Goal: Task Accomplishment & Management: Use online tool/utility

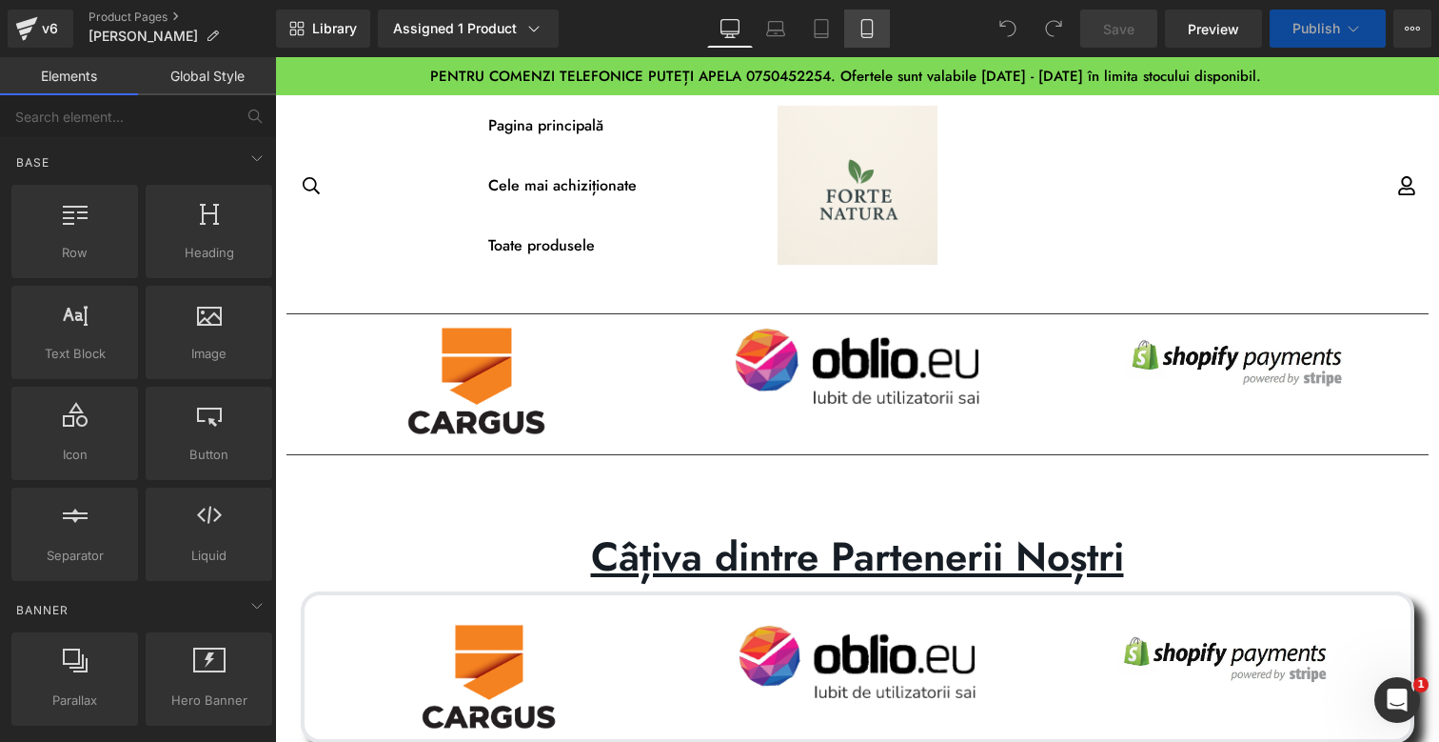
click at [856, 25] on link "Mobile" at bounding box center [867, 29] width 46 height 38
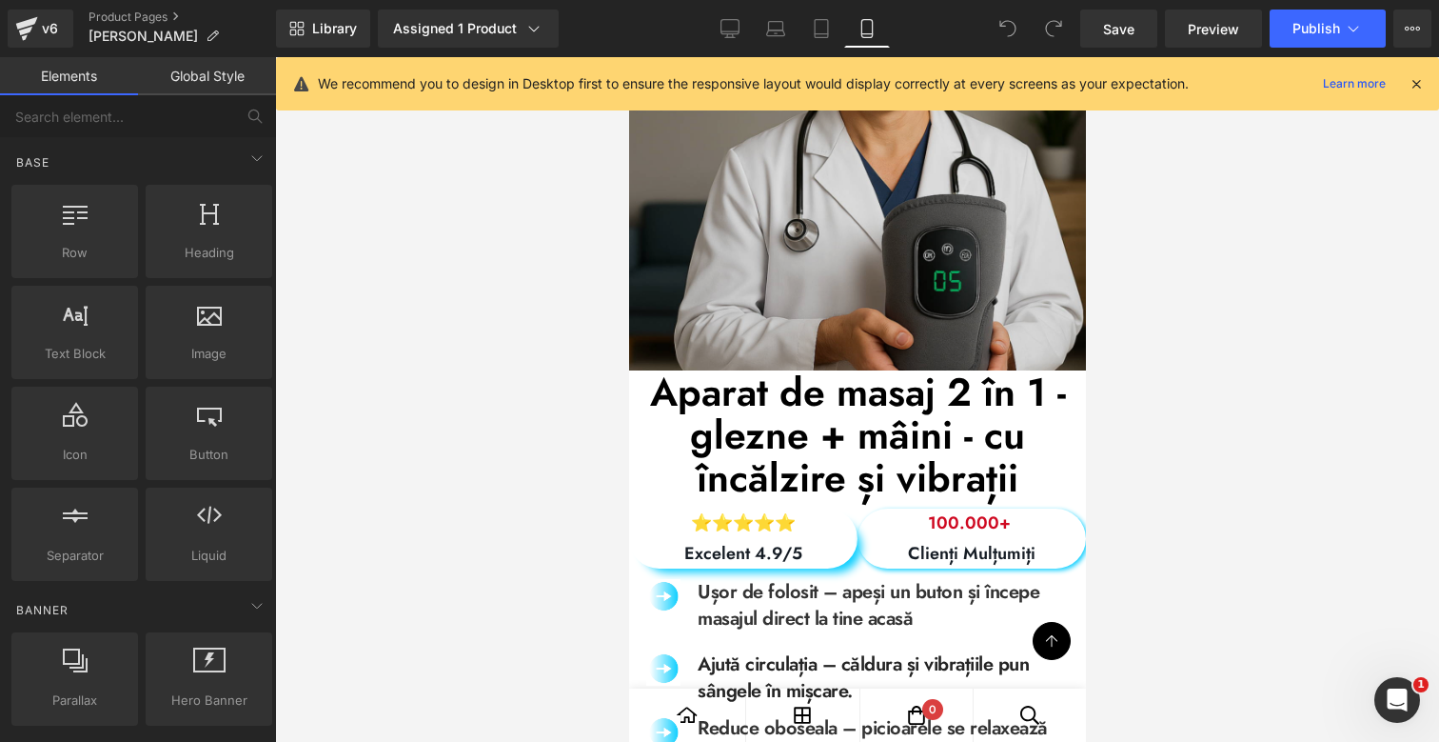
scroll to position [411, 0]
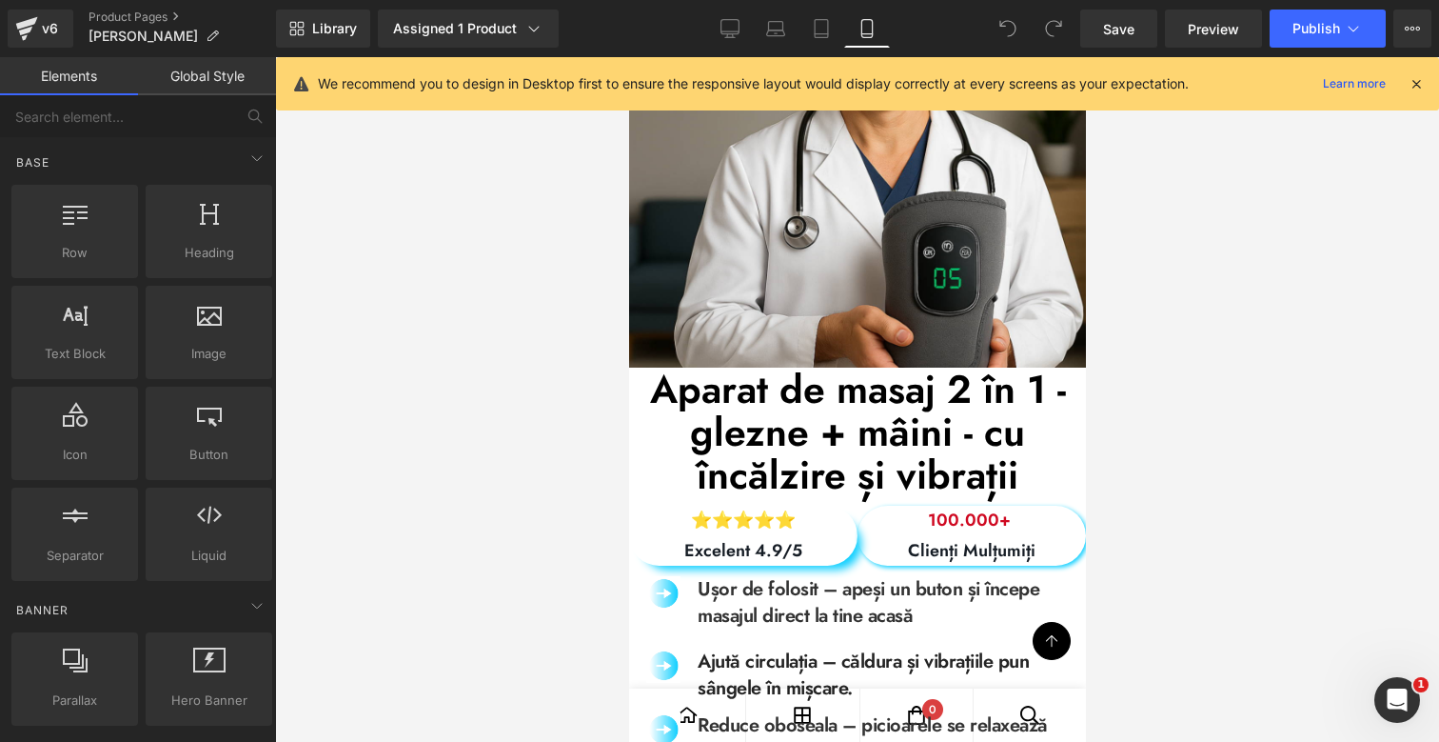
drag, startPoint x: 656, startPoint y: 384, endPoint x: 650, endPoint y: 392, distance: 10.3
click at [656, 384] on h1 "Aparat de masaj 2 în 1 - glezne + mâini - cu încălzire și vibrații" at bounding box center [856, 431] width 457 height 129
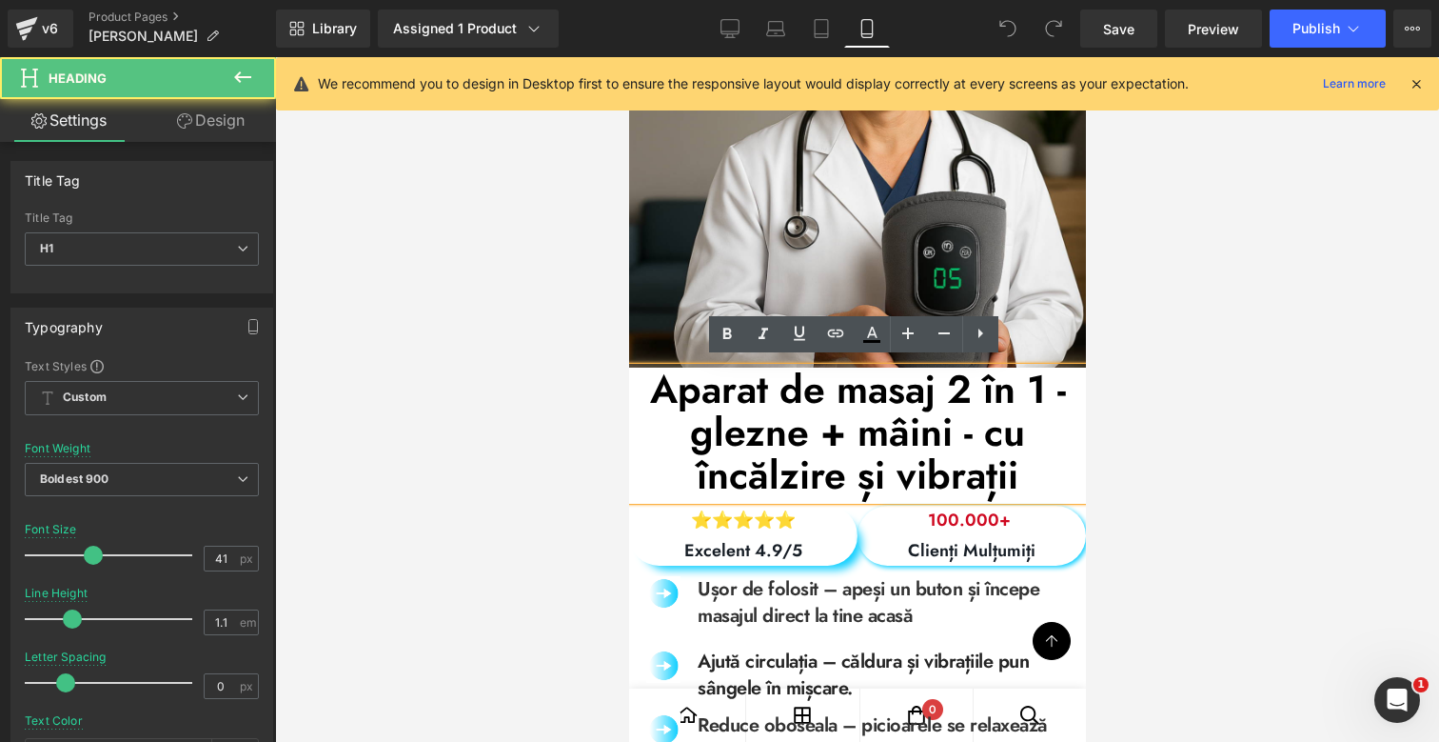
drag, startPoint x: 647, startPoint y: 391, endPoint x: 644, endPoint y: 408, distance: 17.6
click at [647, 391] on h1 "Aparat de masaj 2 în 1 - glezne + mâini - cu încălzire și vibrații" at bounding box center [856, 431] width 457 height 129
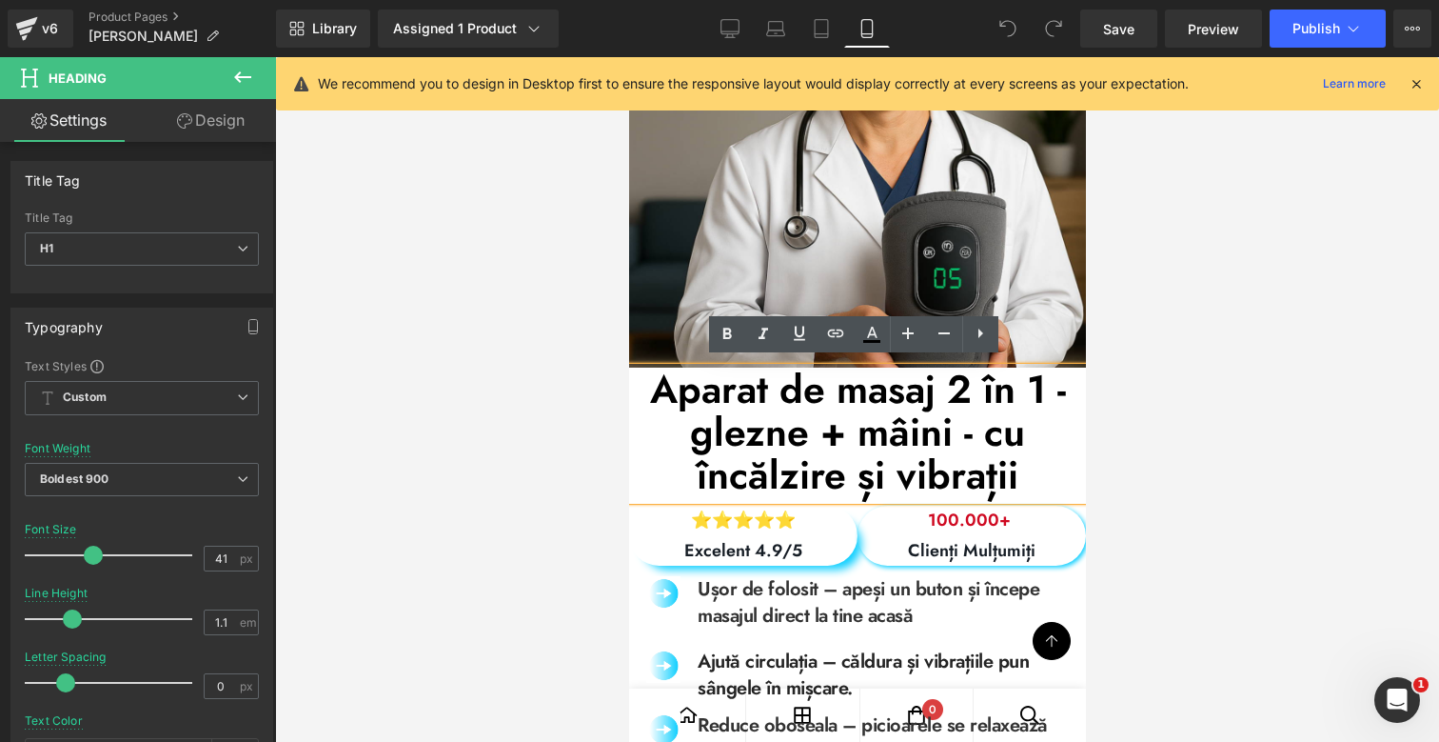
click at [644, 383] on h1 "Aparat de masaj 2 în 1 - glezne + mâini - cu încălzire și vibrații" at bounding box center [856, 431] width 457 height 129
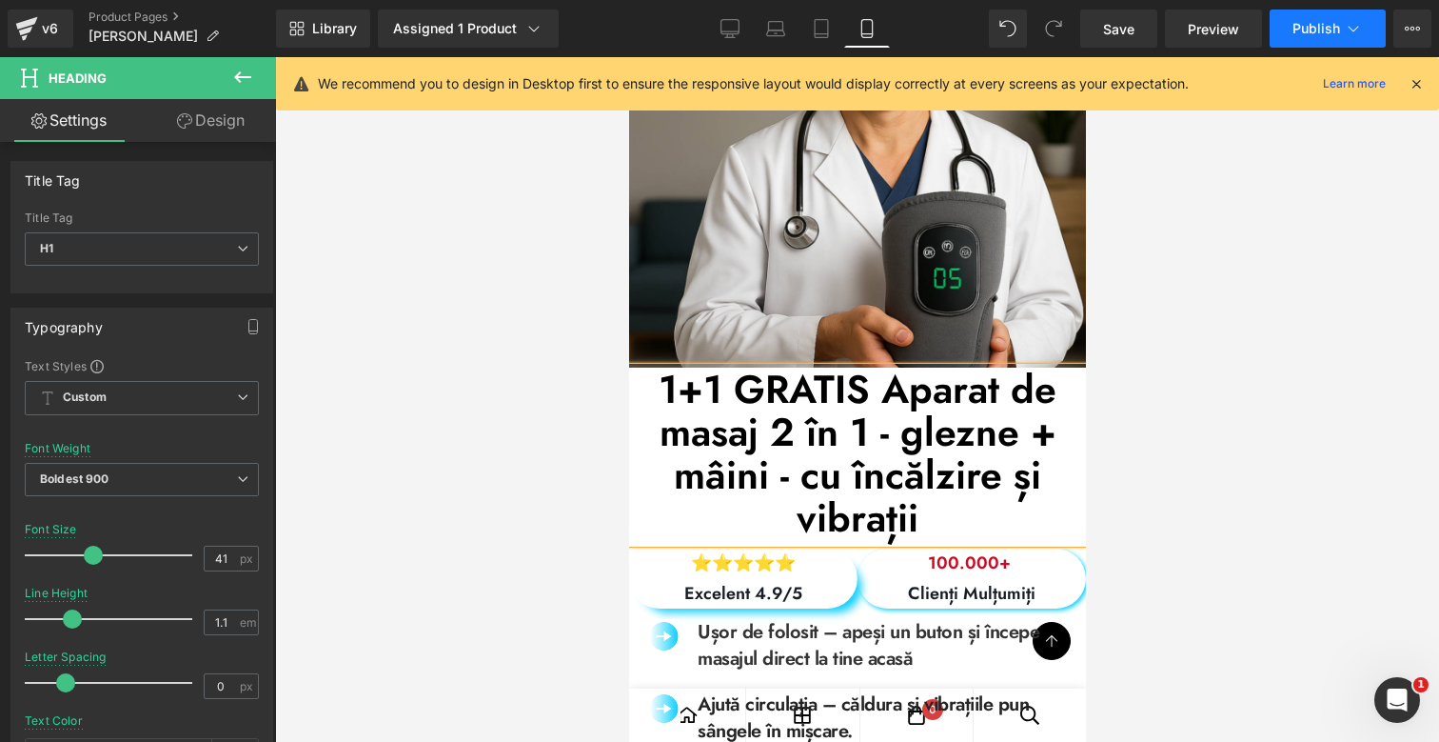
click at [1328, 22] on span "Publish" at bounding box center [1317, 28] width 48 height 15
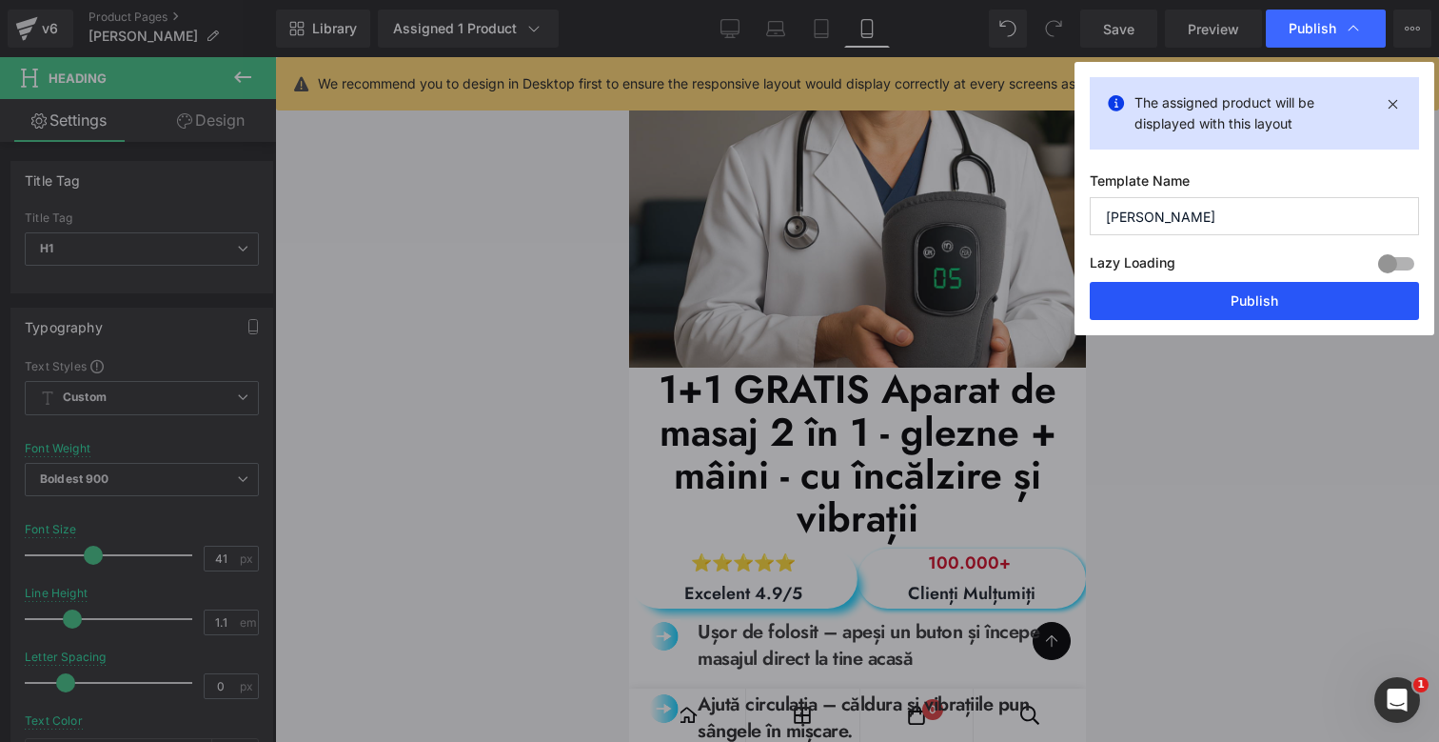
click at [1249, 295] on button "Publish" at bounding box center [1254, 301] width 329 height 38
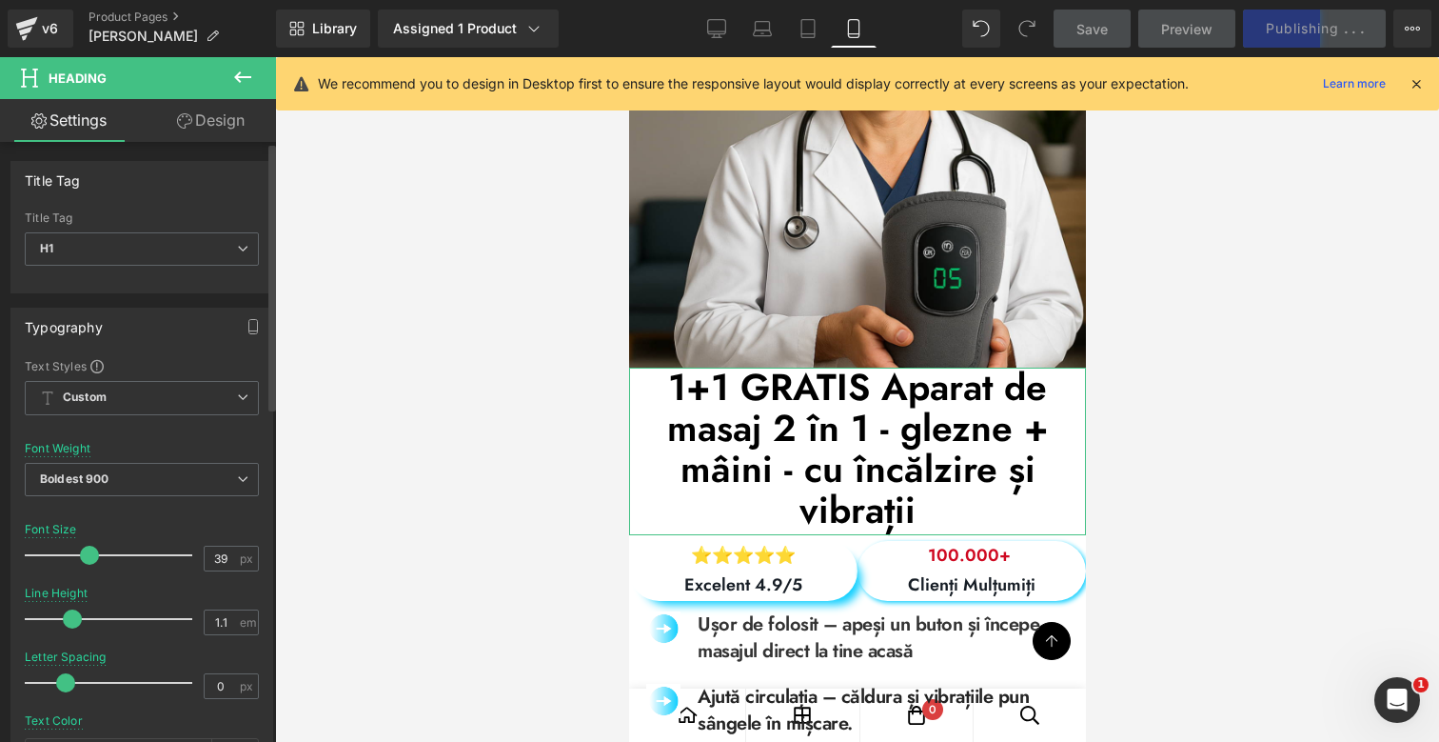
type input "38"
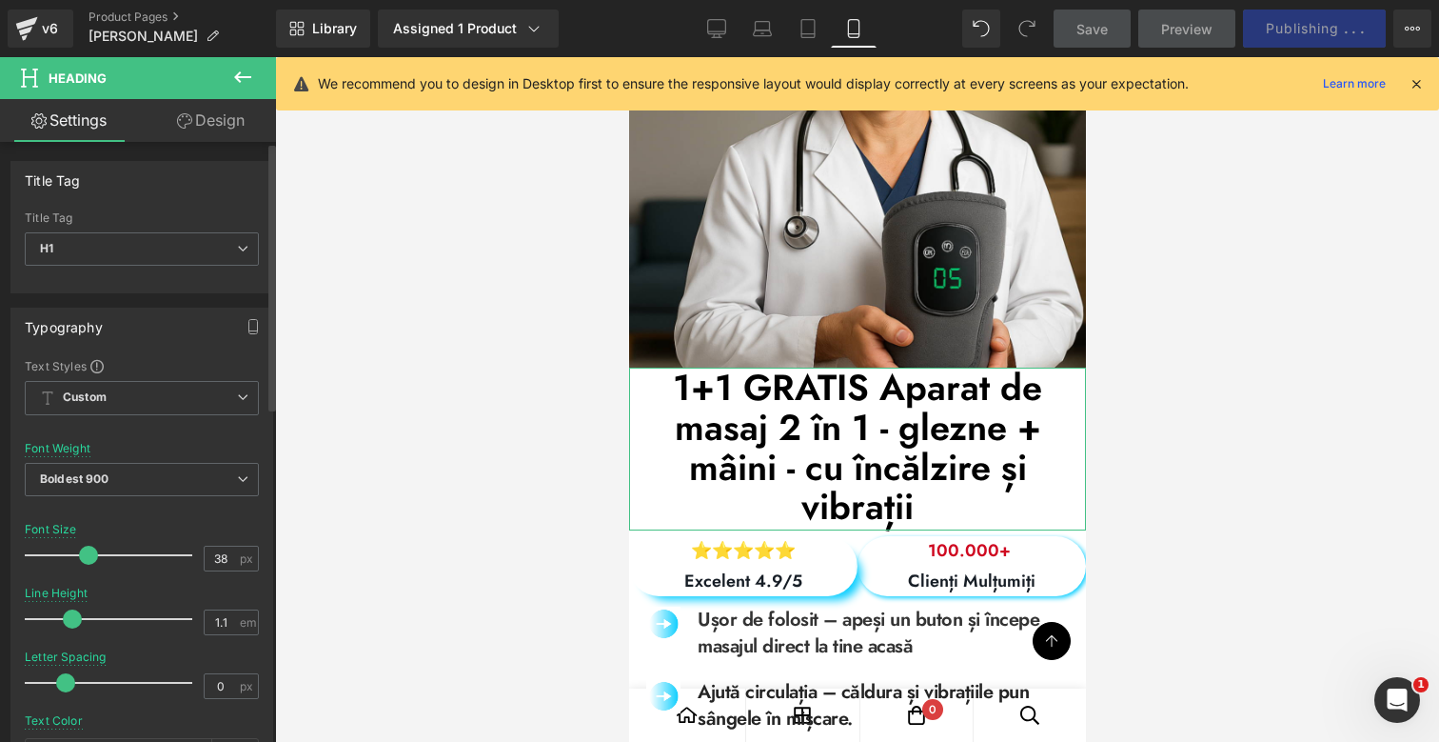
click at [88, 558] on span at bounding box center [88, 554] width 19 height 19
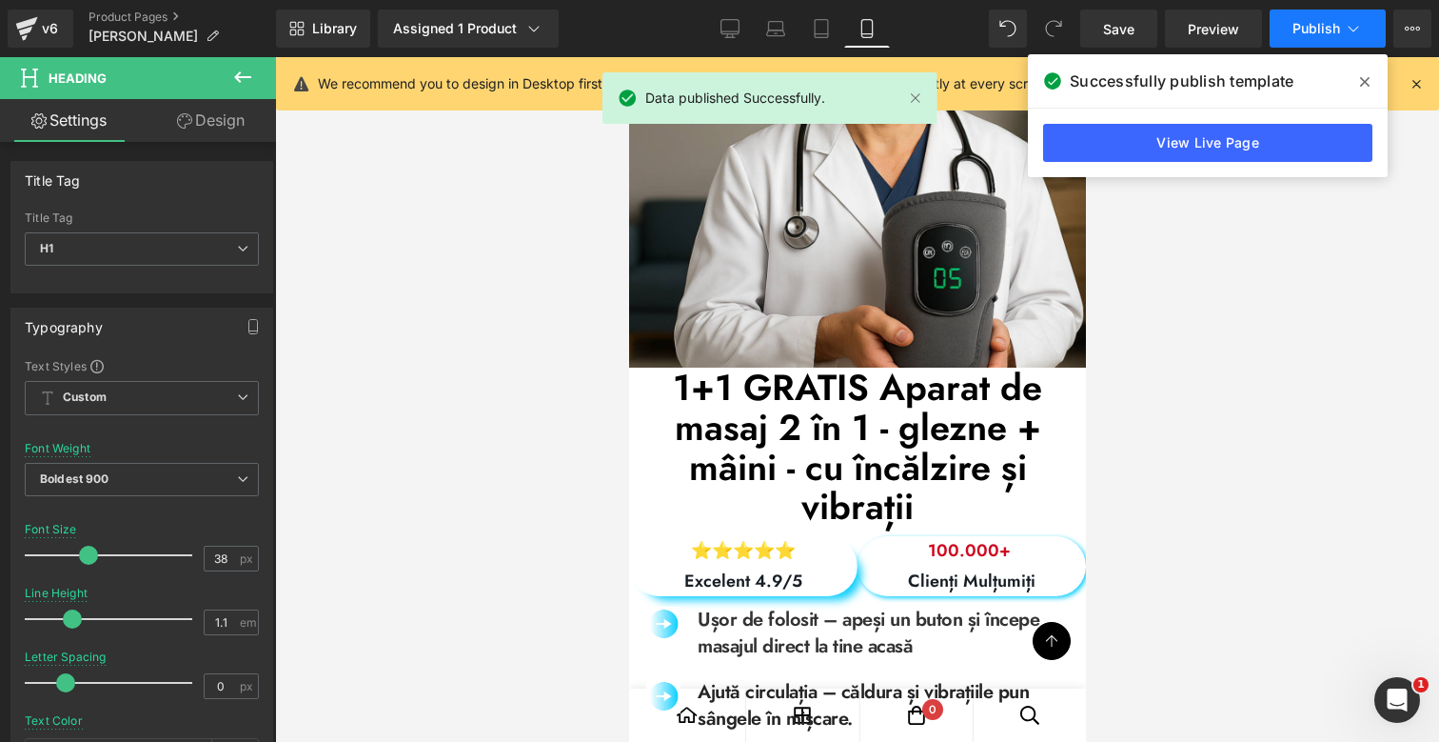
click at [1343, 42] on button "Publish" at bounding box center [1328, 29] width 116 height 38
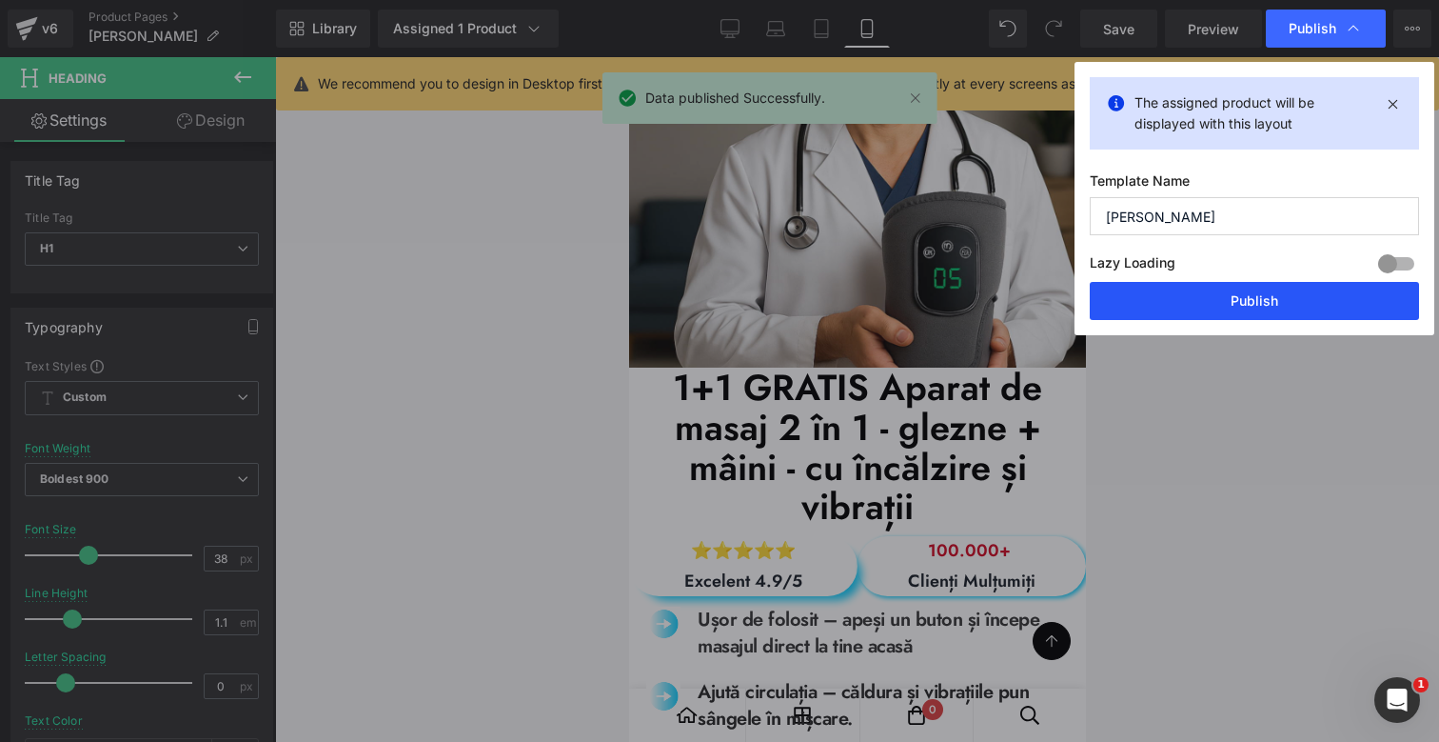
click at [1258, 296] on button "Publish" at bounding box center [1254, 301] width 329 height 38
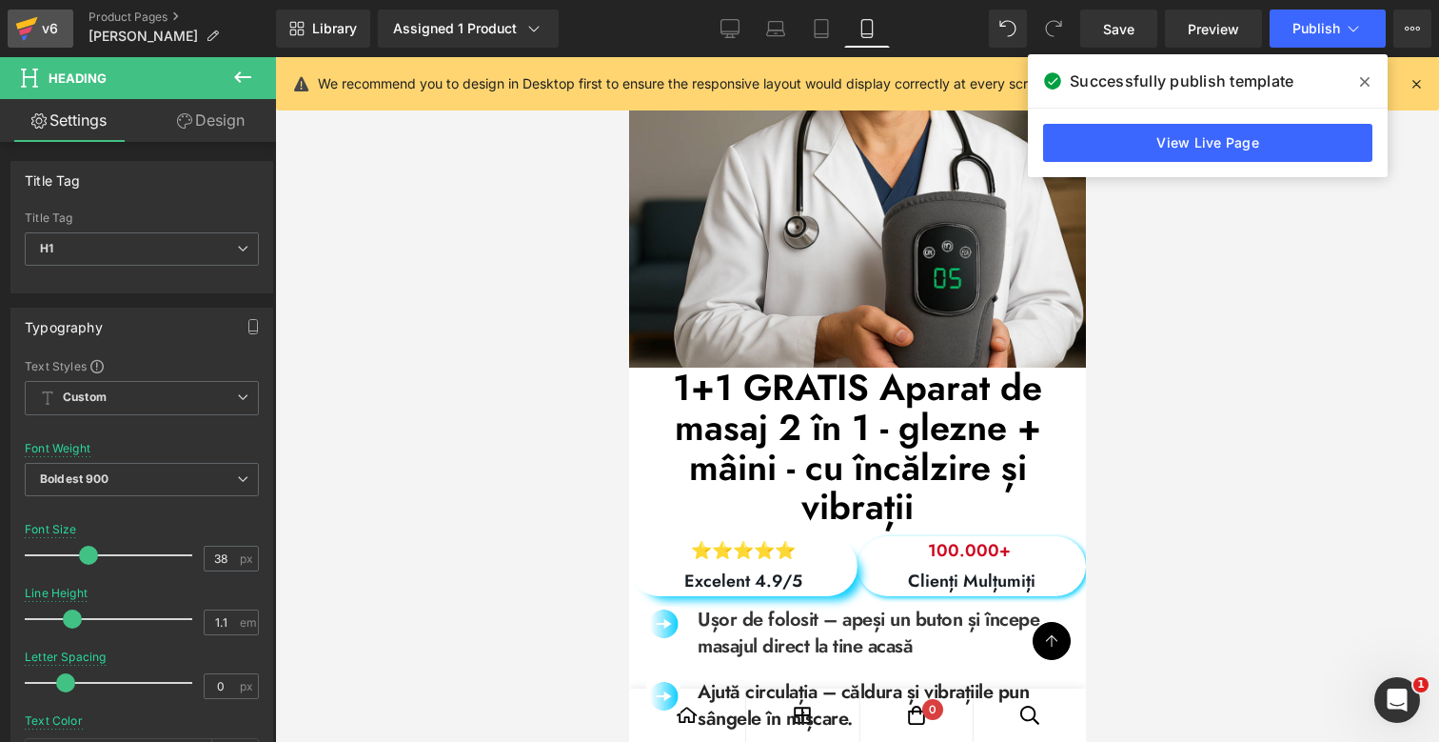
click at [31, 30] on icon at bounding box center [26, 29] width 23 height 48
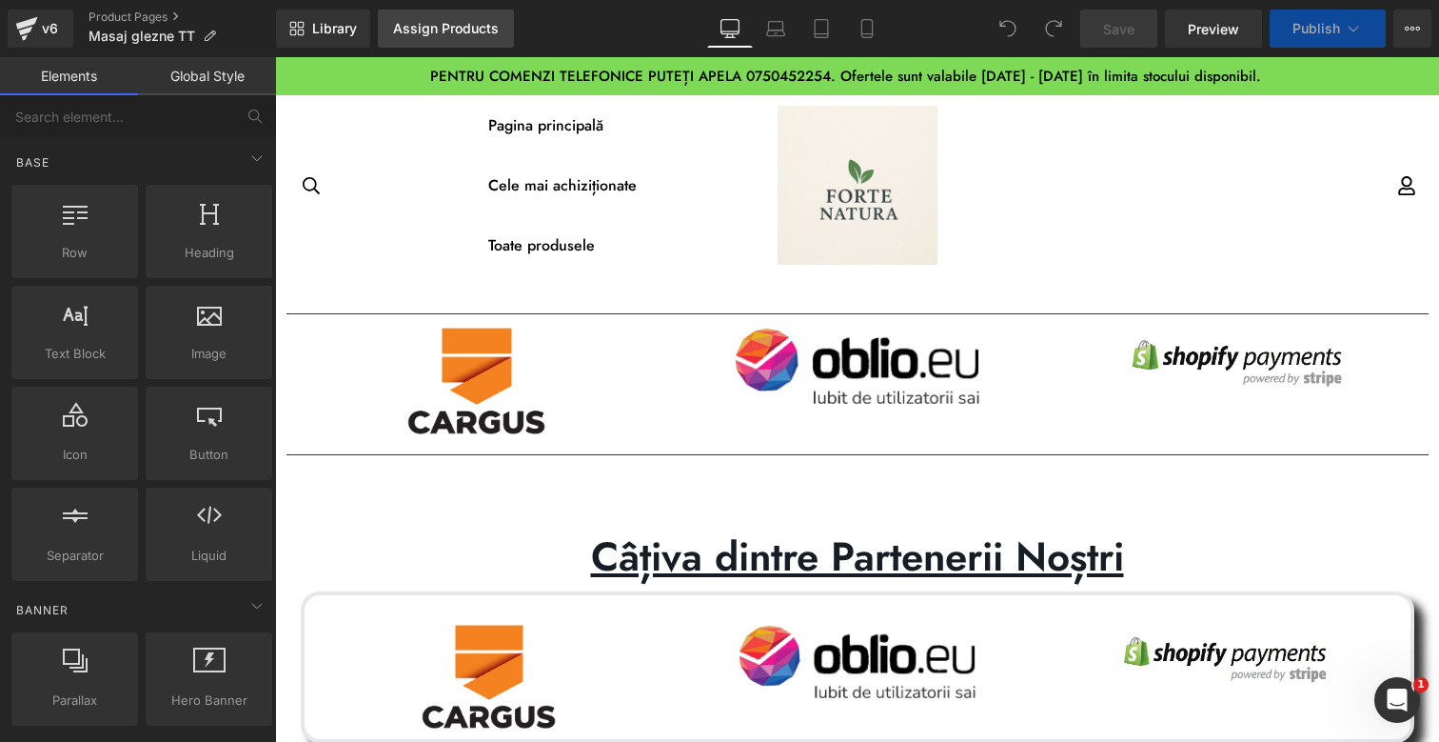
click at [445, 35] on div "Assign Products" at bounding box center [446, 28] width 106 height 15
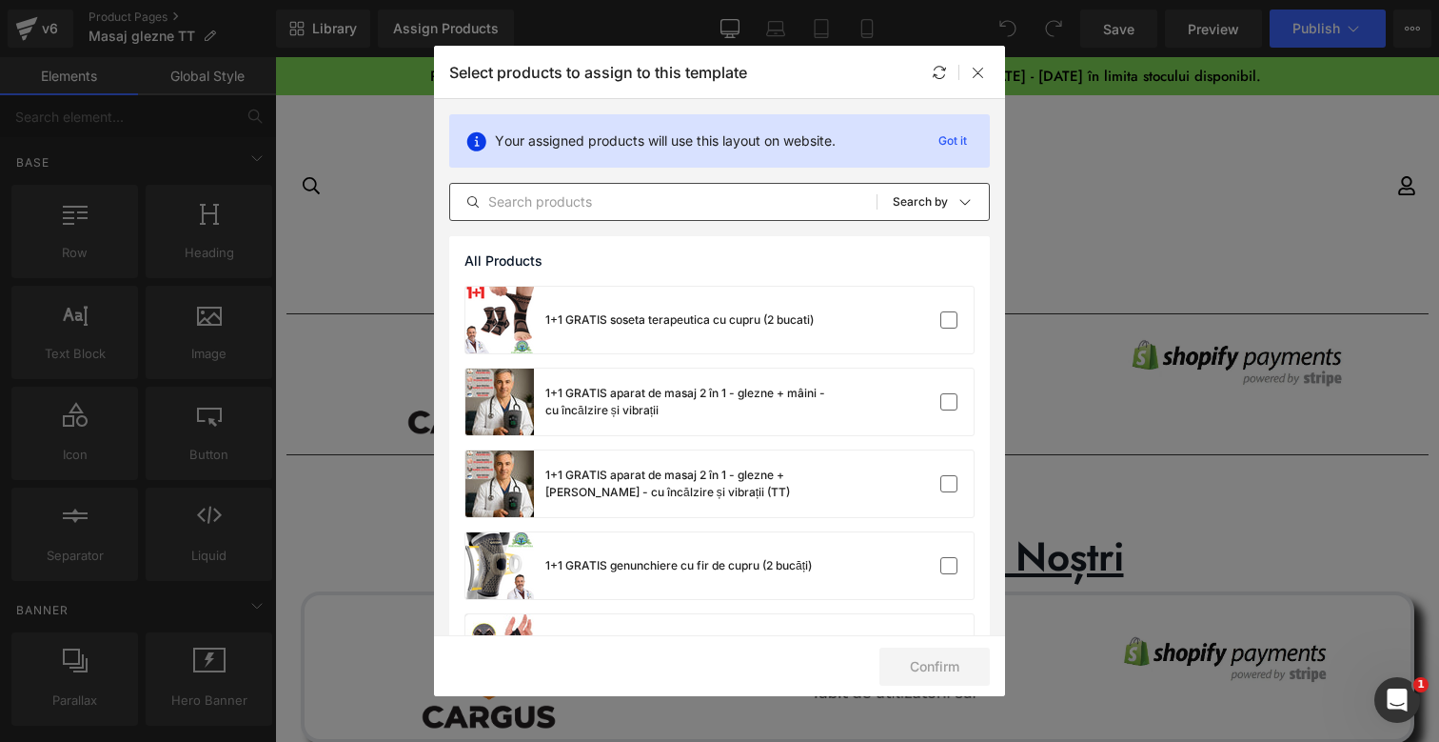
click at [620, 206] on input "text" at bounding box center [663, 201] width 426 height 23
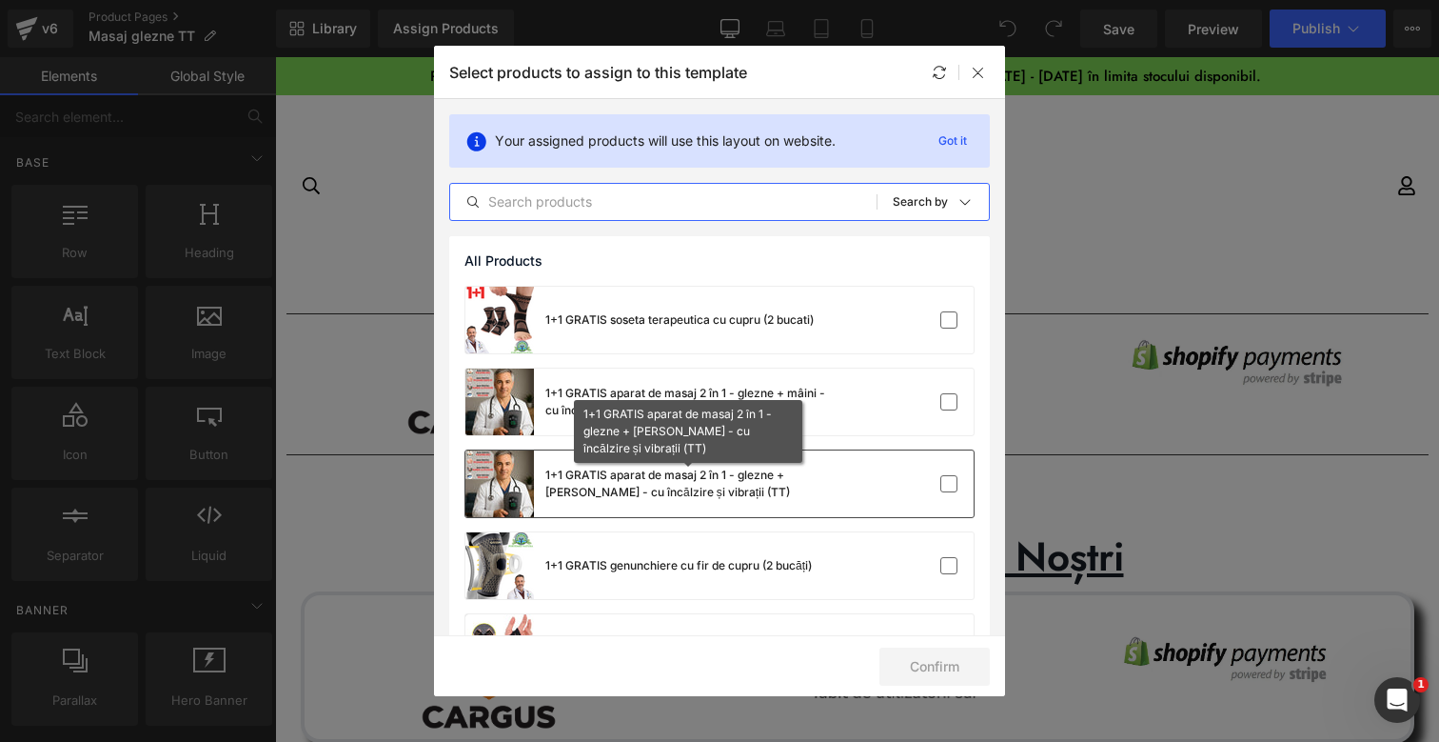
click at [798, 489] on div "1+1 GRATIS aparat de masaj 2 în 1 - glezne + mâini - cu încălzire și vibrații (…" at bounding box center [688, 483] width 286 height 34
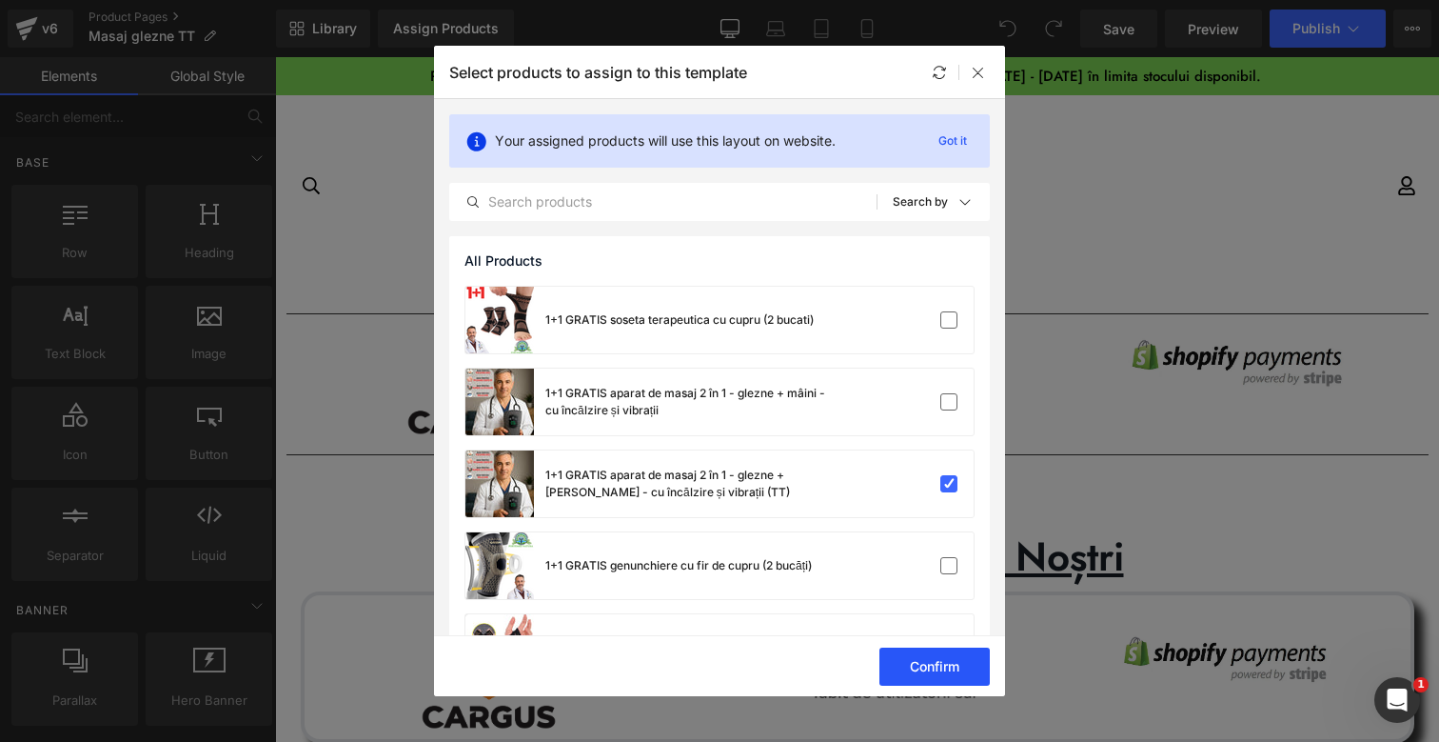
click at [956, 659] on button "Confirm" at bounding box center [935, 666] width 110 height 38
click at [924, 655] on button "Success" at bounding box center [923, 666] width 134 height 38
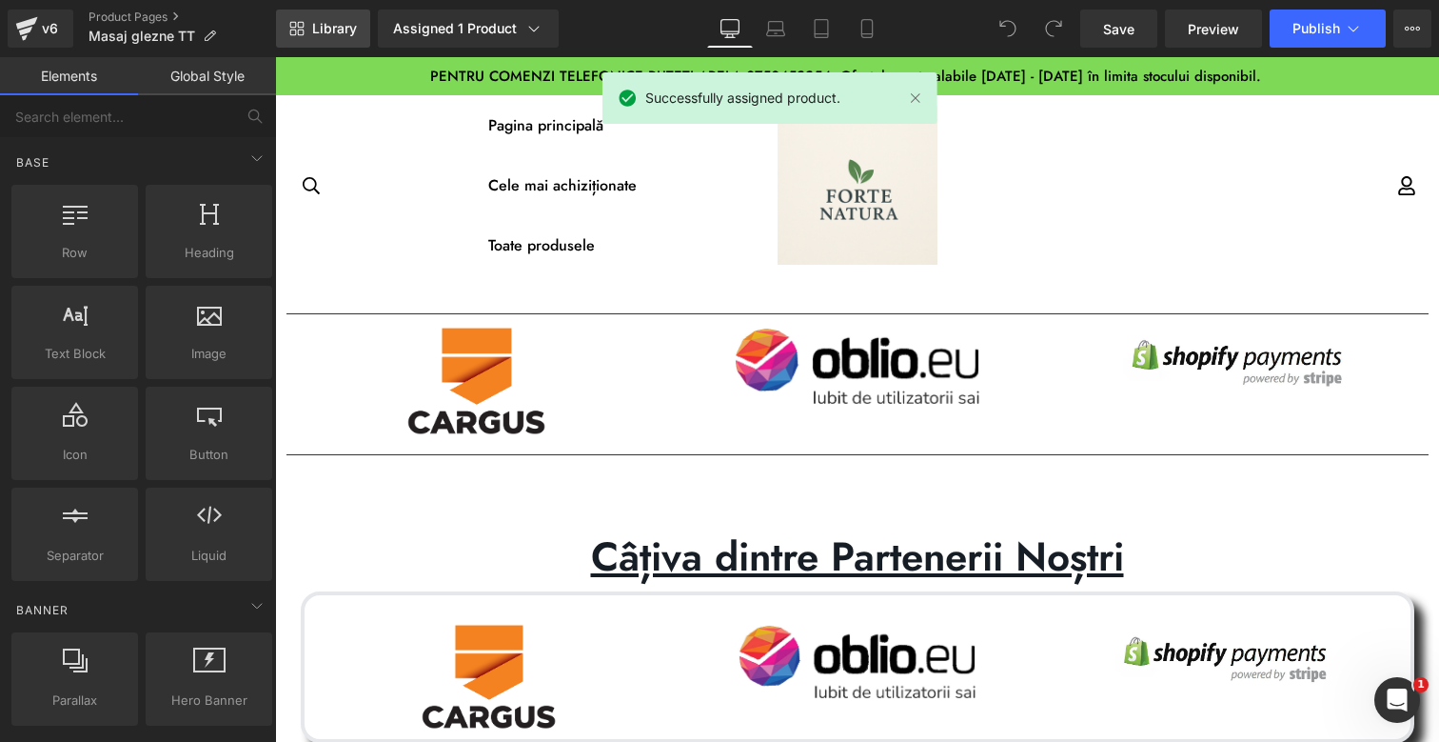
click at [336, 39] on link "Library" at bounding box center [323, 29] width 94 height 38
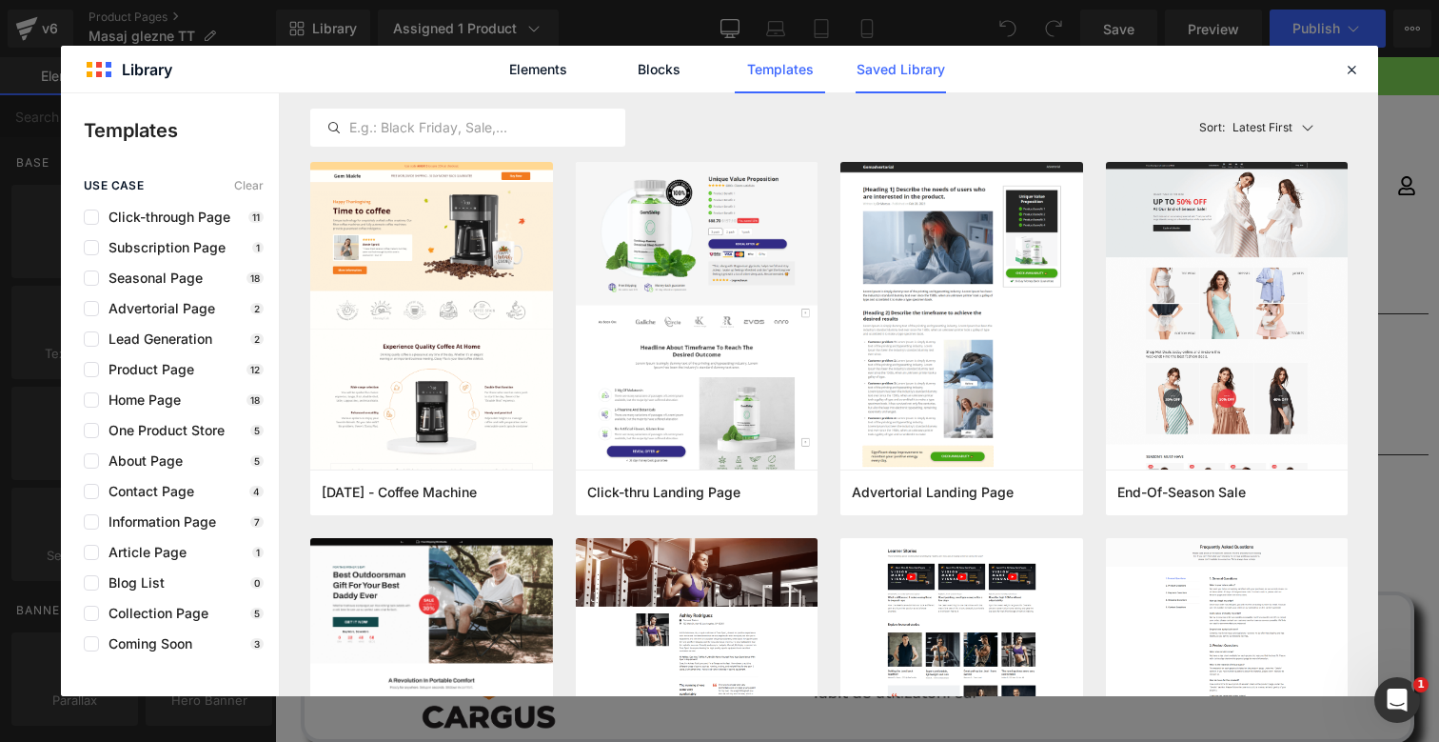
click at [933, 71] on link "Saved Library" at bounding box center [901, 70] width 90 height 48
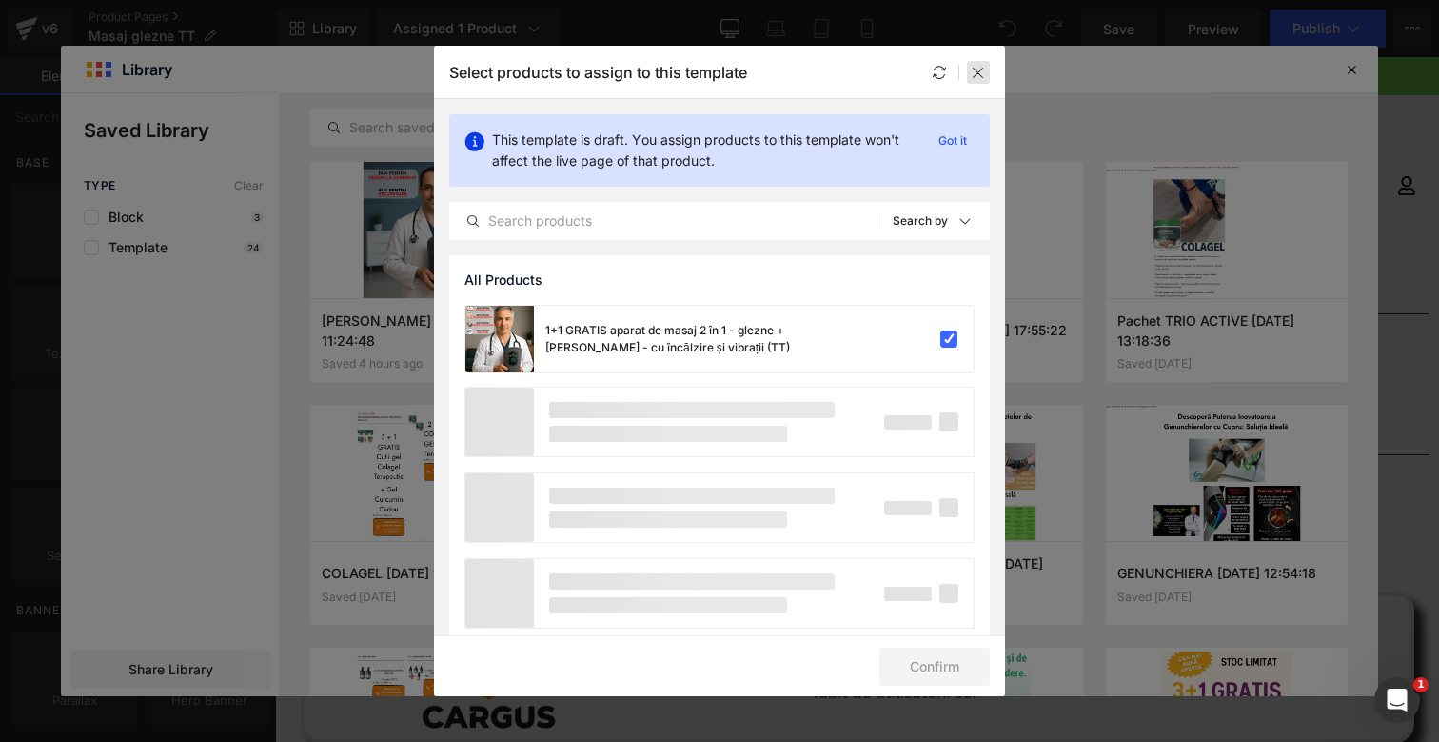
click at [981, 70] on icon at bounding box center [978, 72] width 15 height 15
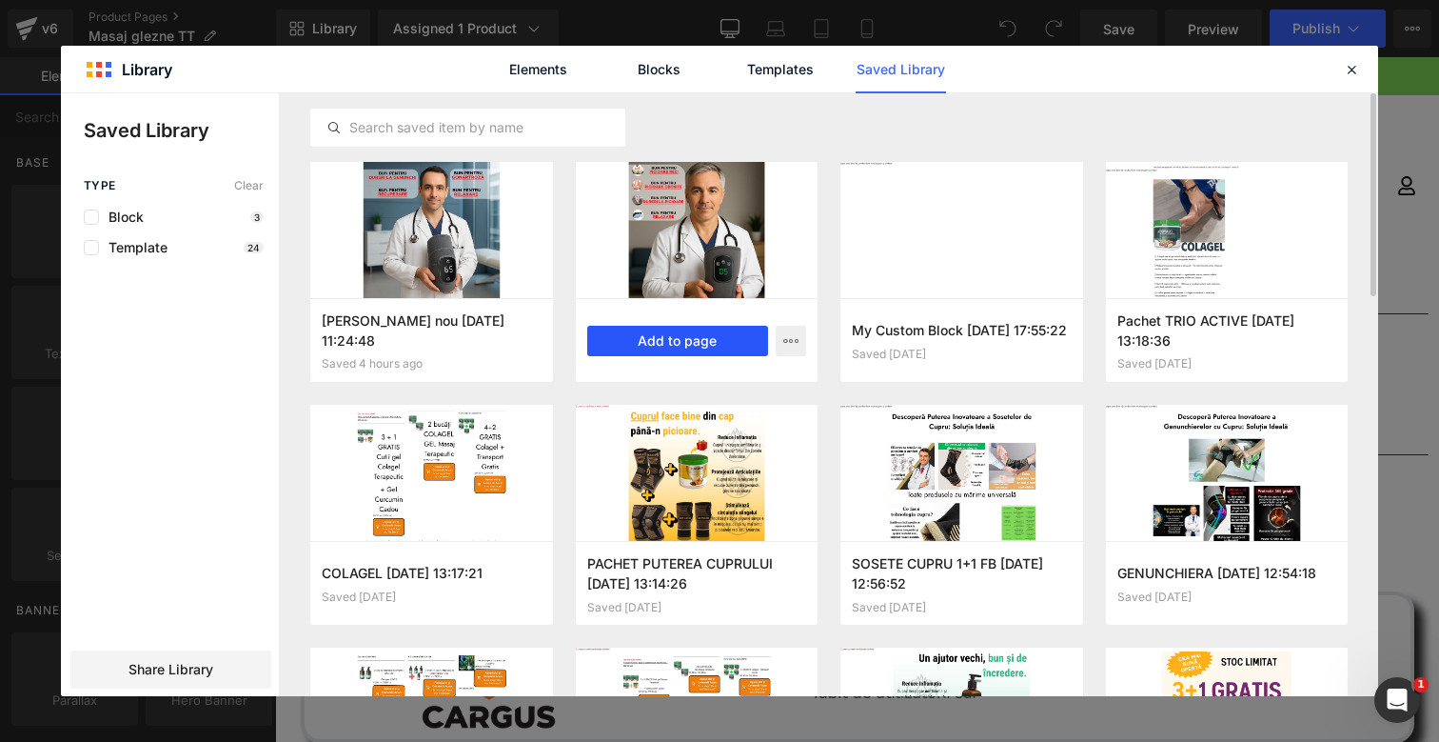
click at [676, 346] on button "Add to page" at bounding box center [678, 341] width 182 height 30
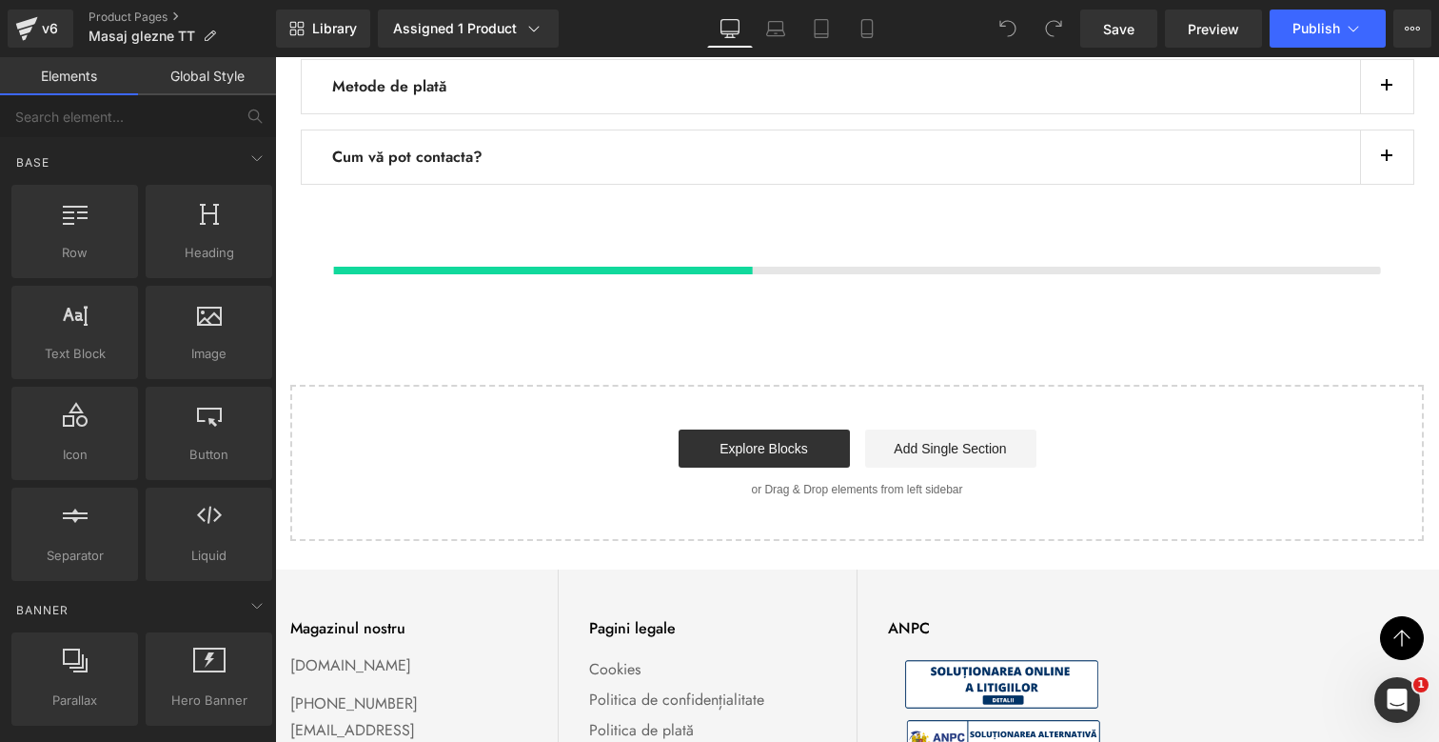
scroll to position [891, 0]
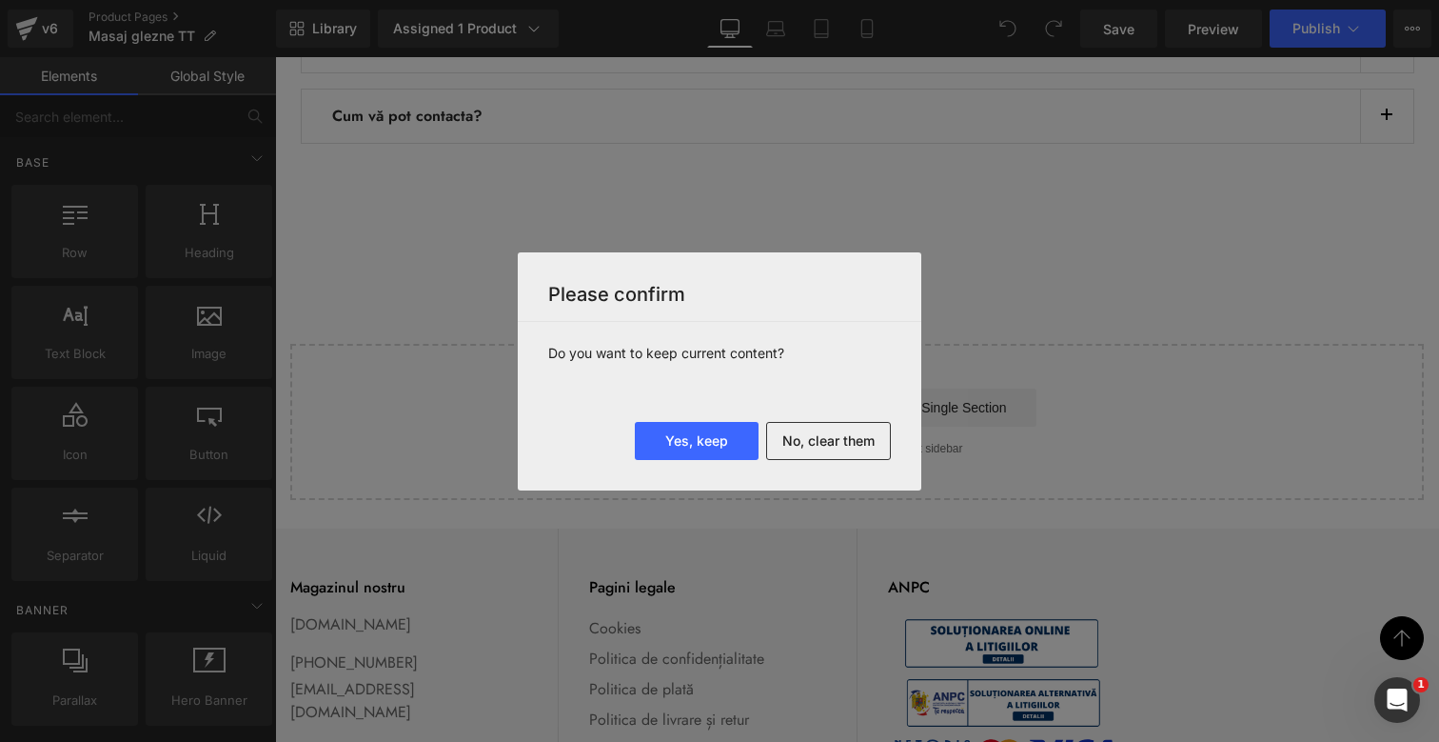
click at [837, 474] on div "Yes, keep No, clear them" at bounding box center [720, 456] width 404 height 69
click at [848, 444] on button "No, clear them" at bounding box center [828, 441] width 125 height 38
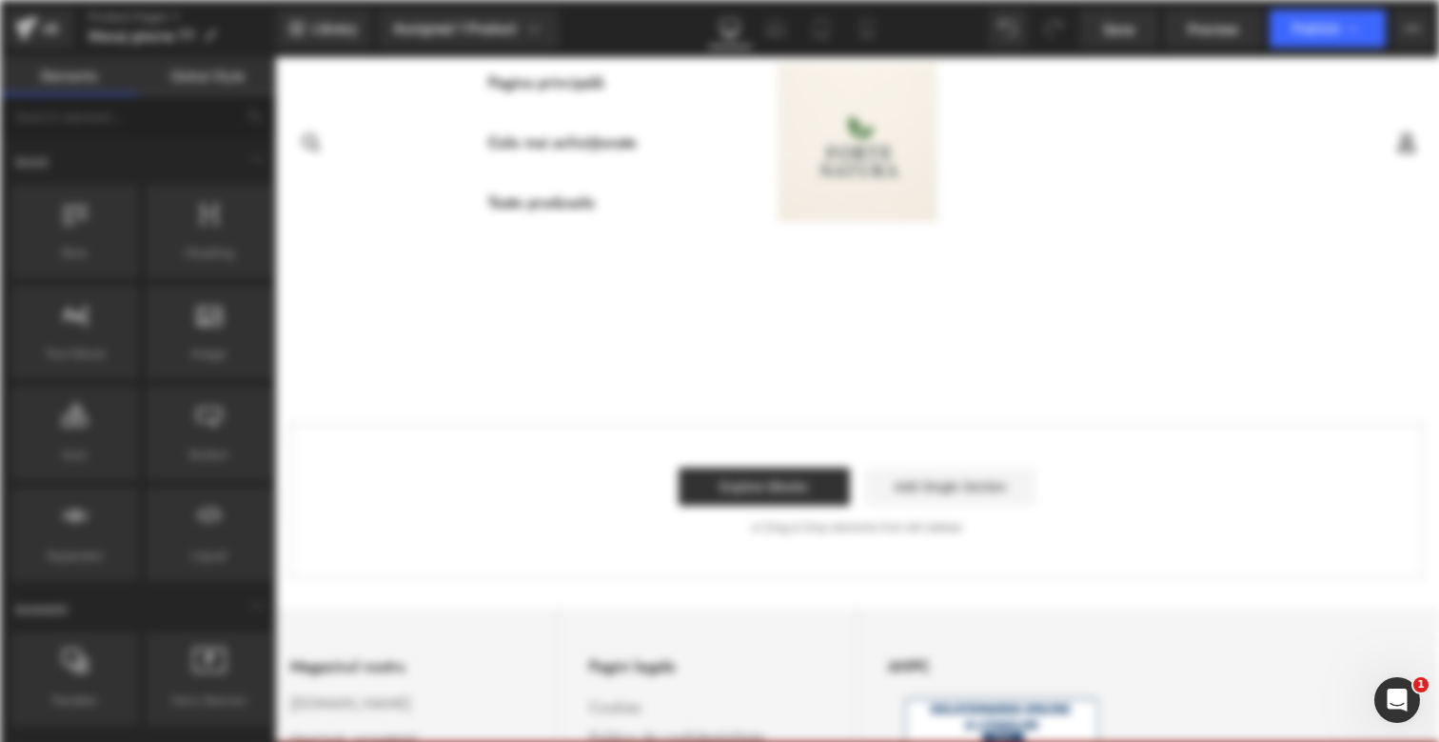
scroll to position [0, 0]
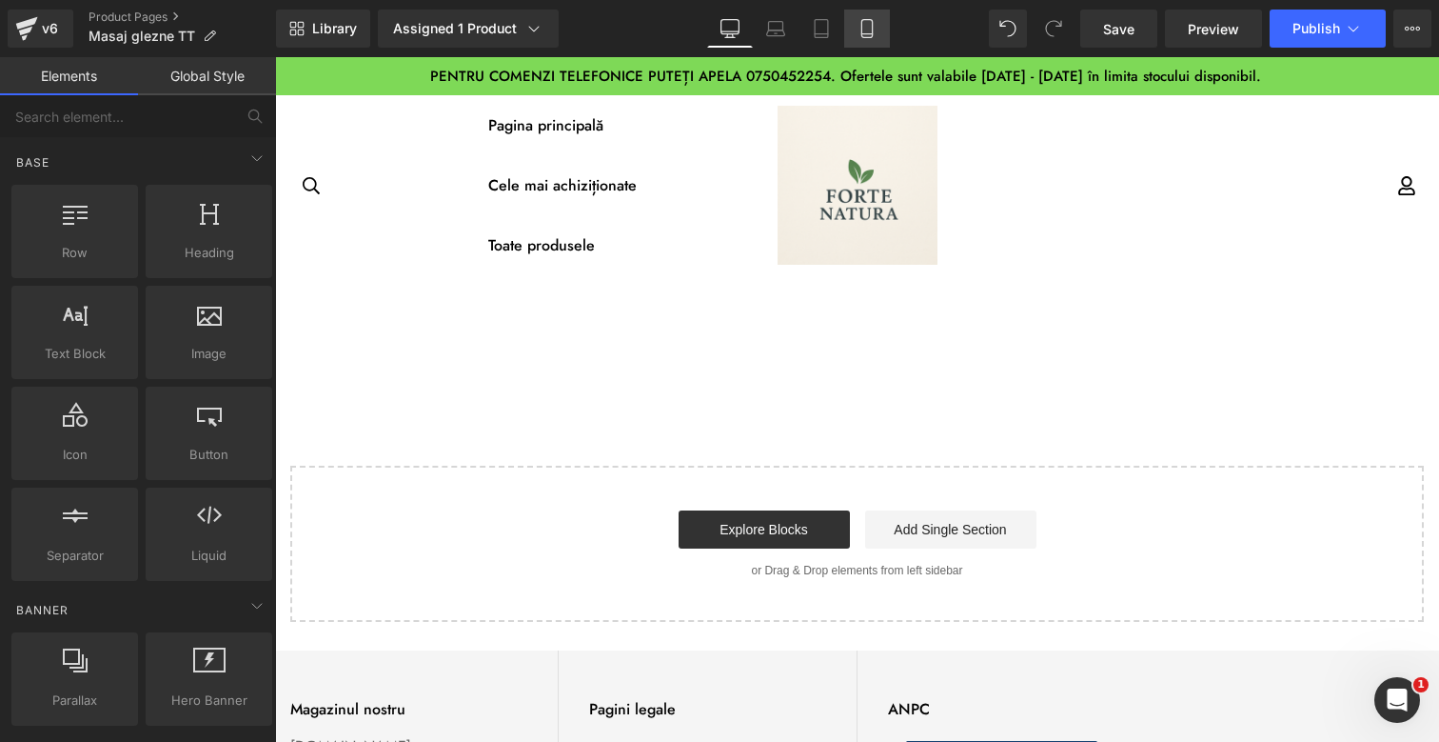
click at [872, 27] on icon at bounding box center [867, 29] width 10 height 18
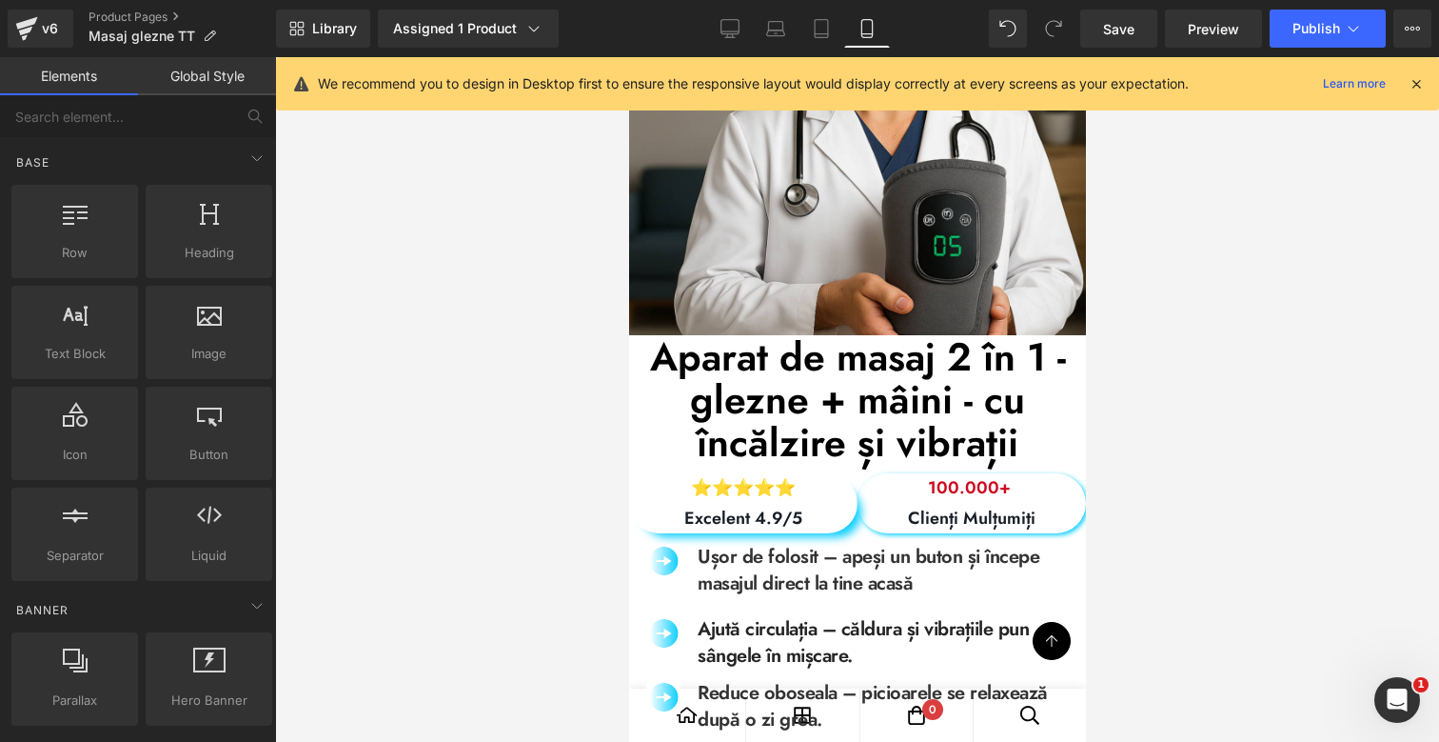
scroll to position [443, 0]
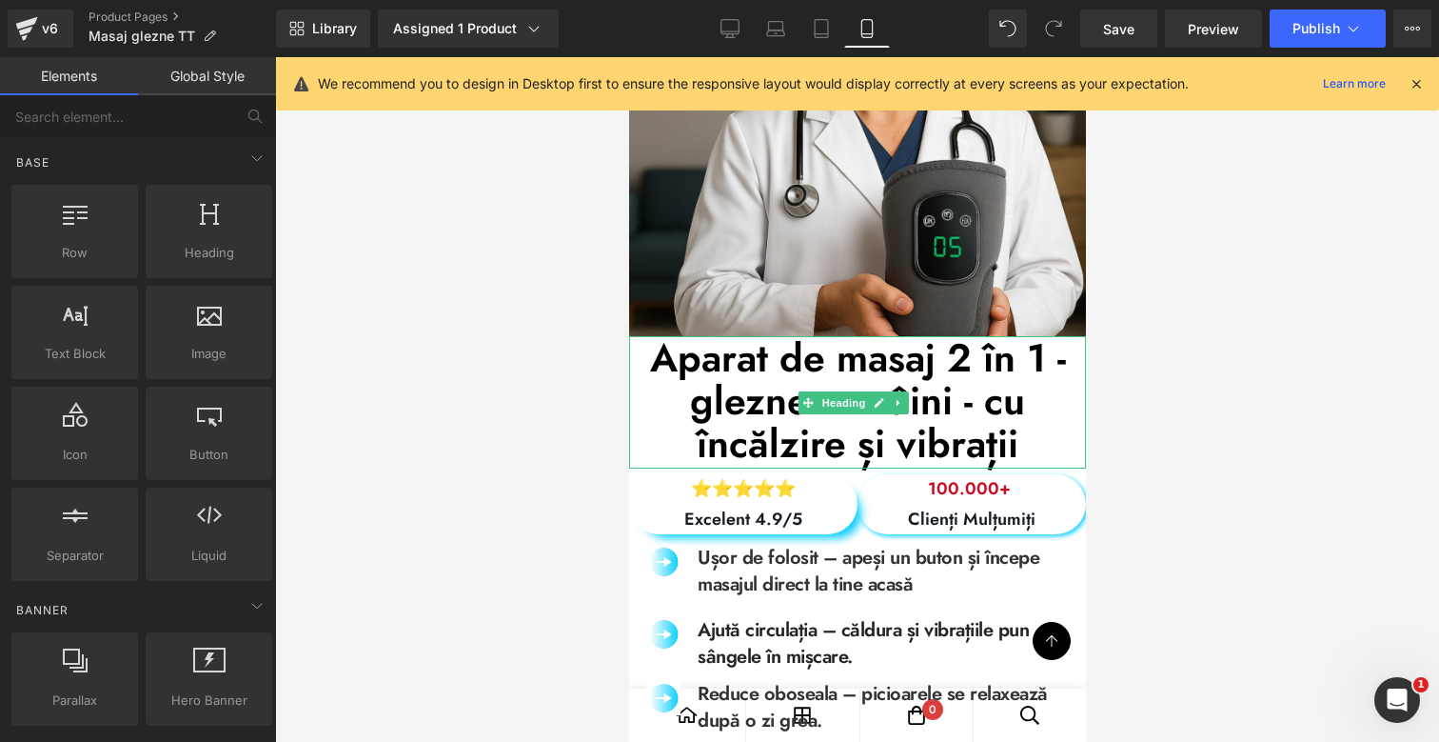
click at [645, 359] on h1 "Aparat de masaj 2 în 1 - glezne + mâini - cu încălzire și vibrații" at bounding box center [856, 400] width 457 height 129
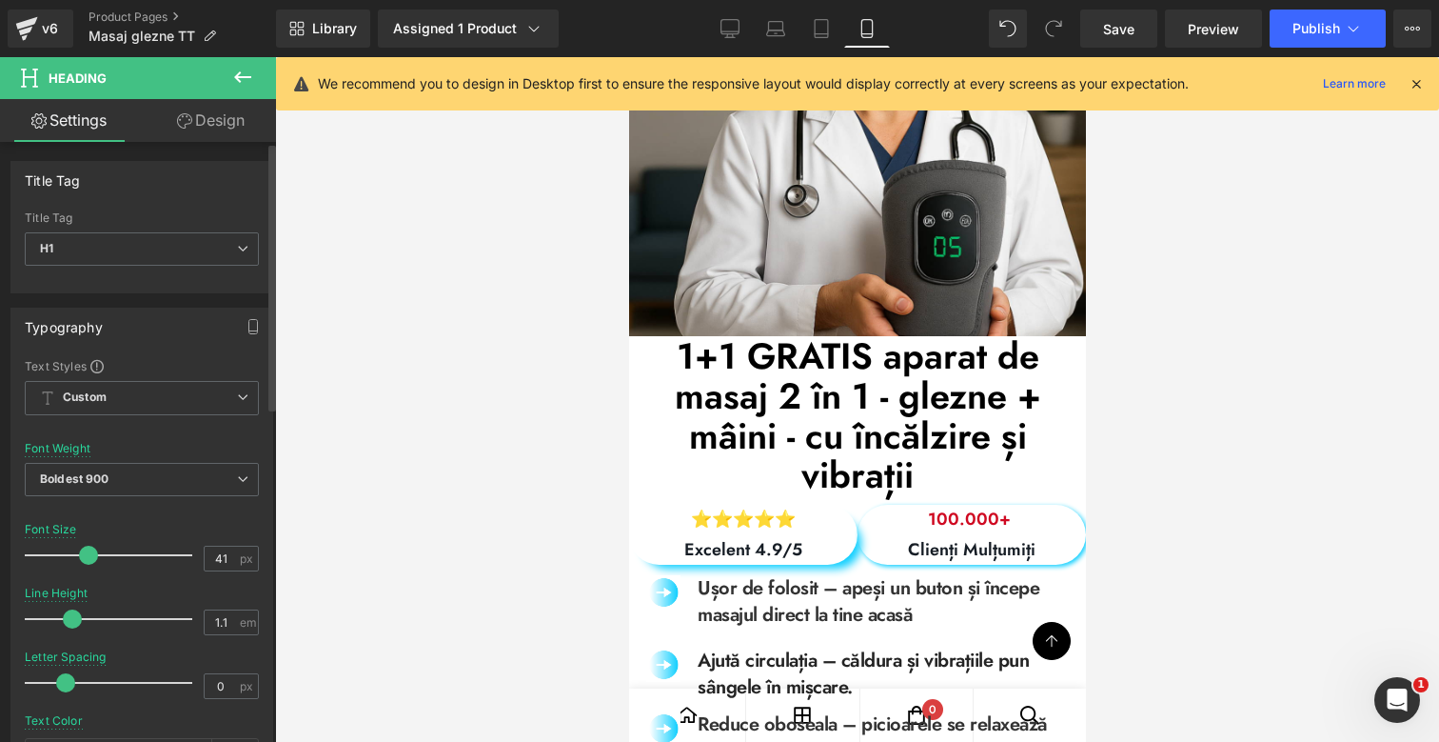
click at [83, 548] on span at bounding box center [88, 554] width 19 height 19
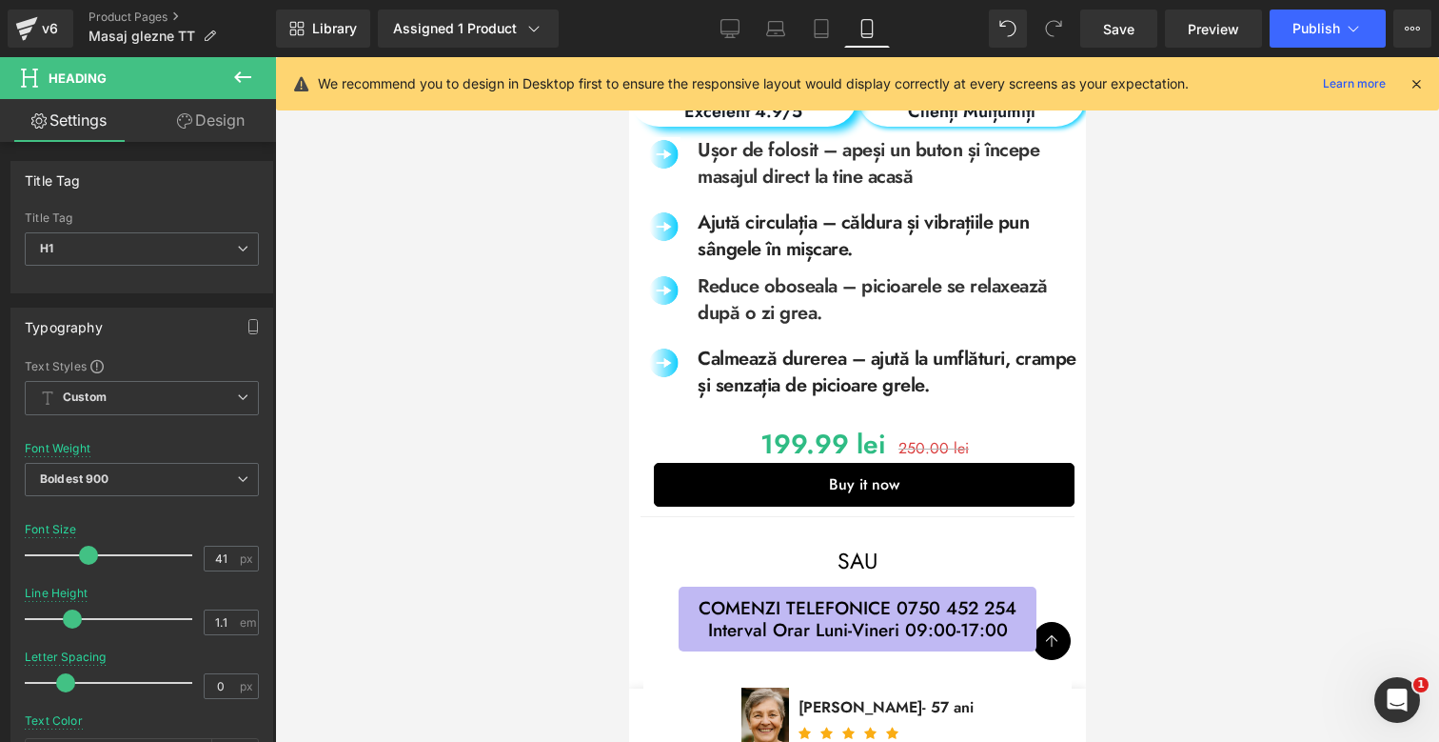
scroll to position [894, 0]
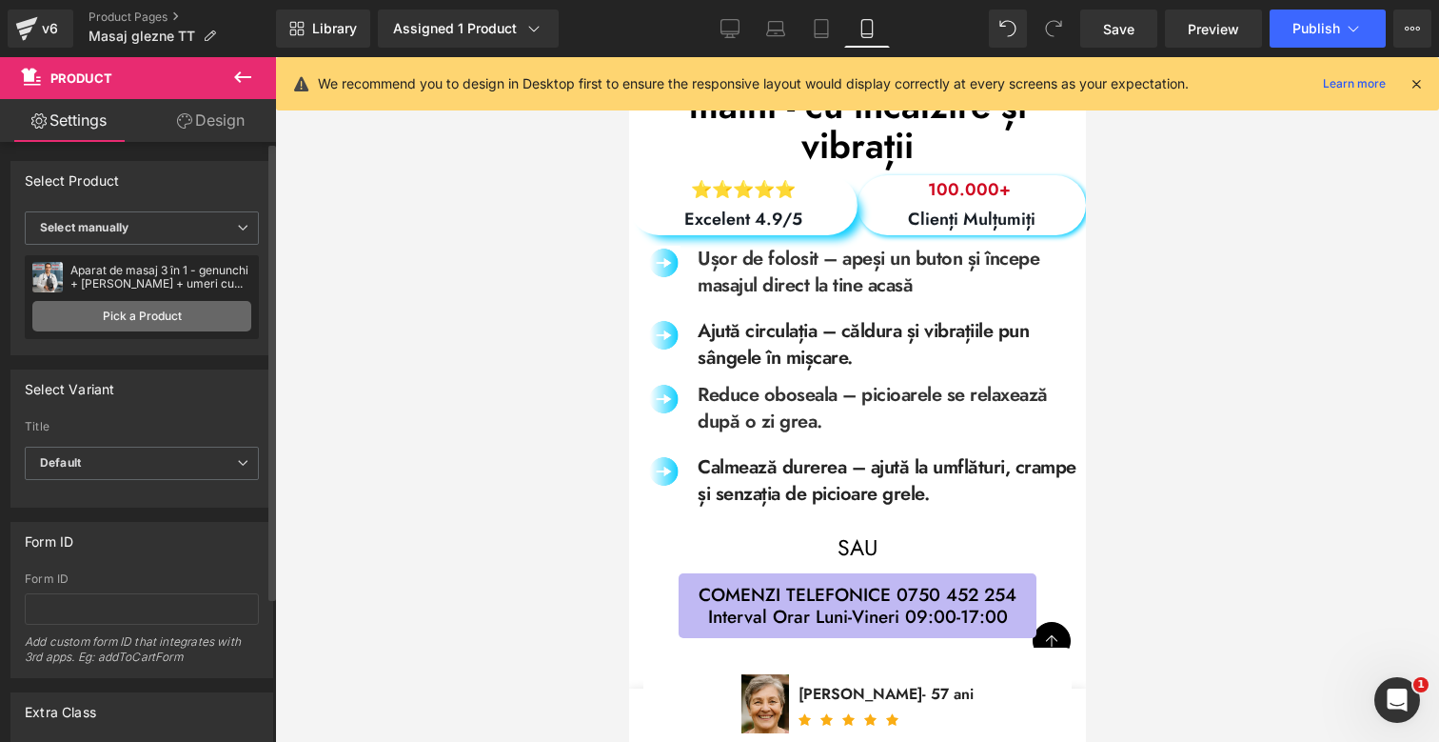
click at [149, 309] on link "Pick a Product" at bounding box center [141, 316] width 219 height 30
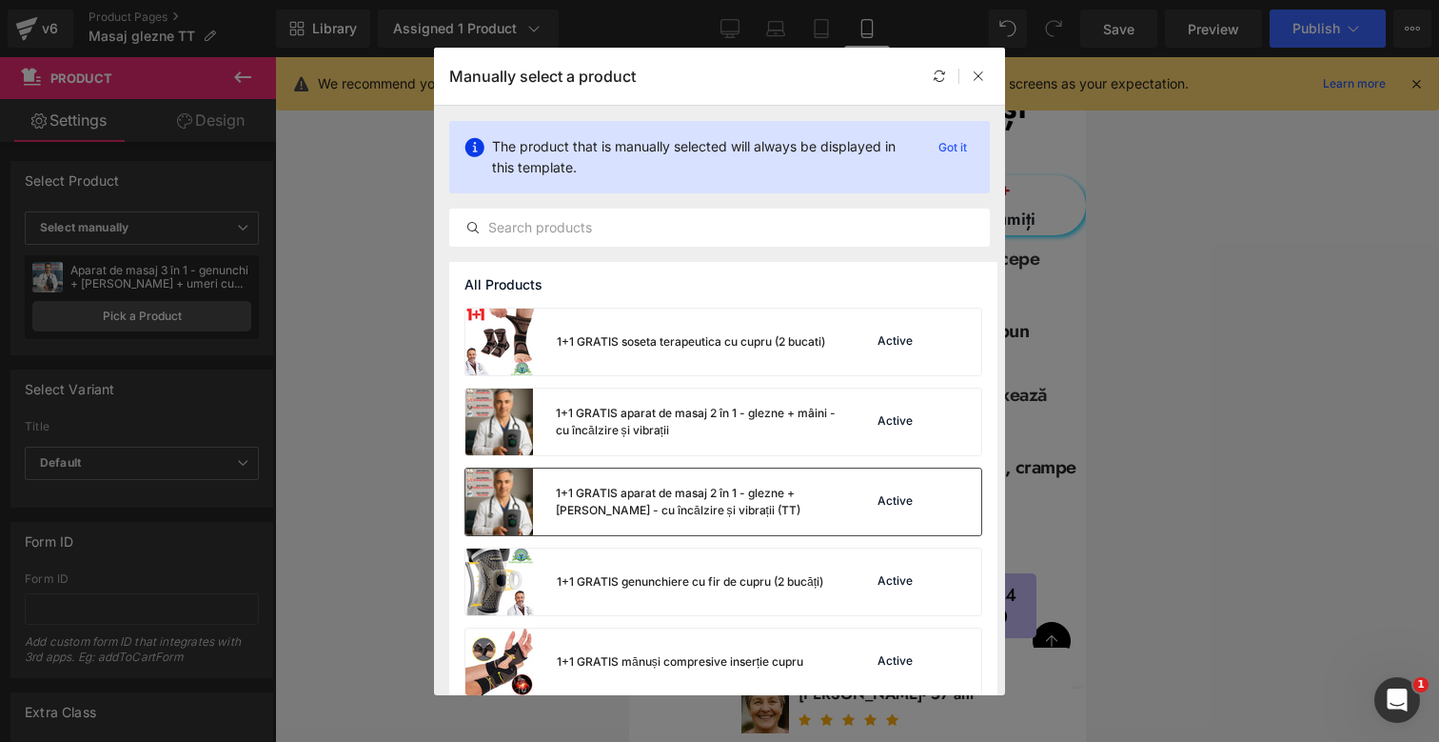
click at [697, 486] on div "1+1 GRATIS aparat de masaj 2 în 1 - glezne + mâini - cu încălzire și vibrații (…" at bounding box center [697, 502] width 282 height 34
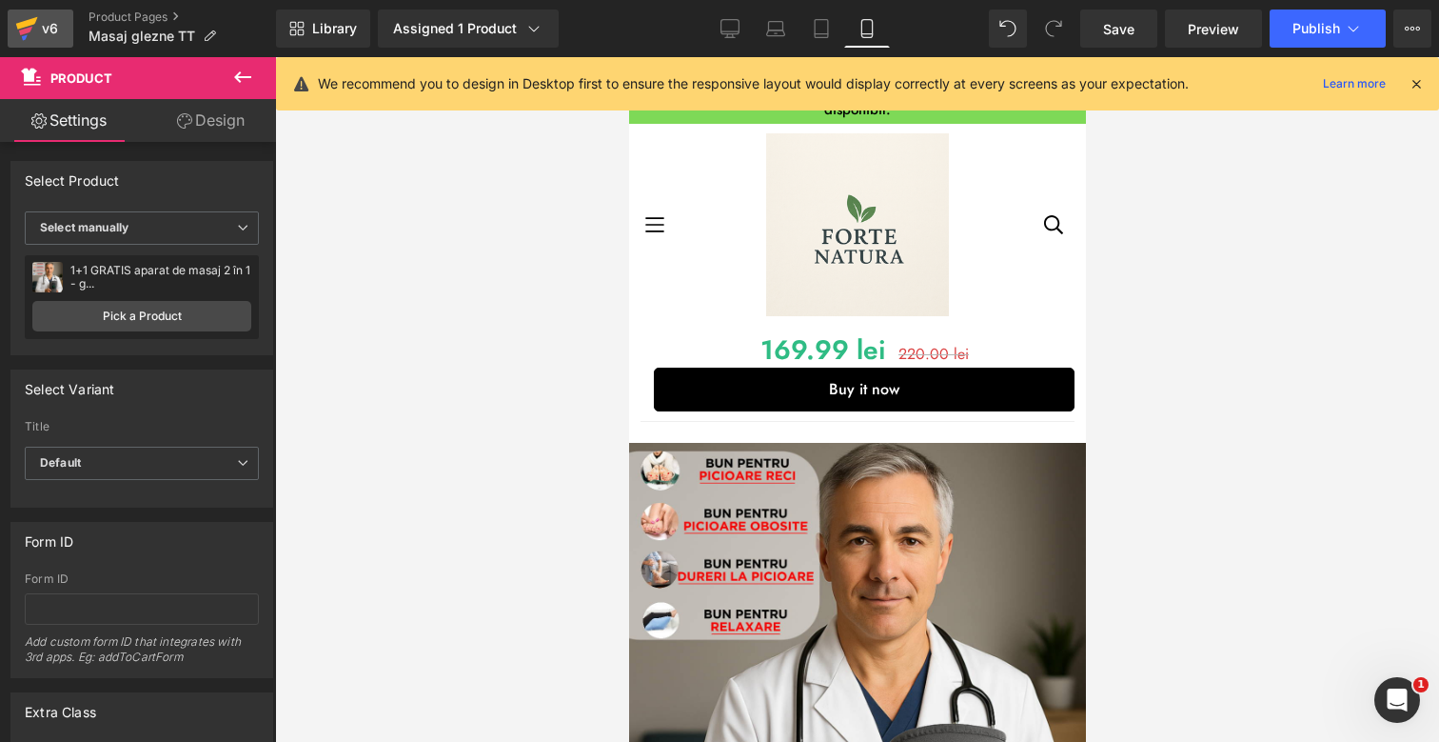
click at [40, 23] on div "v6" at bounding box center [50, 28] width 24 height 25
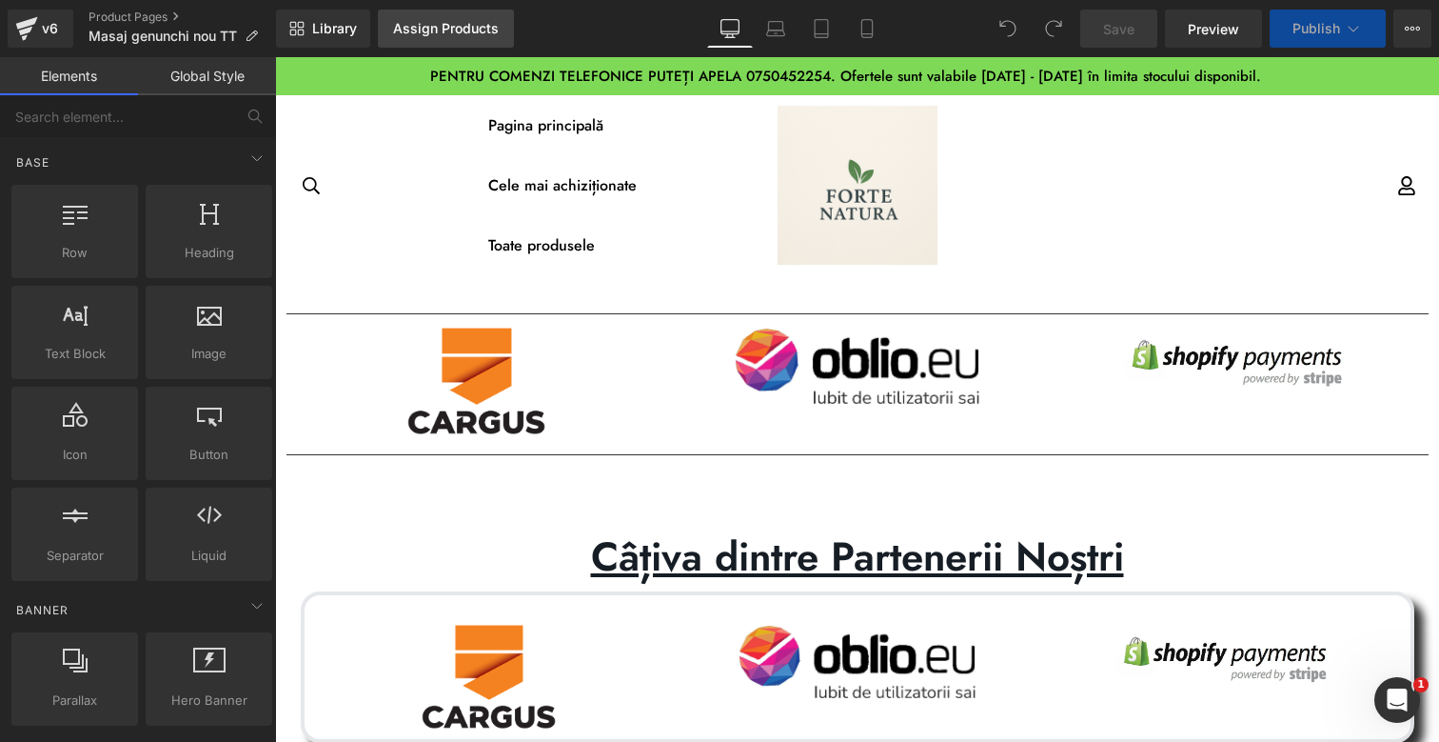
click at [414, 43] on link "Assign Products" at bounding box center [446, 29] width 136 height 38
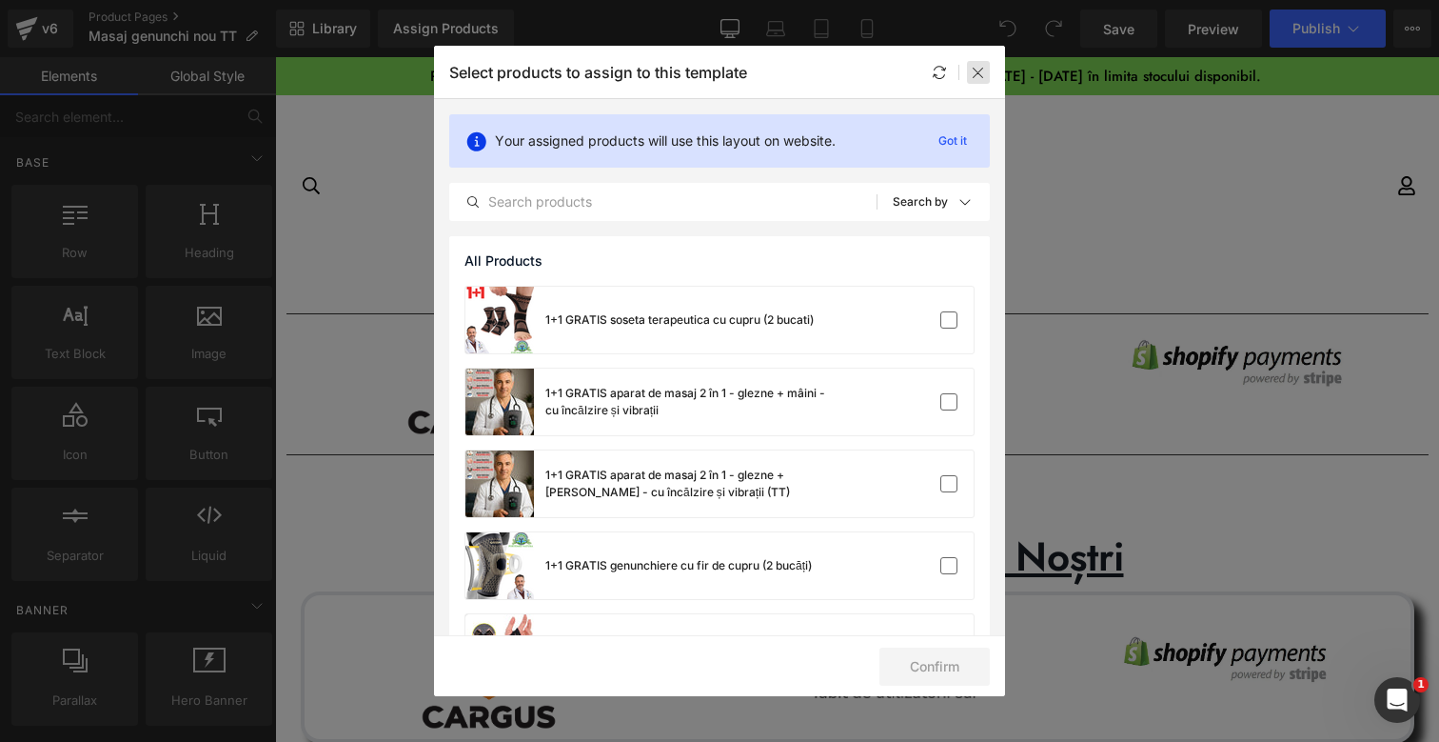
click at [985, 74] on div at bounding box center [978, 72] width 23 height 23
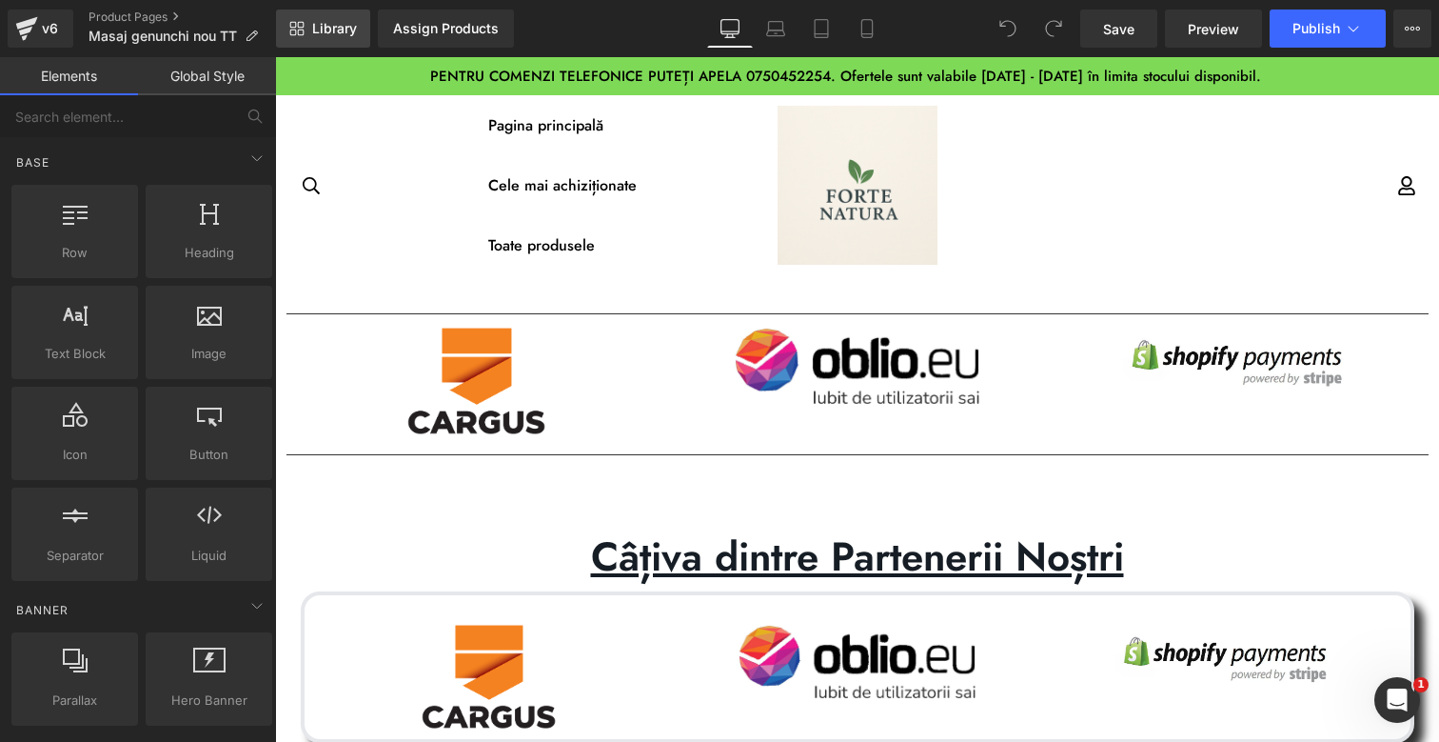
click at [324, 30] on span "Library" at bounding box center [334, 28] width 45 height 17
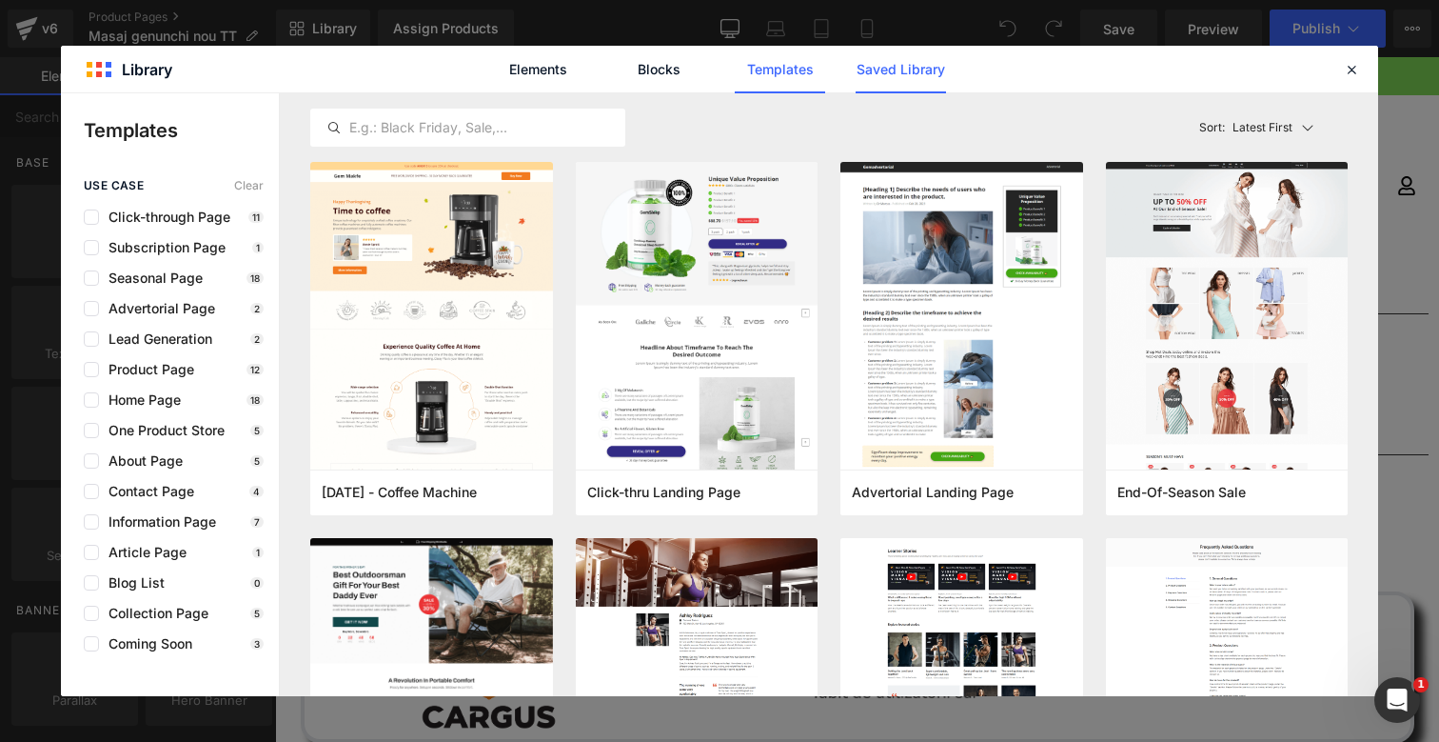
click at [928, 76] on link "Saved Library" at bounding box center [901, 70] width 90 height 48
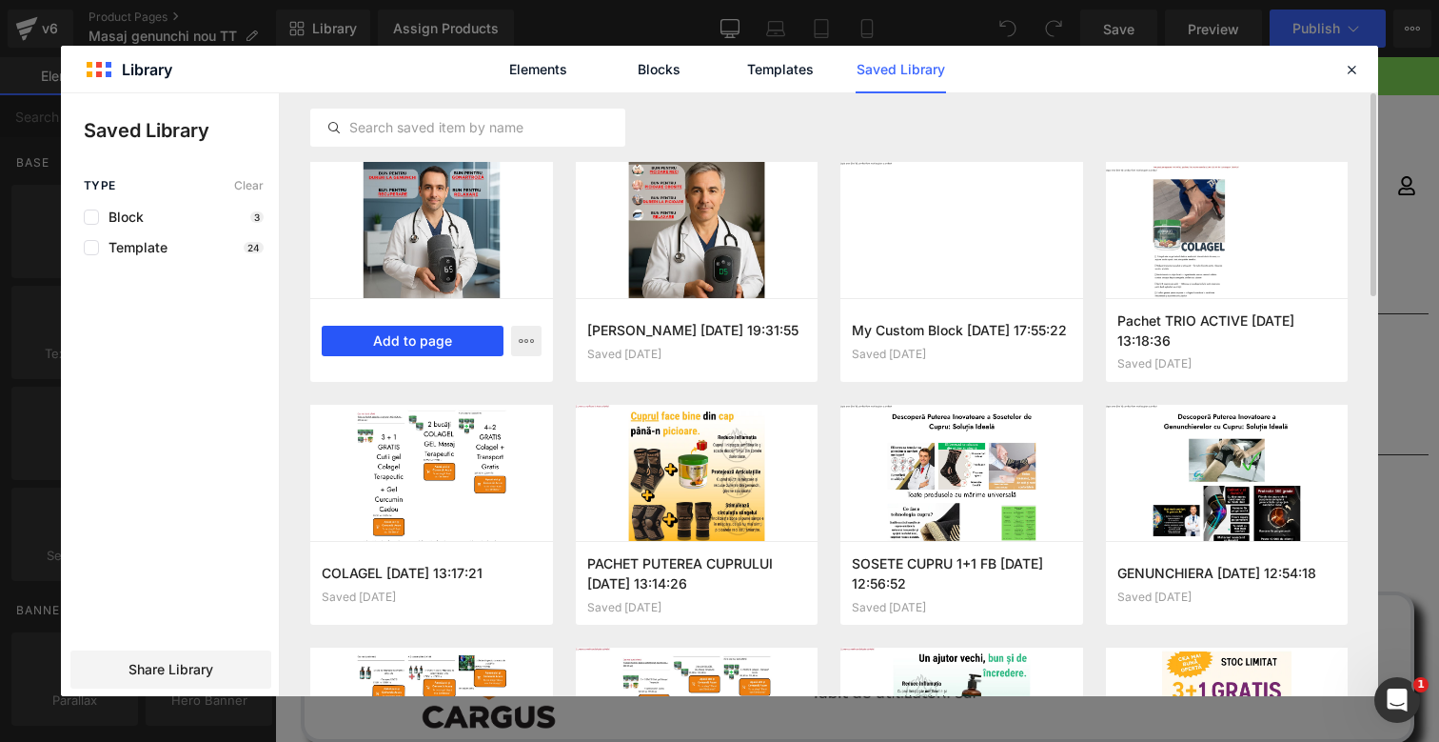
click at [465, 332] on button "Add to page" at bounding box center [413, 341] width 182 height 30
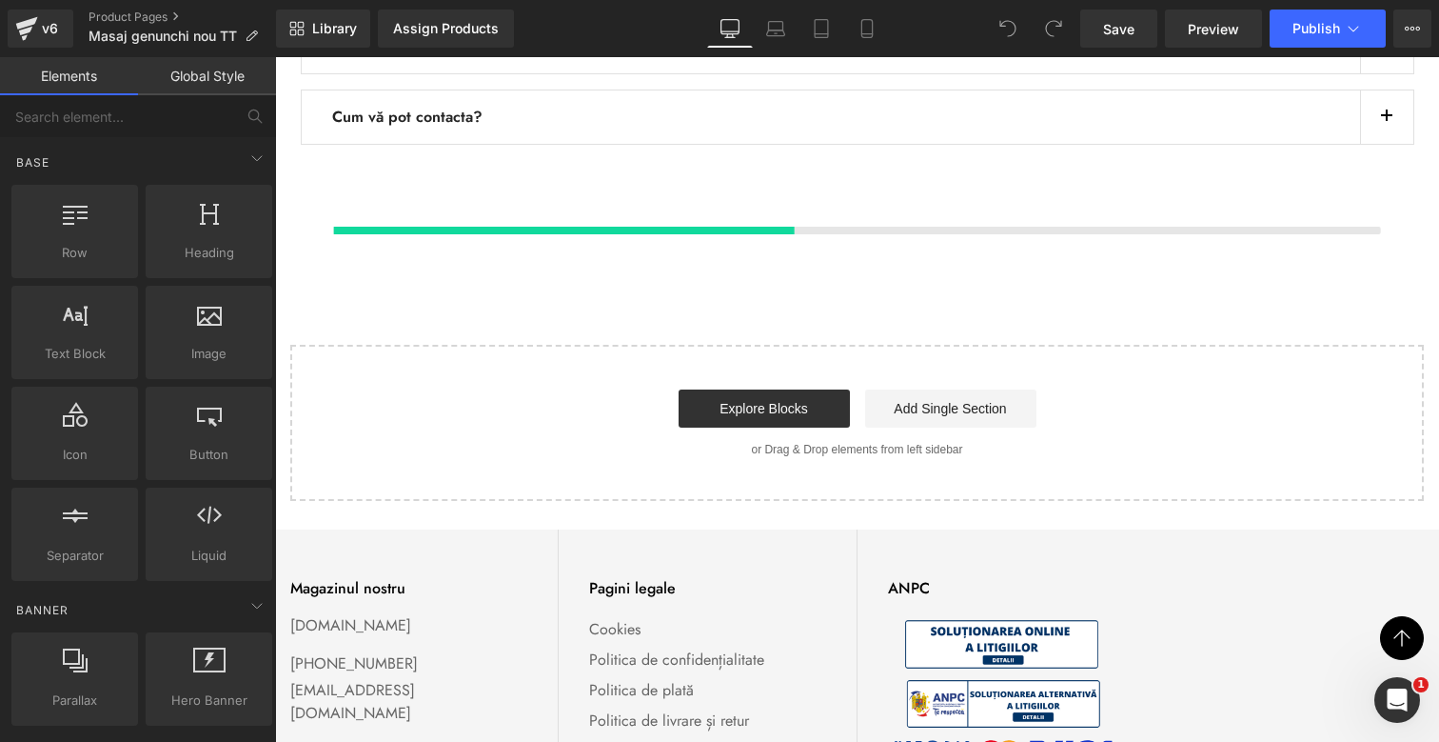
scroll to position [891, 0]
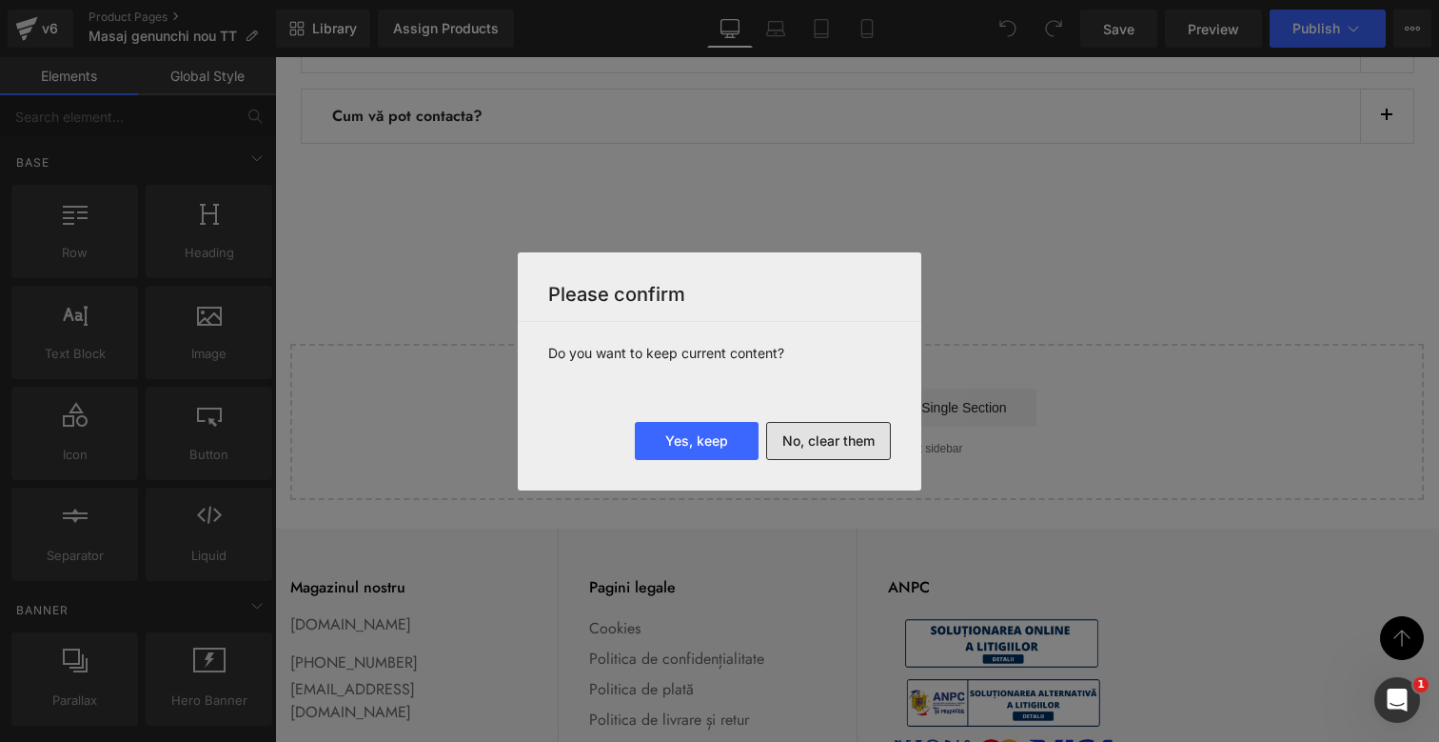
click at [867, 442] on button "No, clear them" at bounding box center [828, 441] width 125 height 38
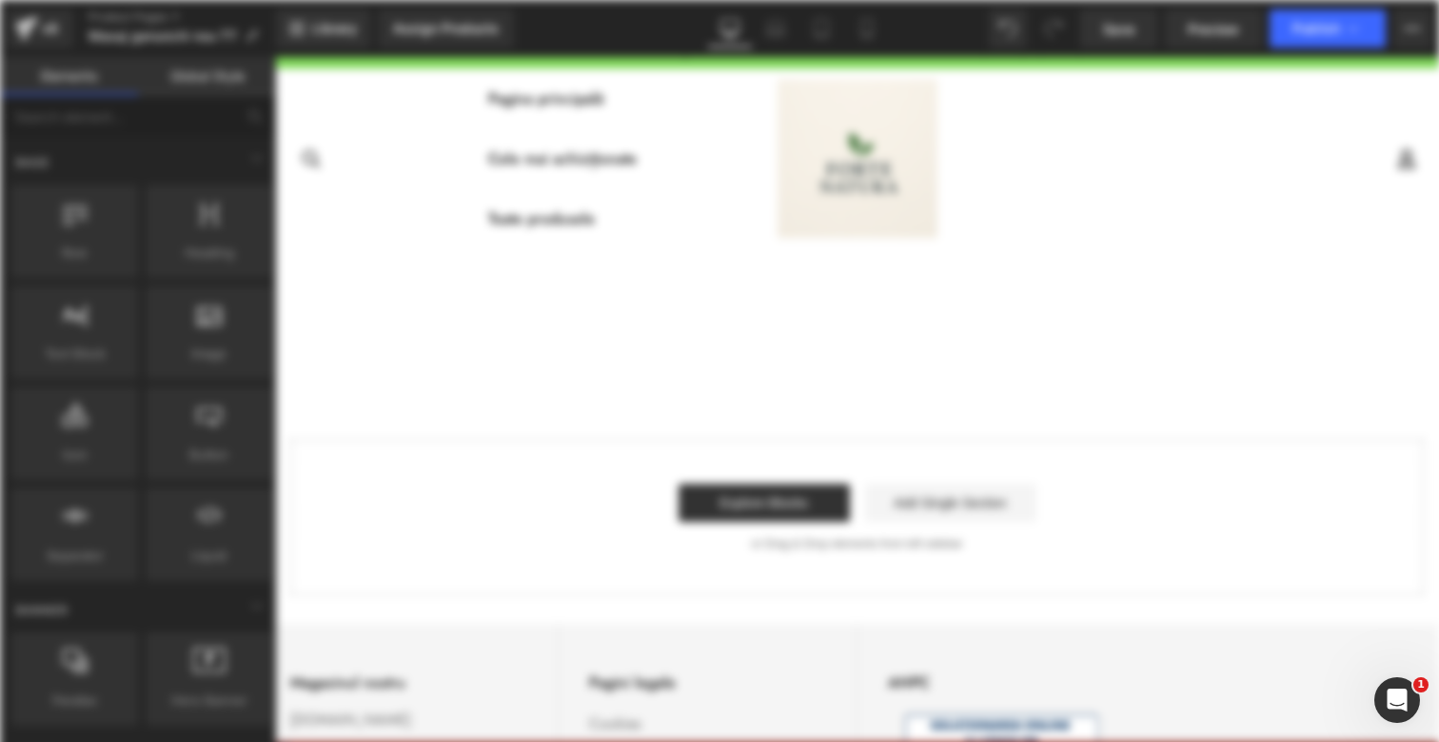
scroll to position [0, 0]
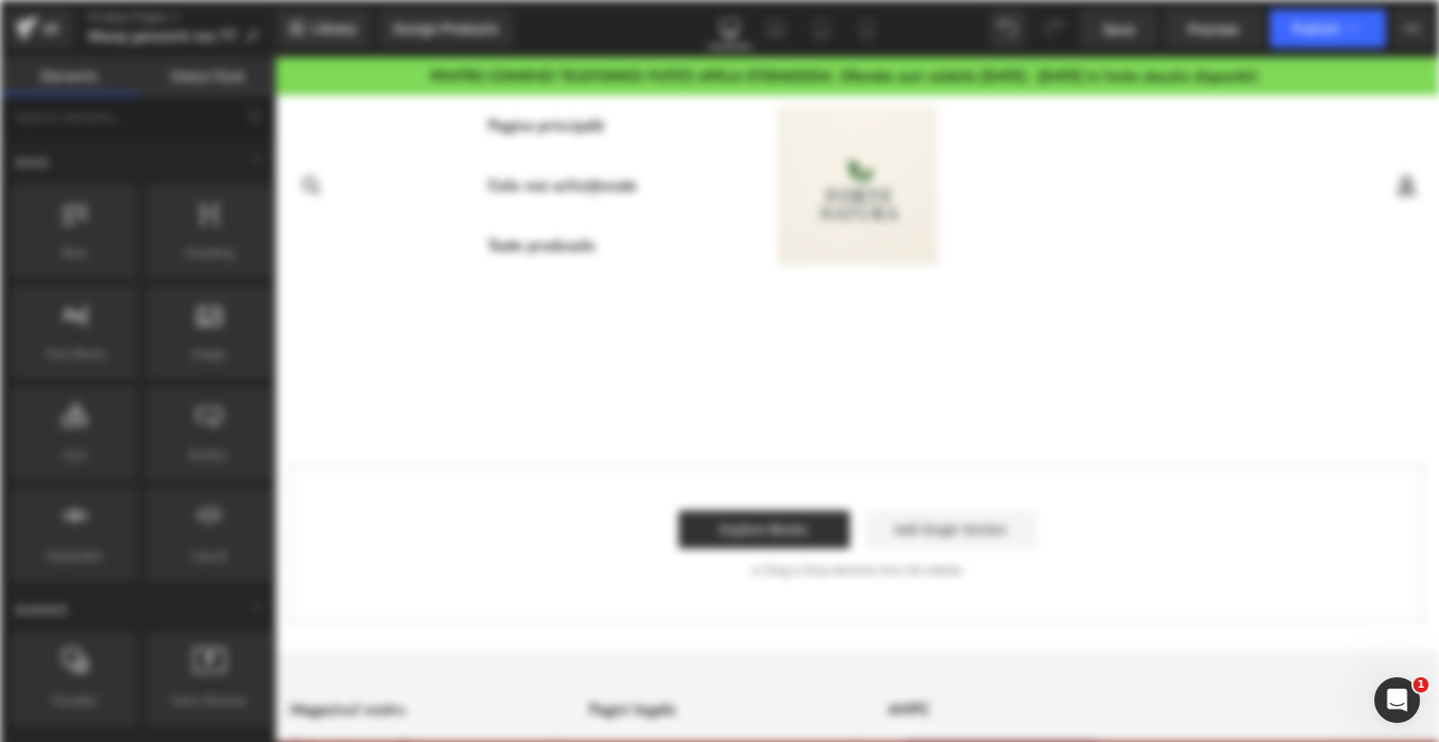
click at [448, 32] on div "Assign Products" at bounding box center [446, 28] width 106 height 15
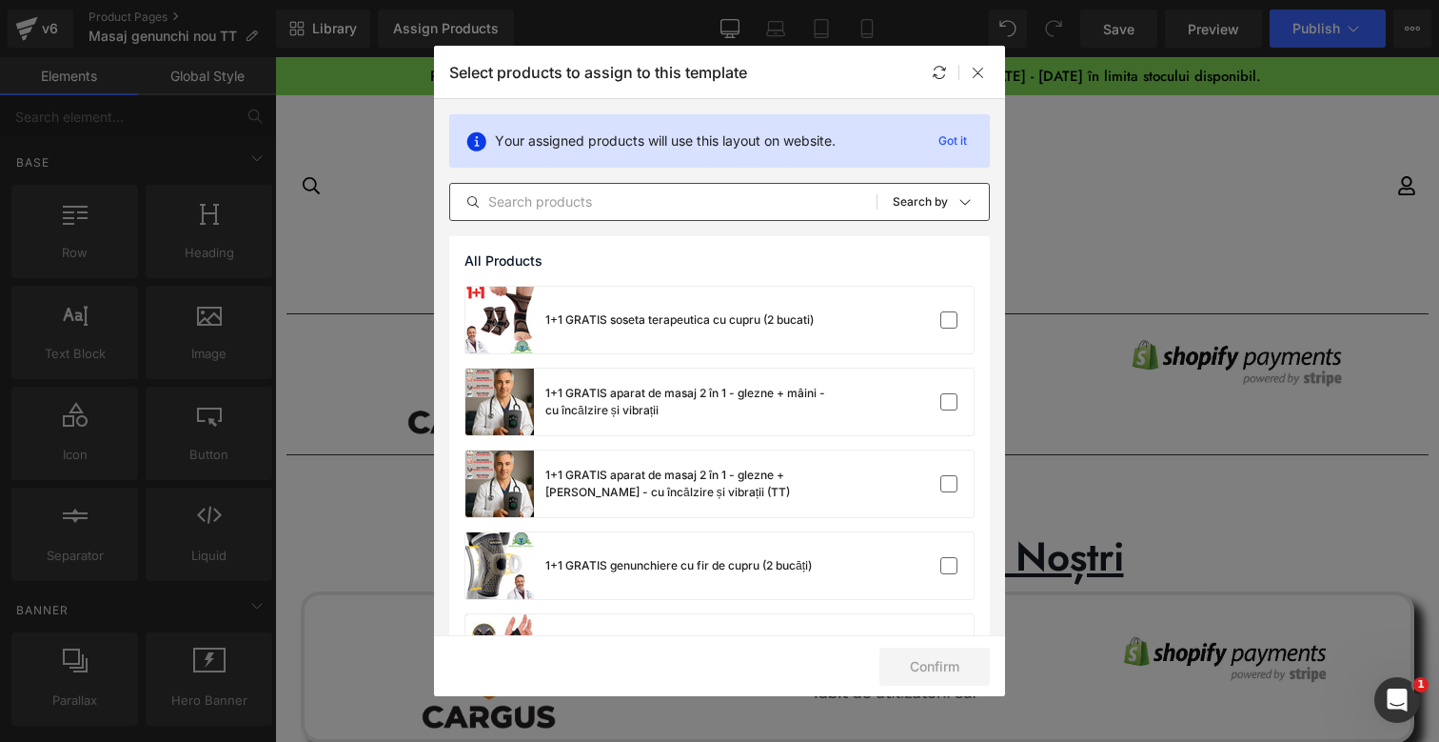
click at [639, 203] on input "text" at bounding box center [663, 201] width 426 height 23
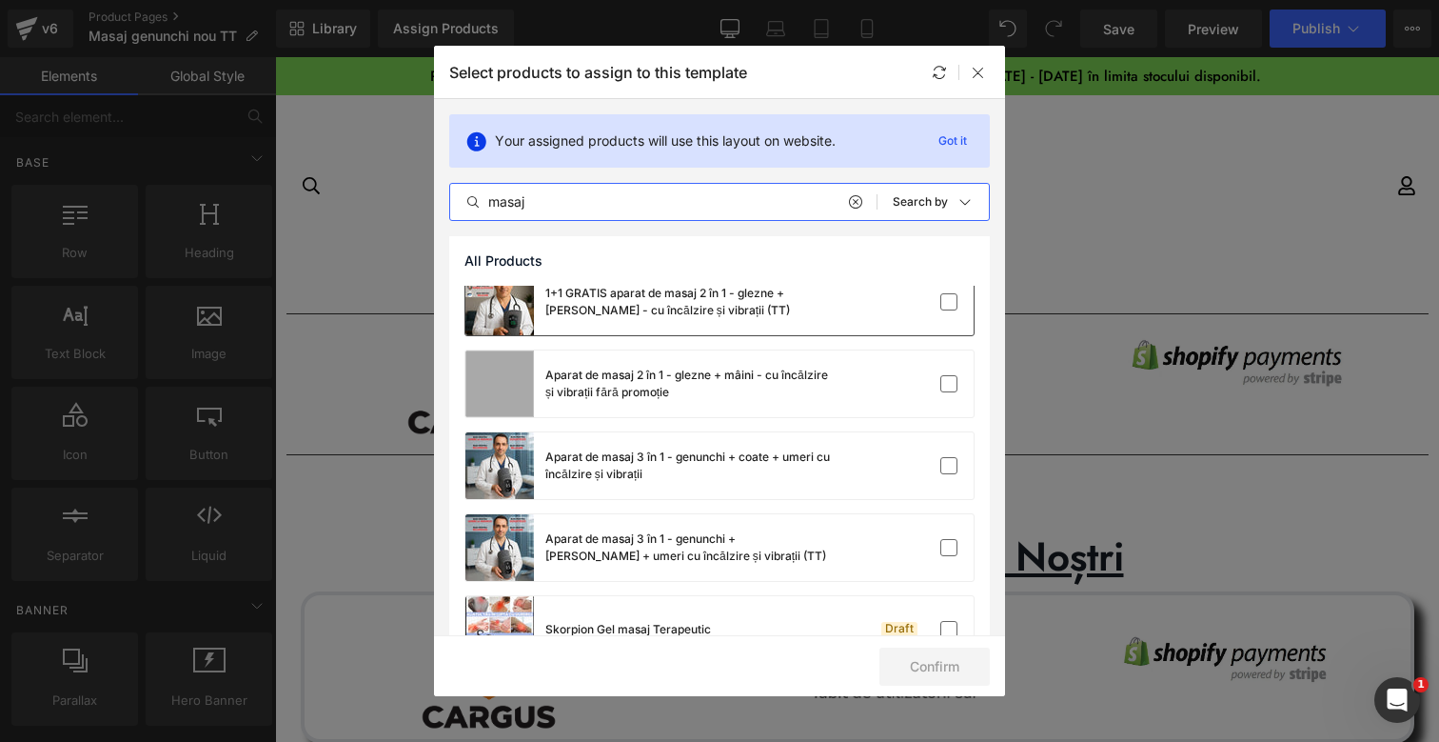
scroll to position [104, 0]
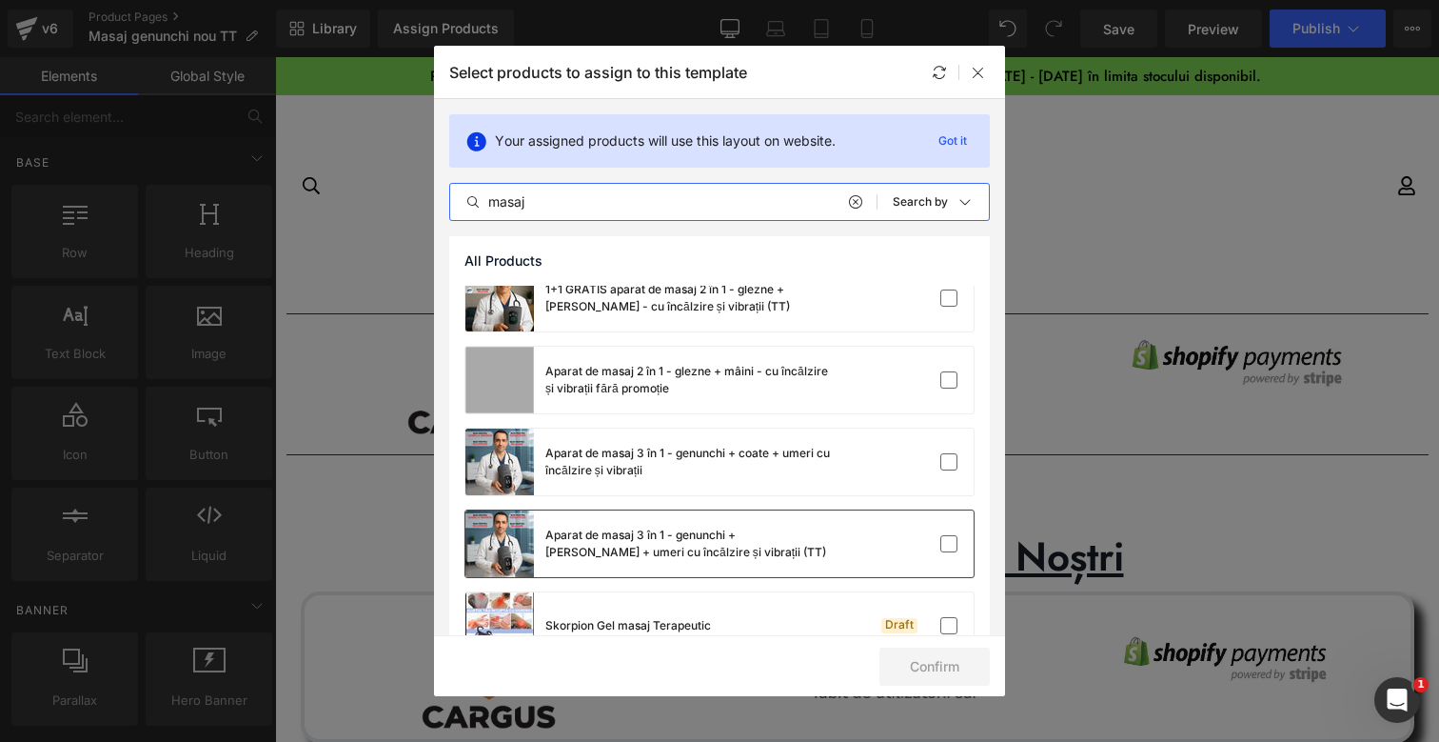
type input "masaj"
click at [774, 525] on div "Aparat de masaj 3 în 1 - genunchi + coate + umeri cu încălzire și vibrații (TT)" at bounding box center [649, 543] width 366 height 67
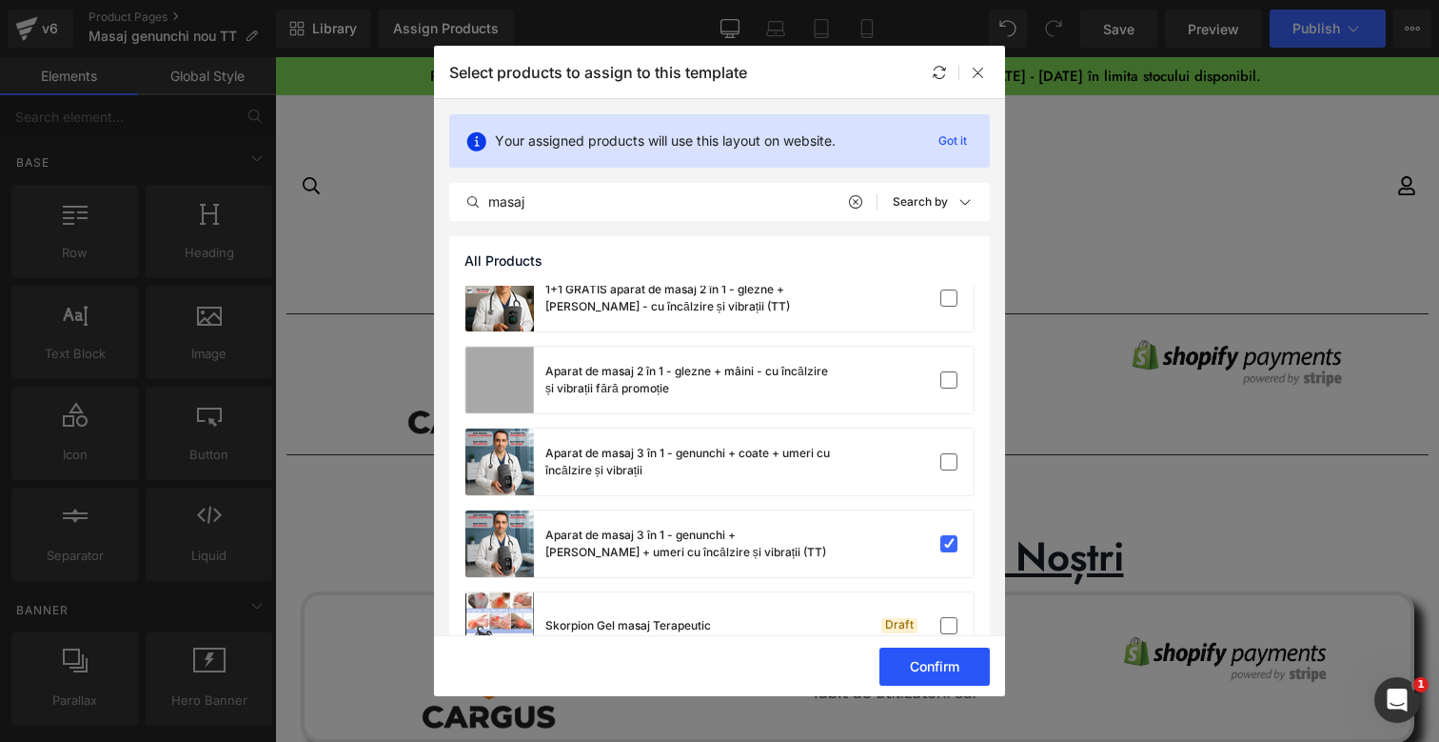
click at [968, 671] on button "Confirm" at bounding box center [935, 666] width 110 height 38
click at [922, 673] on button "Success" at bounding box center [923, 666] width 134 height 38
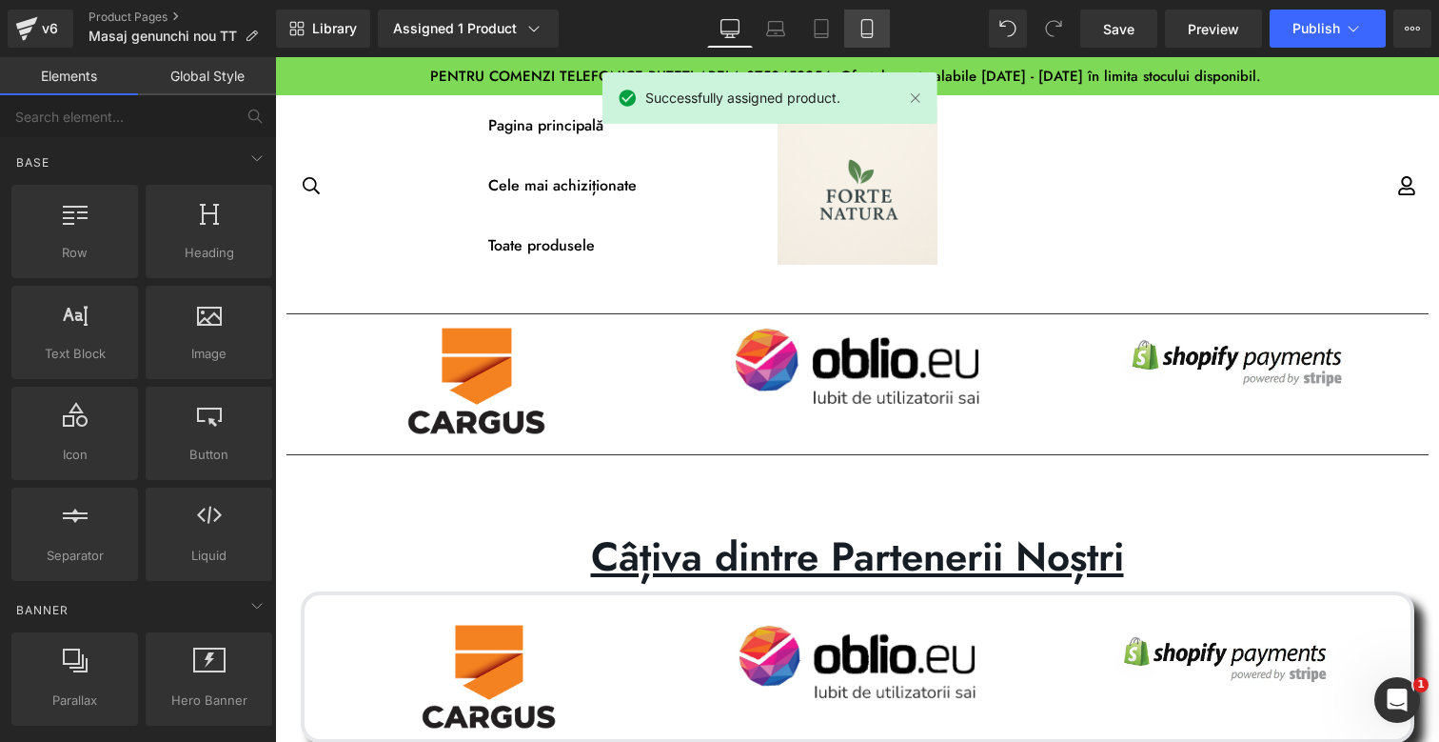
click at [866, 24] on icon at bounding box center [867, 28] width 19 height 19
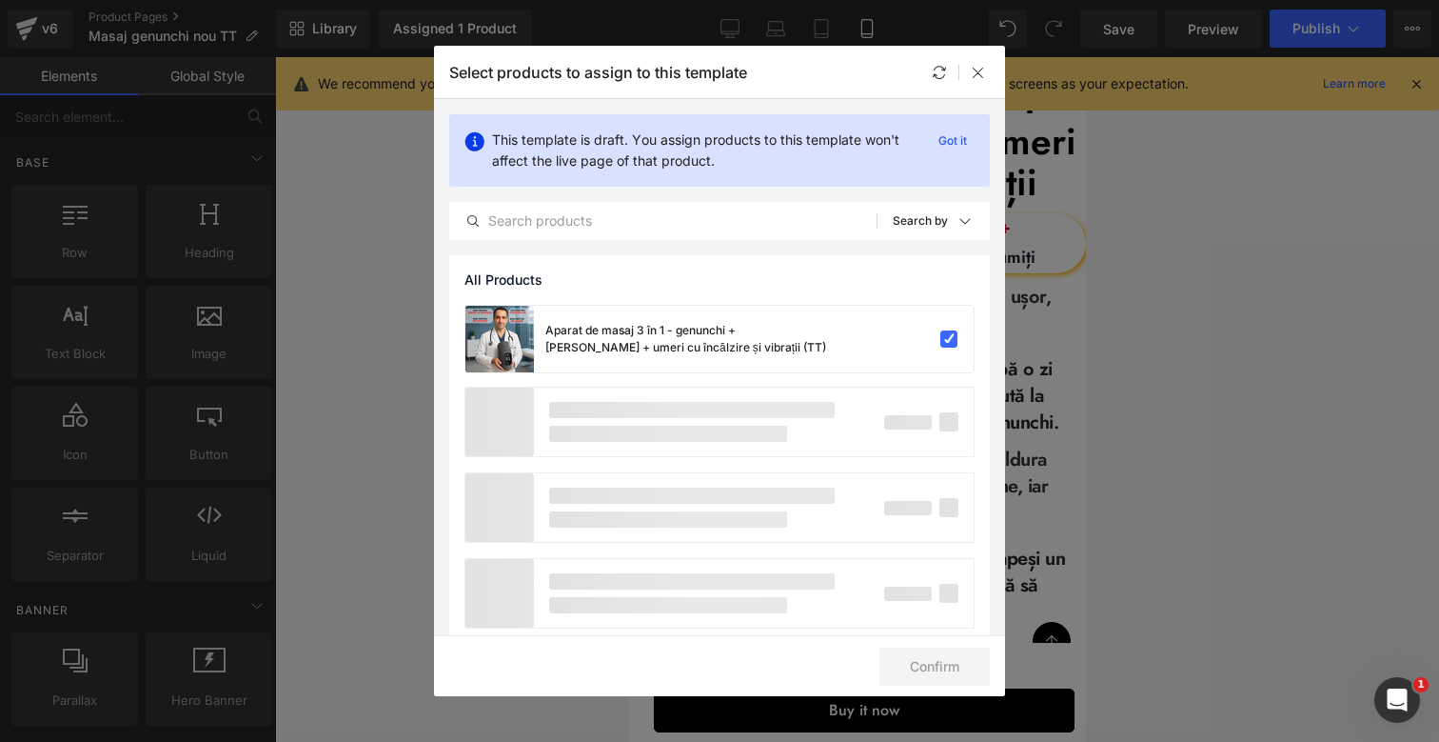
scroll to position [701, 0]
click at [975, 71] on icon at bounding box center [978, 72] width 15 height 15
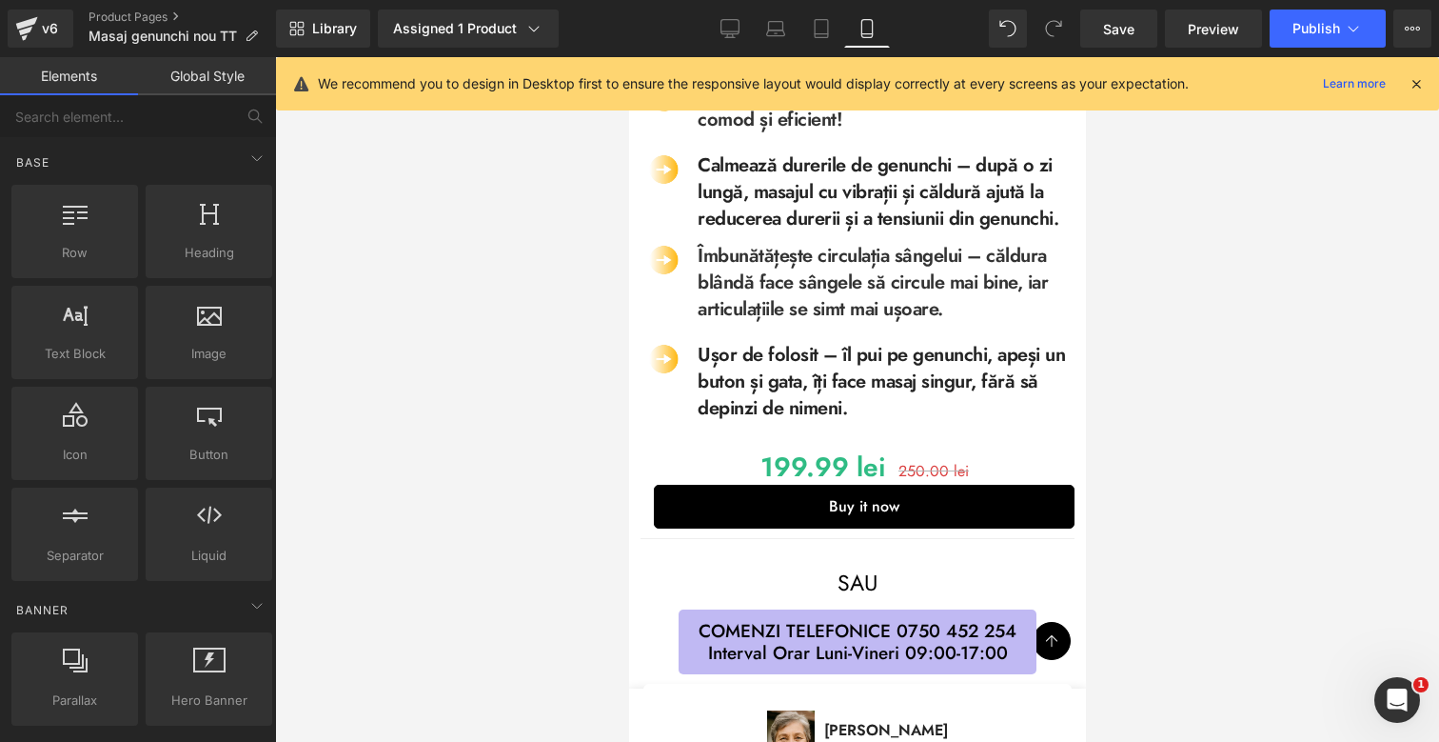
scroll to position [903, 0]
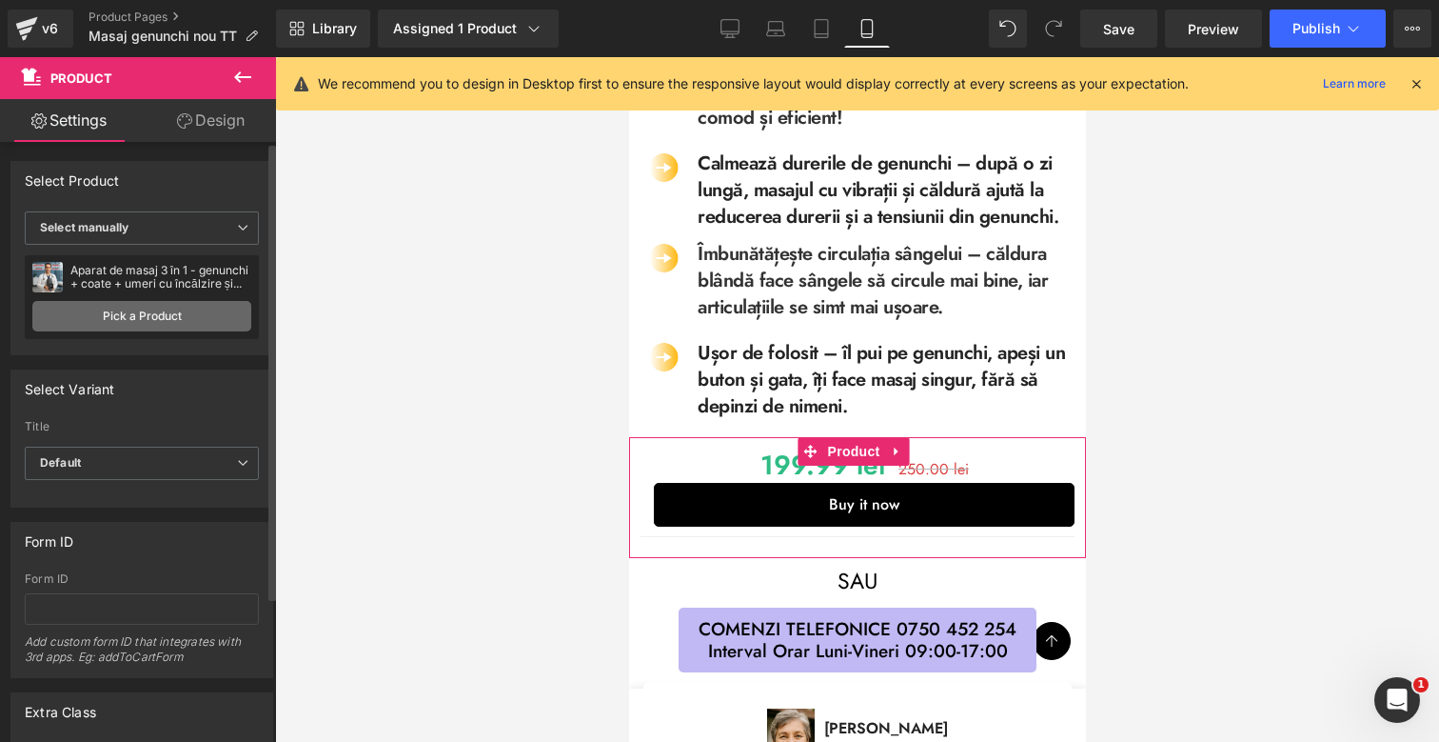
click at [165, 321] on link "Pick a Product" at bounding box center [141, 316] width 219 height 30
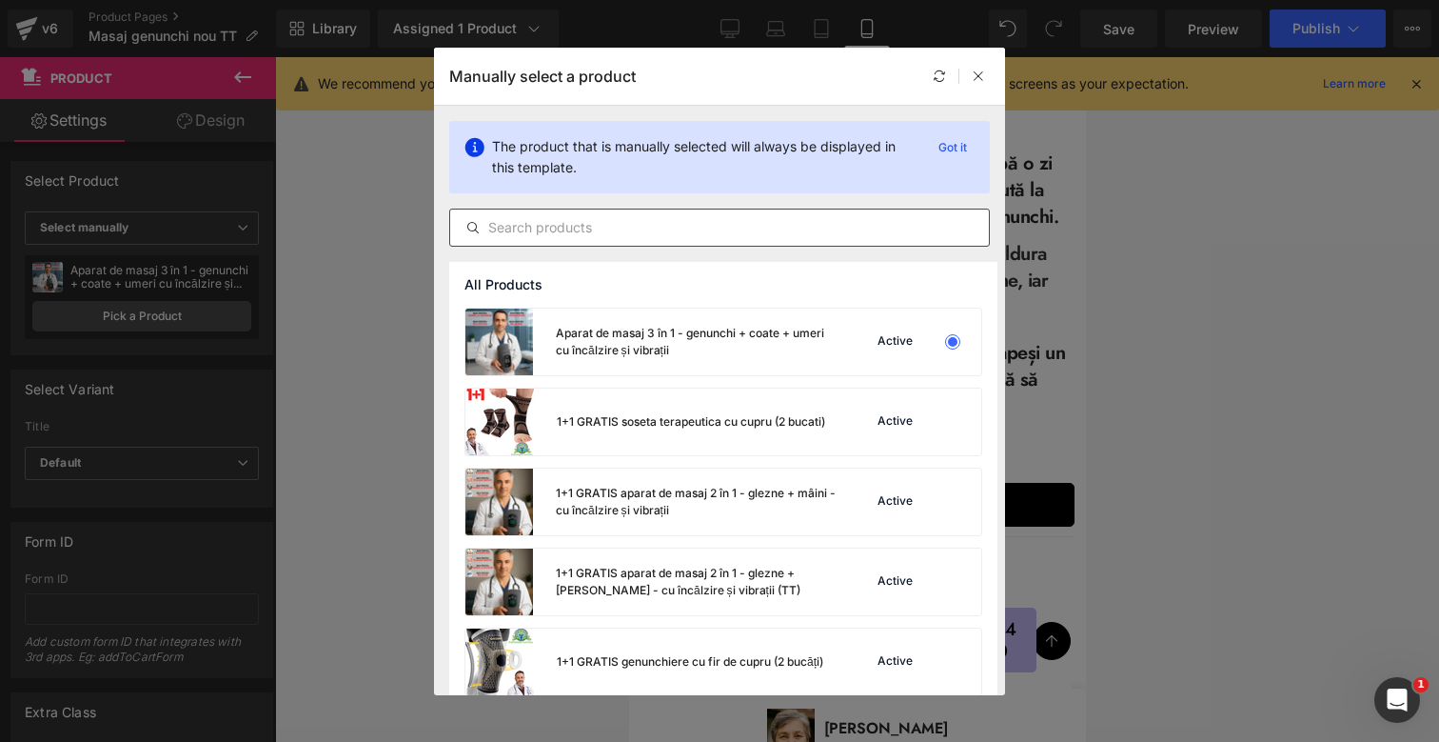
click at [644, 235] on input "text" at bounding box center [719, 227] width 539 height 23
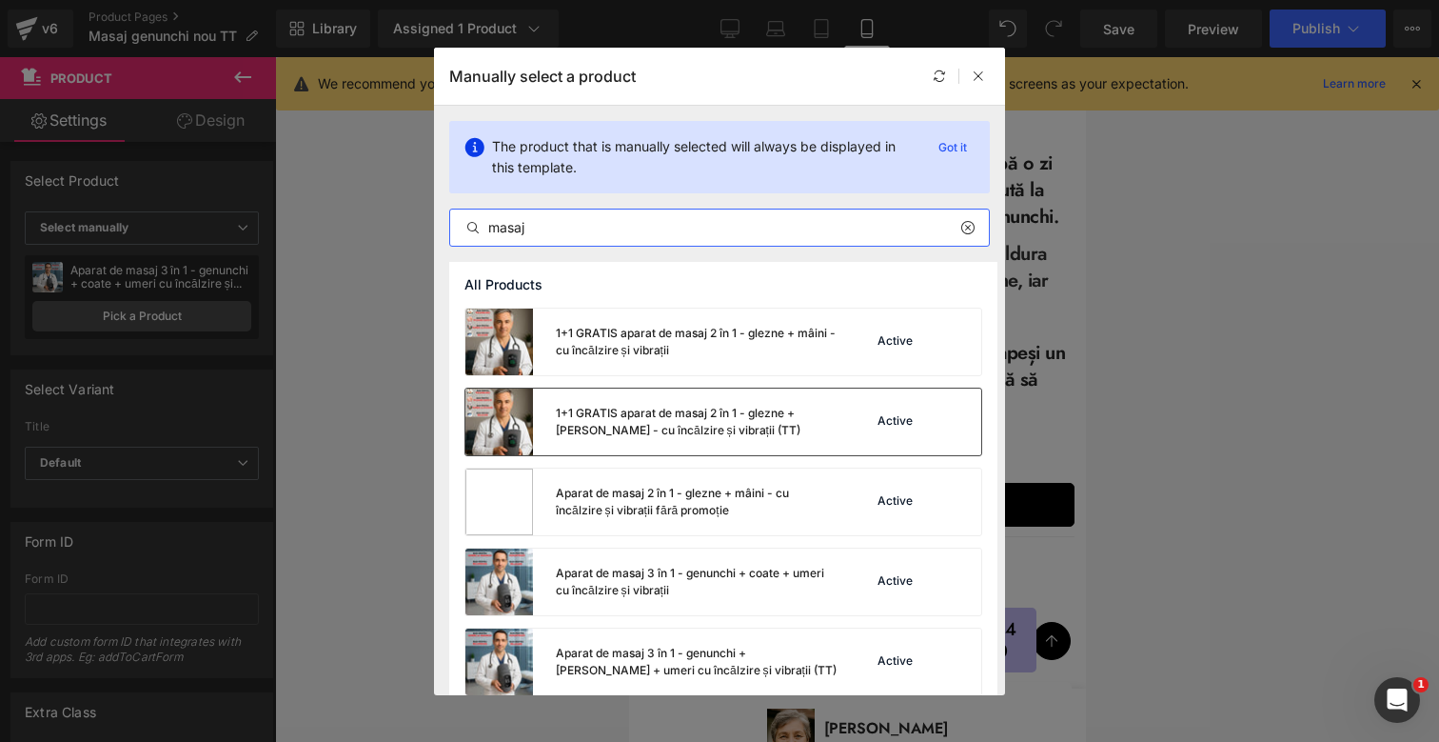
scroll to position [62, 0]
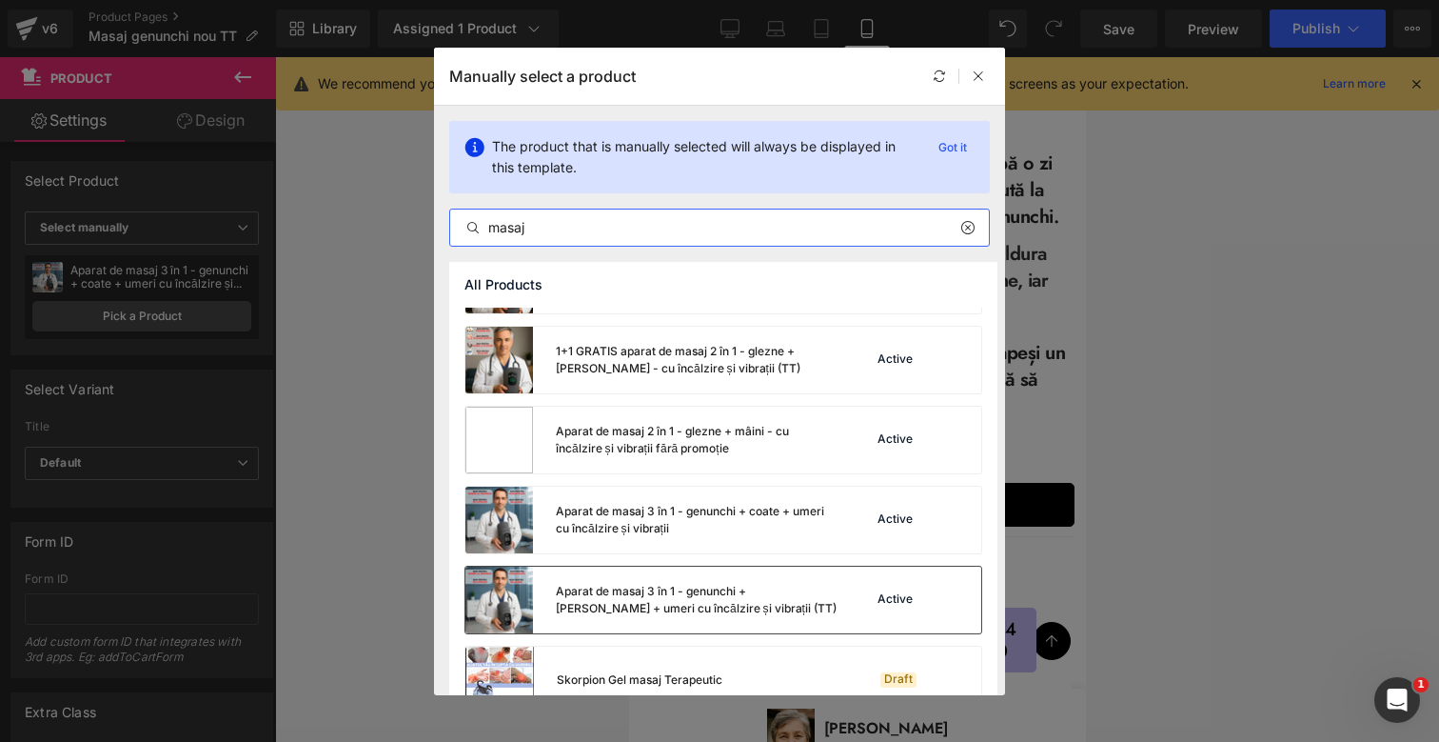
type input "masaj"
click at [682, 594] on div "Aparat de masaj 3 în 1 - genunchi + coate + umeri cu încălzire și vibrații (TT)" at bounding box center [697, 600] width 282 height 34
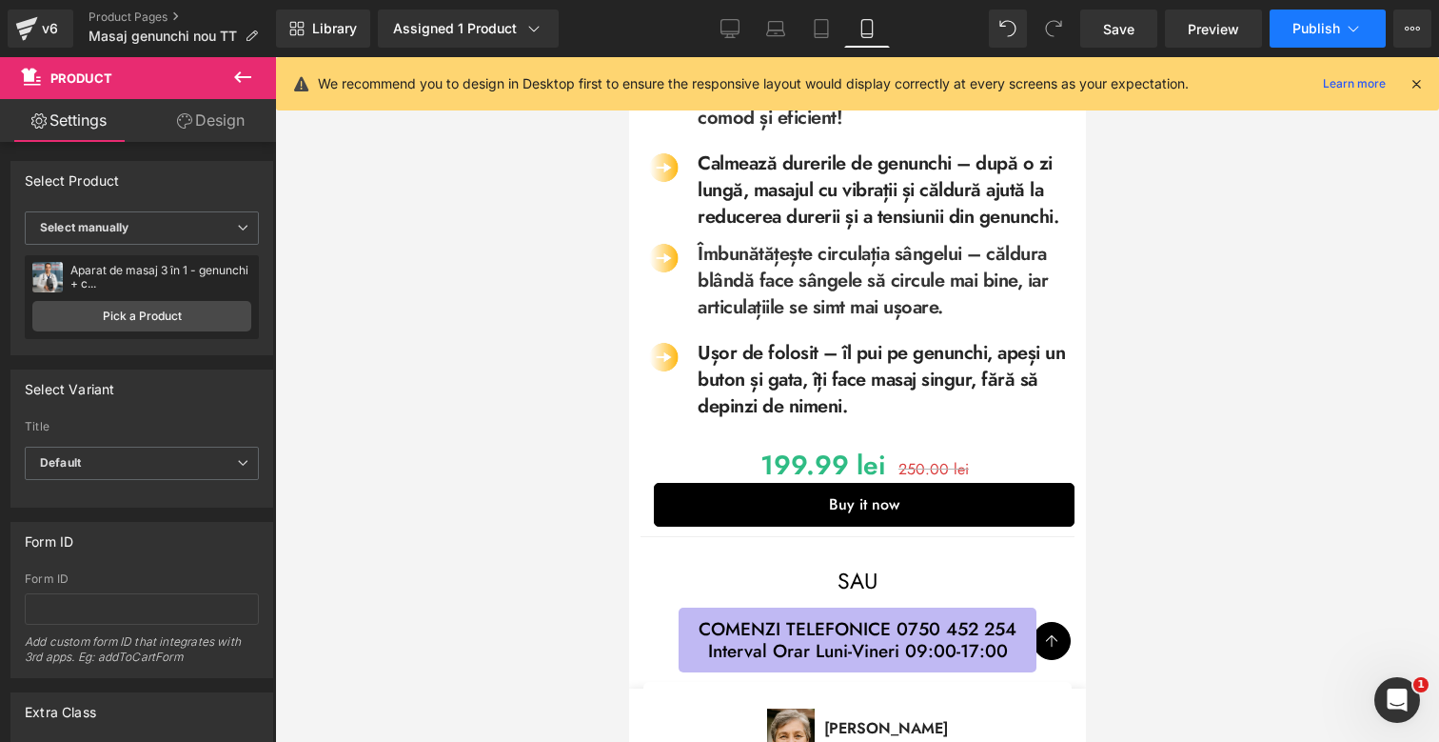
click at [1301, 30] on span "Publish" at bounding box center [1317, 28] width 48 height 15
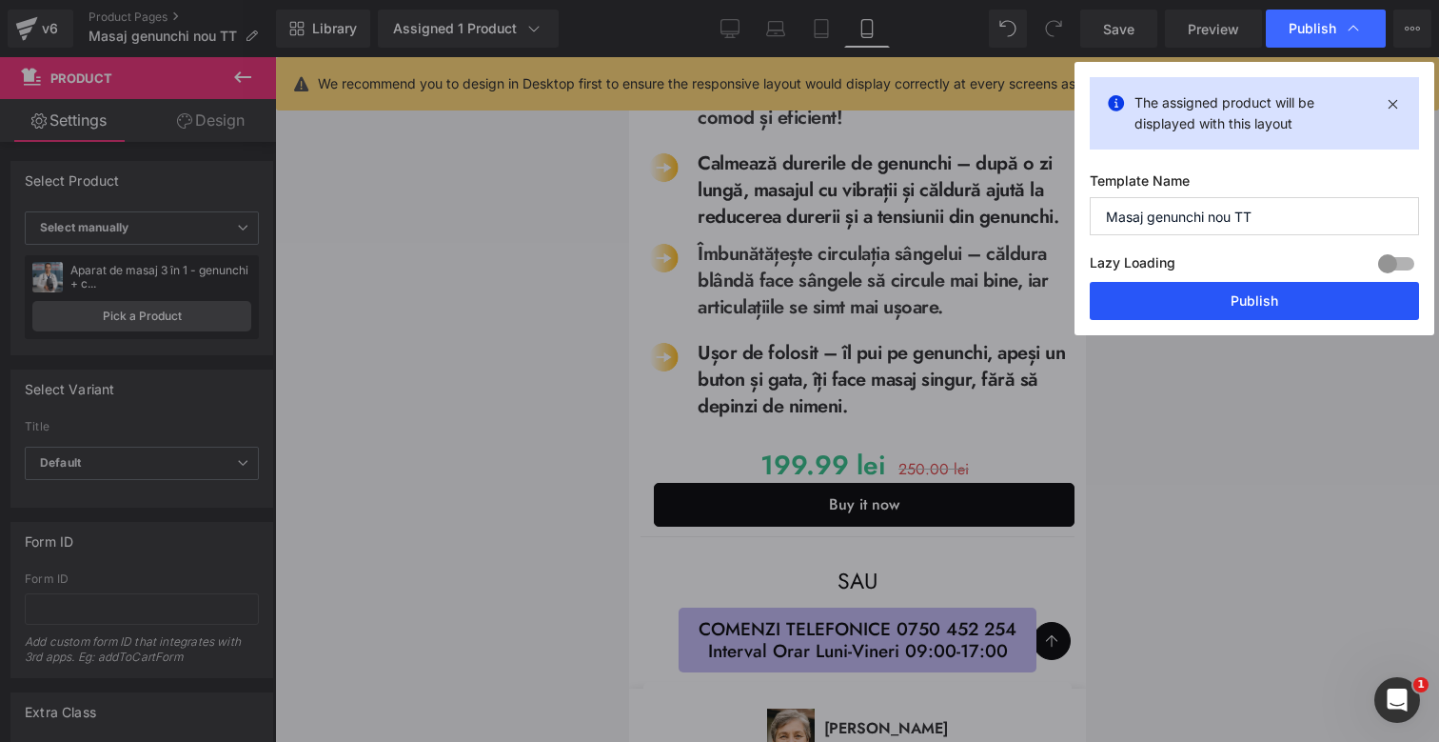
click at [1181, 285] on button "Publish" at bounding box center [1254, 301] width 329 height 38
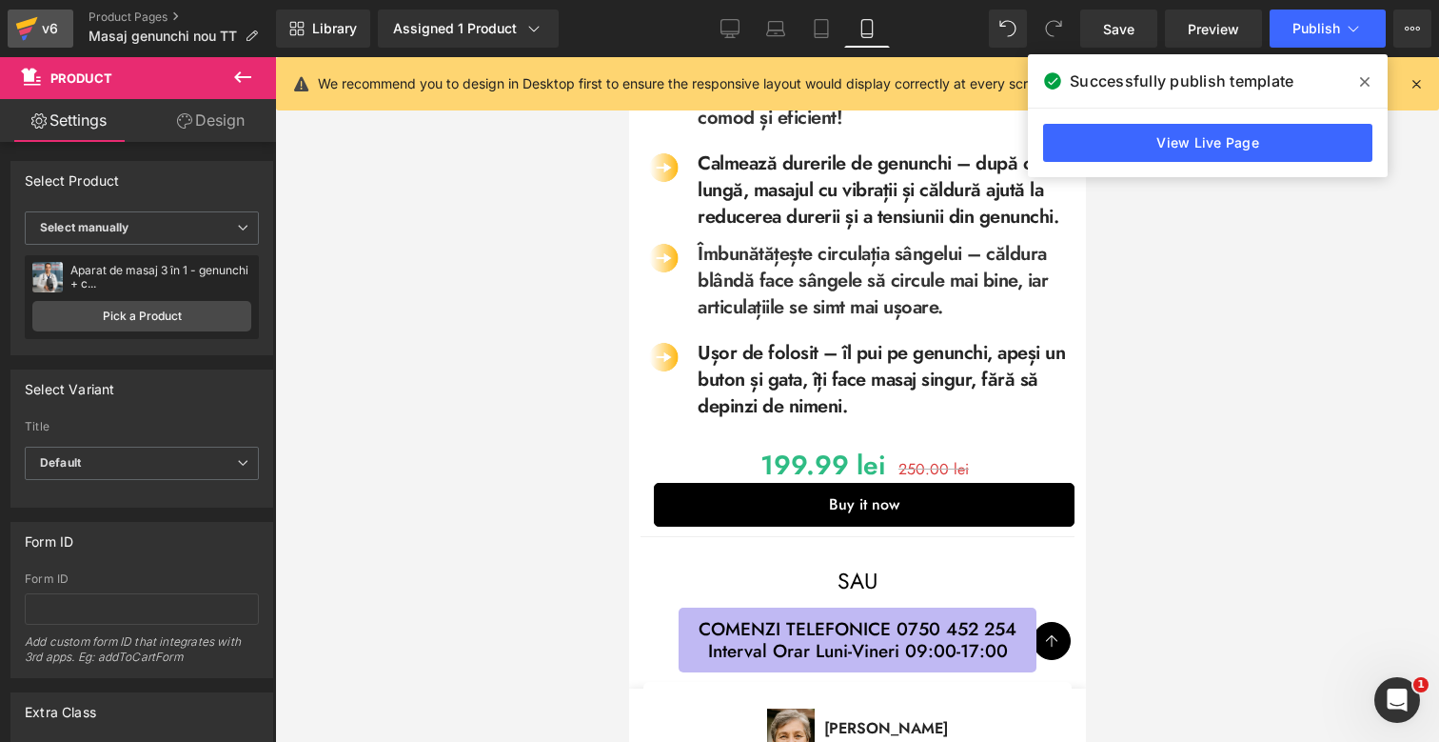
click at [26, 29] on icon at bounding box center [25, 31] width 13 height 9
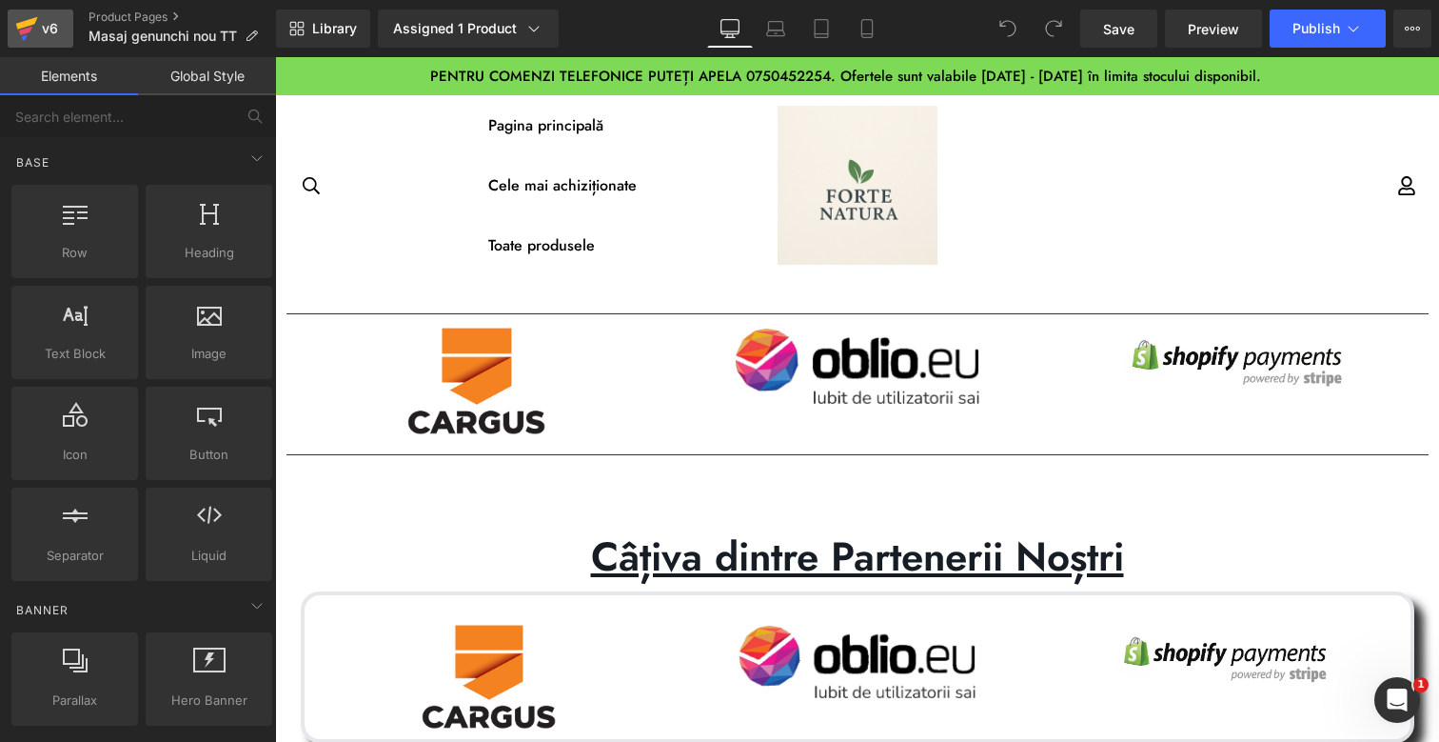
click at [57, 47] on link "v6" at bounding box center [41, 29] width 66 height 38
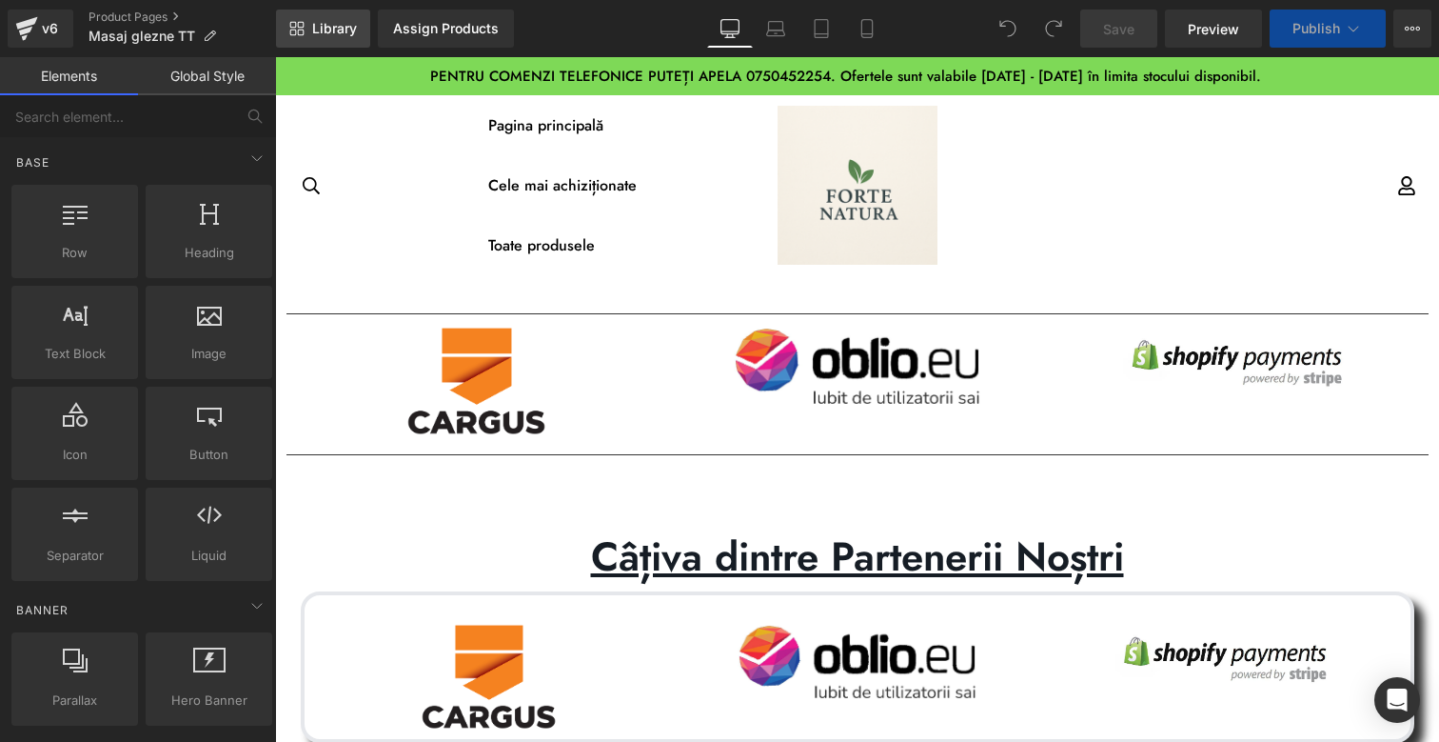
click at [313, 30] on span "Library" at bounding box center [334, 28] width 45 height 17
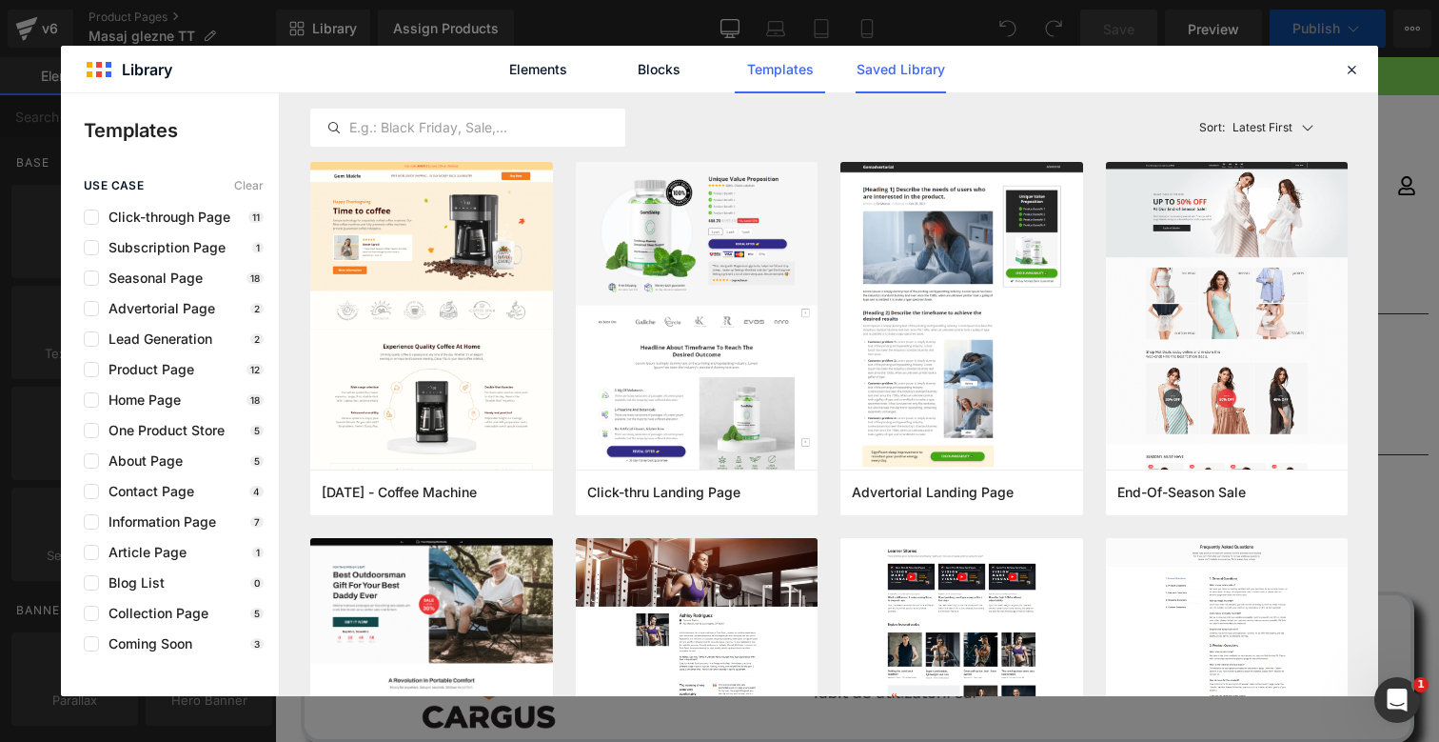
click at [895, 62] on link "Saved Library" at bounding box center [901, 70] width 90 height 48
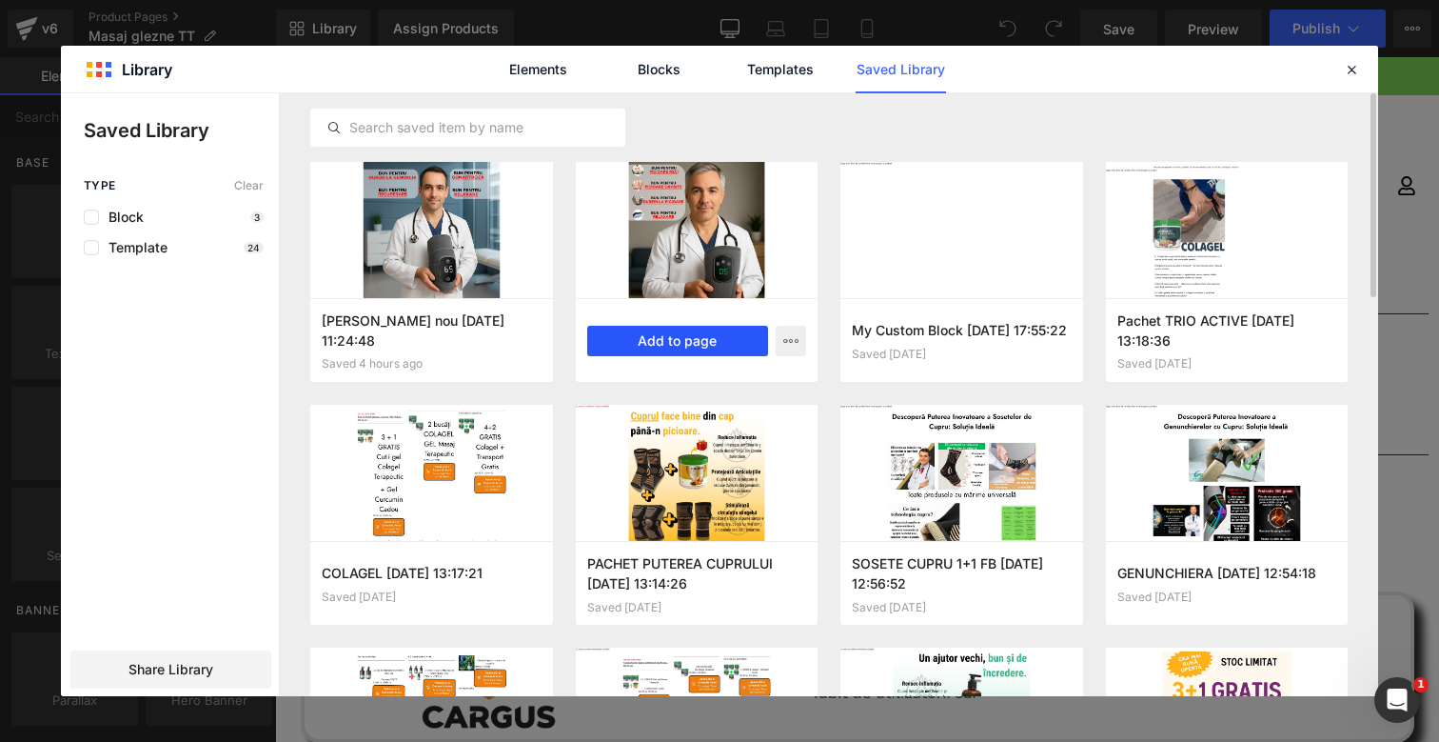
click at [670, 337] on button "Add to page" at bounding box center [678, 341] width 182 height 30
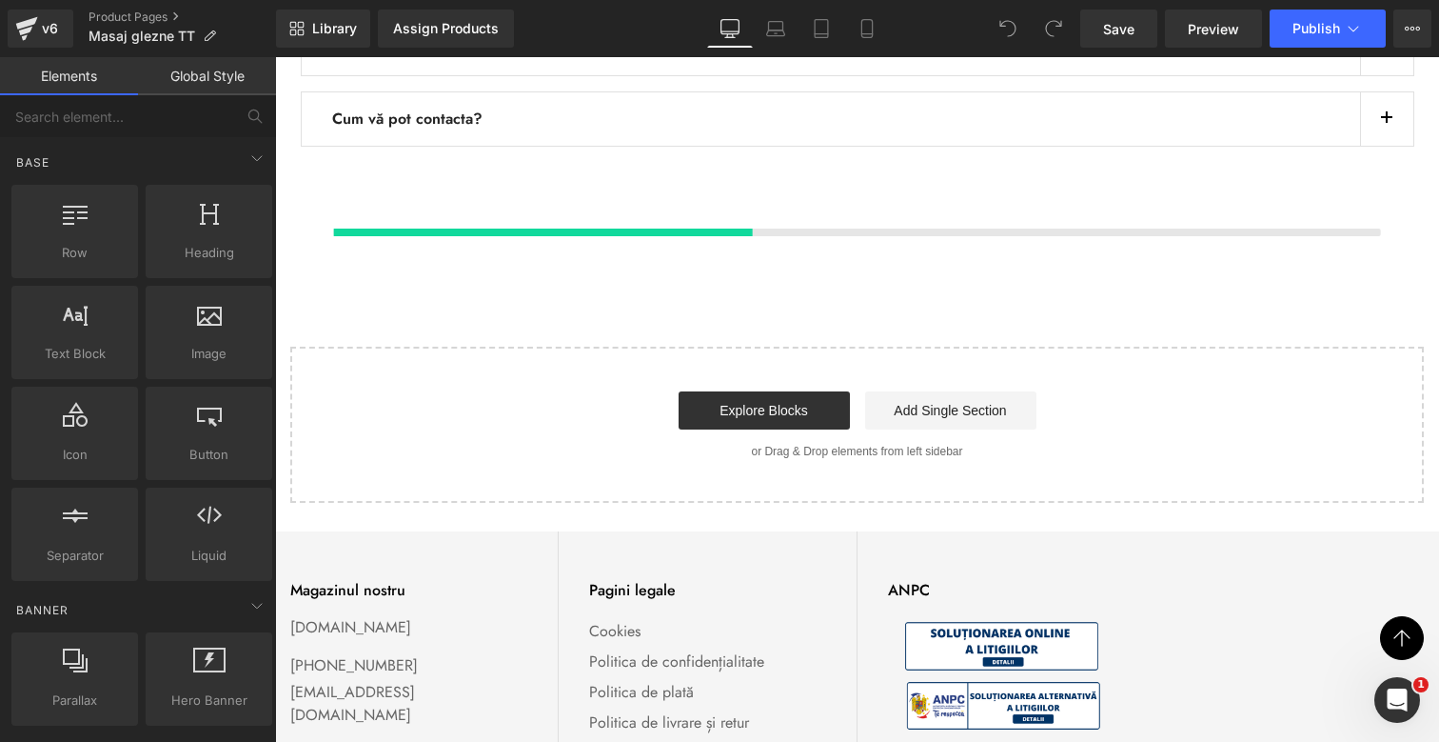
scroll to position [891, 0]
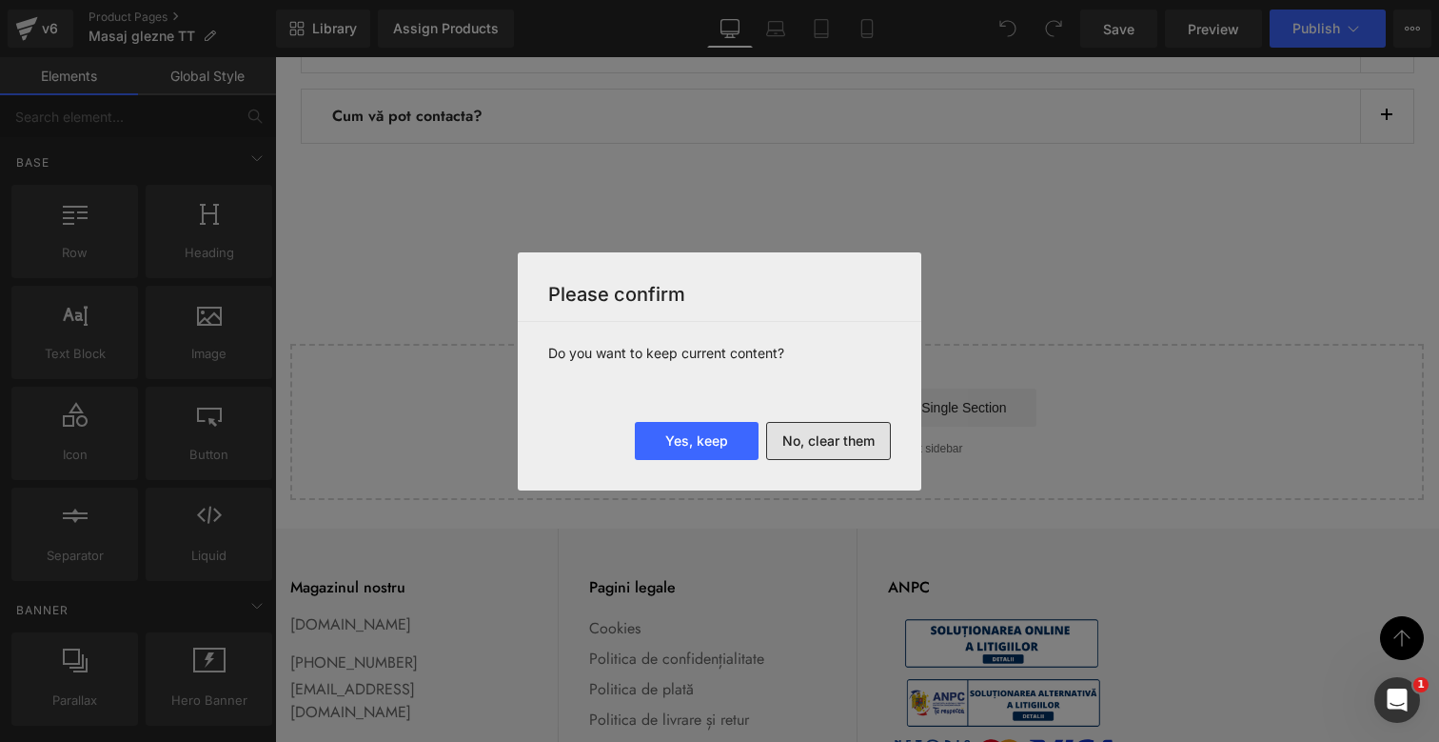
click at [834, 446] on button "No, clear them" at bounding box center [828, 441] width 125 height 38
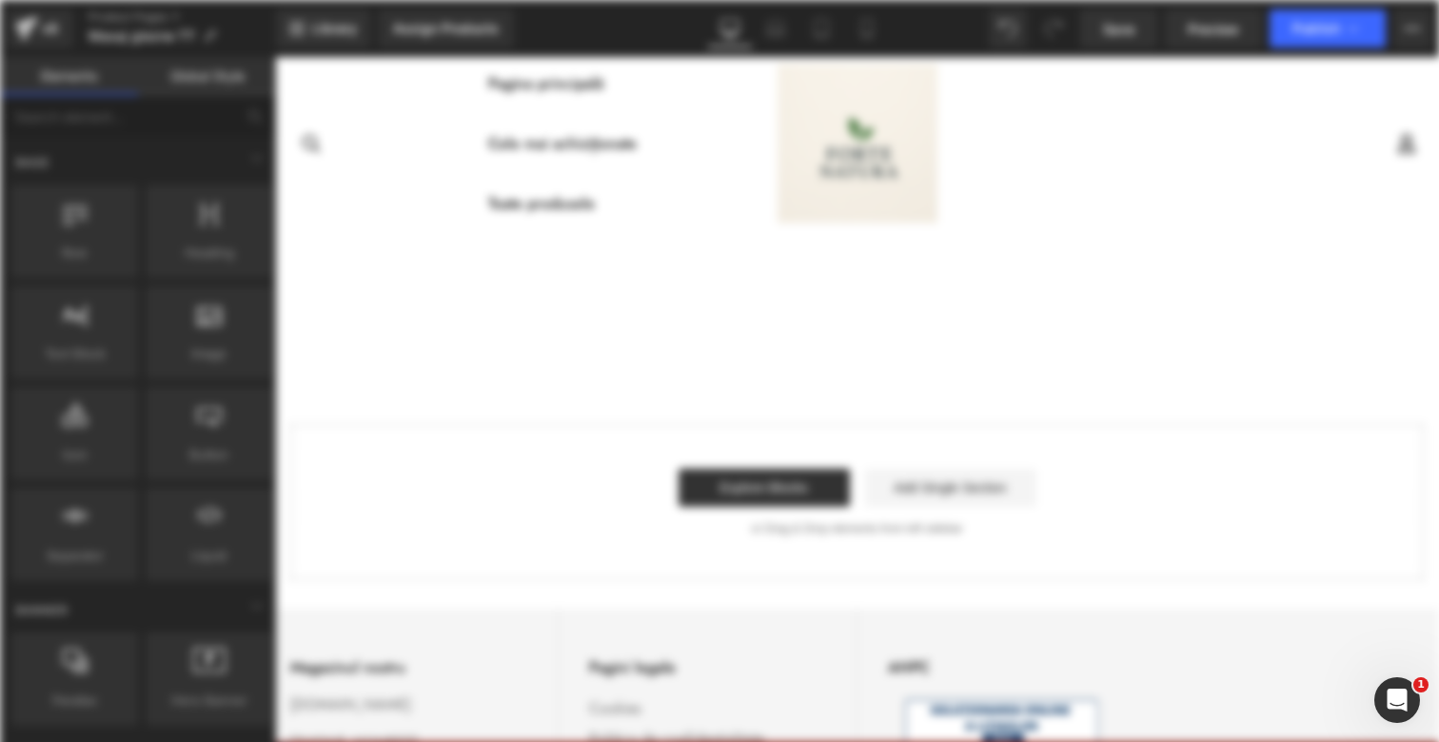
scroll to position [0, 0]
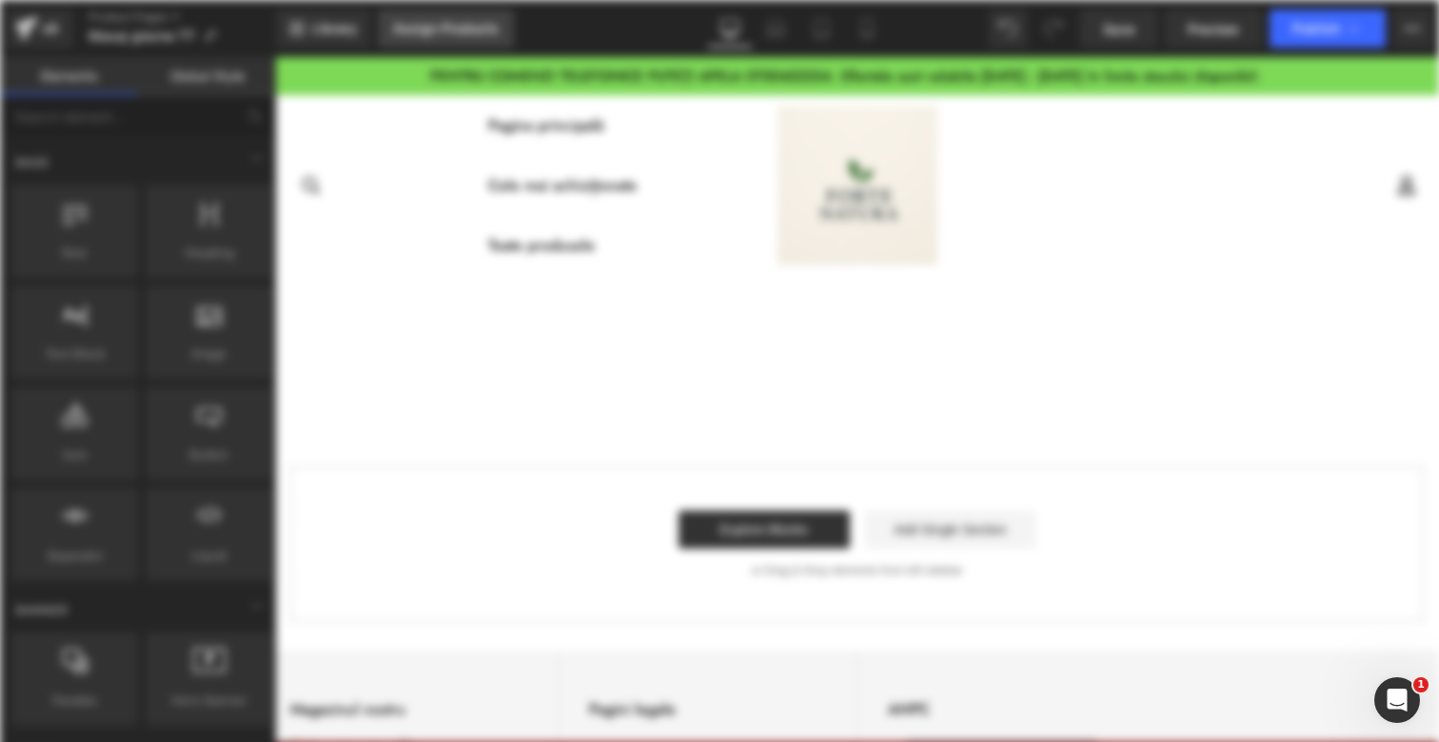
click at [426, 28] on div "Assign Products" at bounding box center [446, 28] width 106 height 15
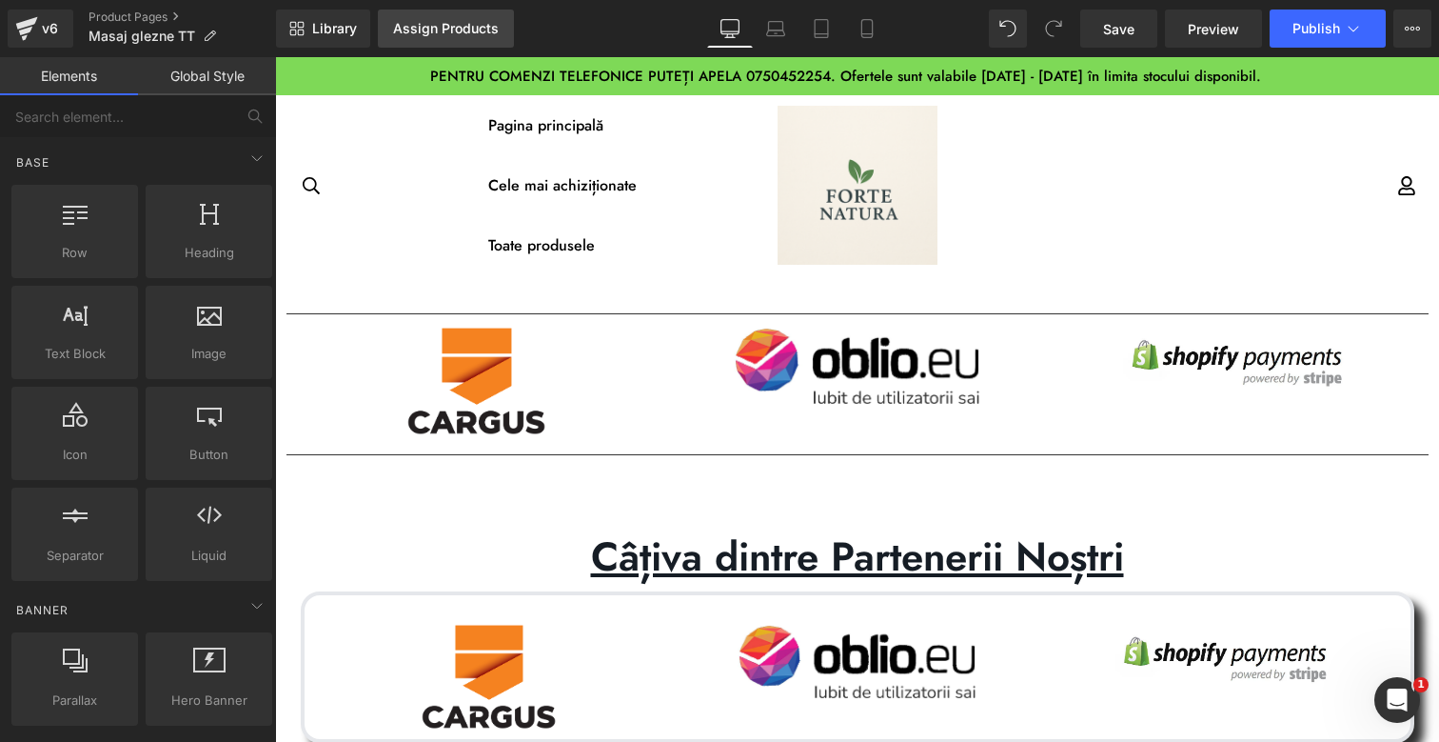
click at [409, 27] on div "Assign Products" at bounding box center [446, 28] width 106 height 15
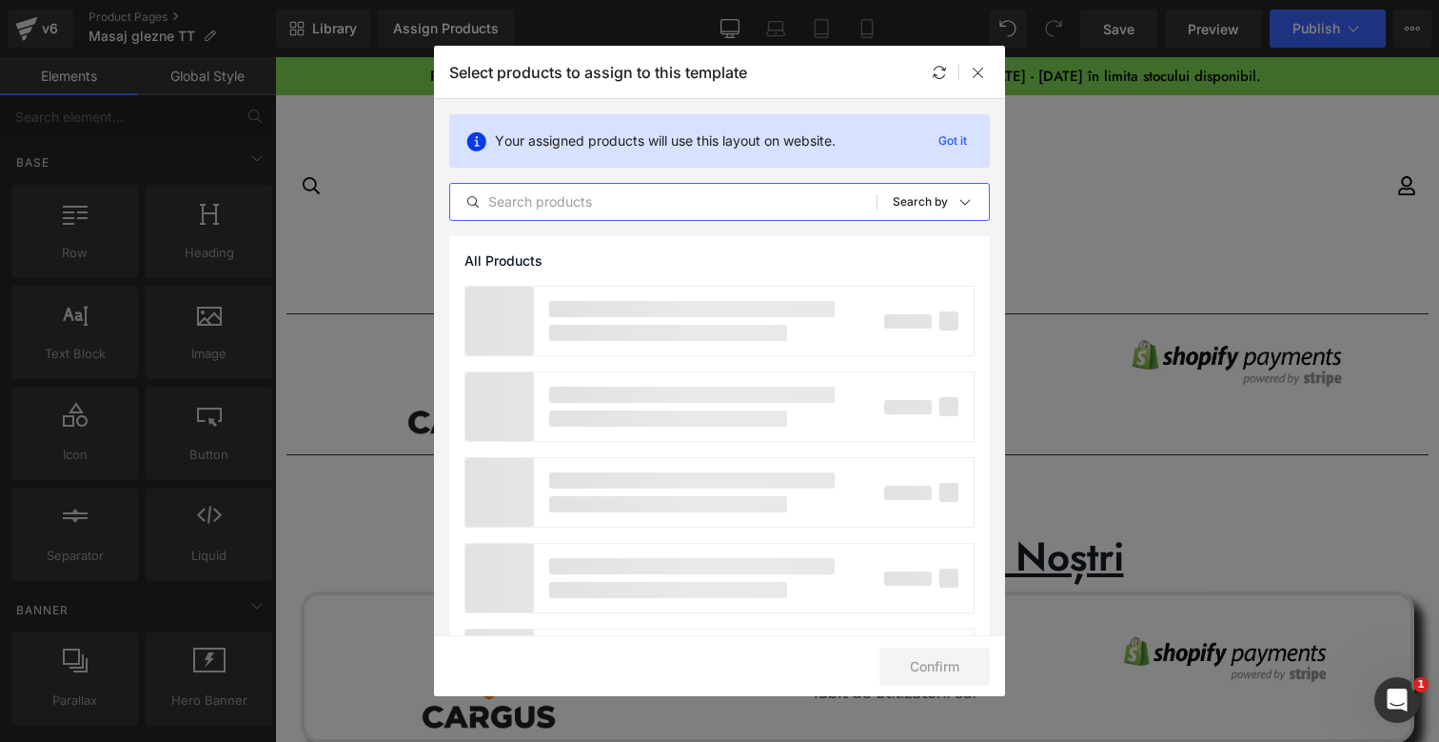
click at [612, 194] on input "text" at bounding box center [663, 201] width 426 height 23
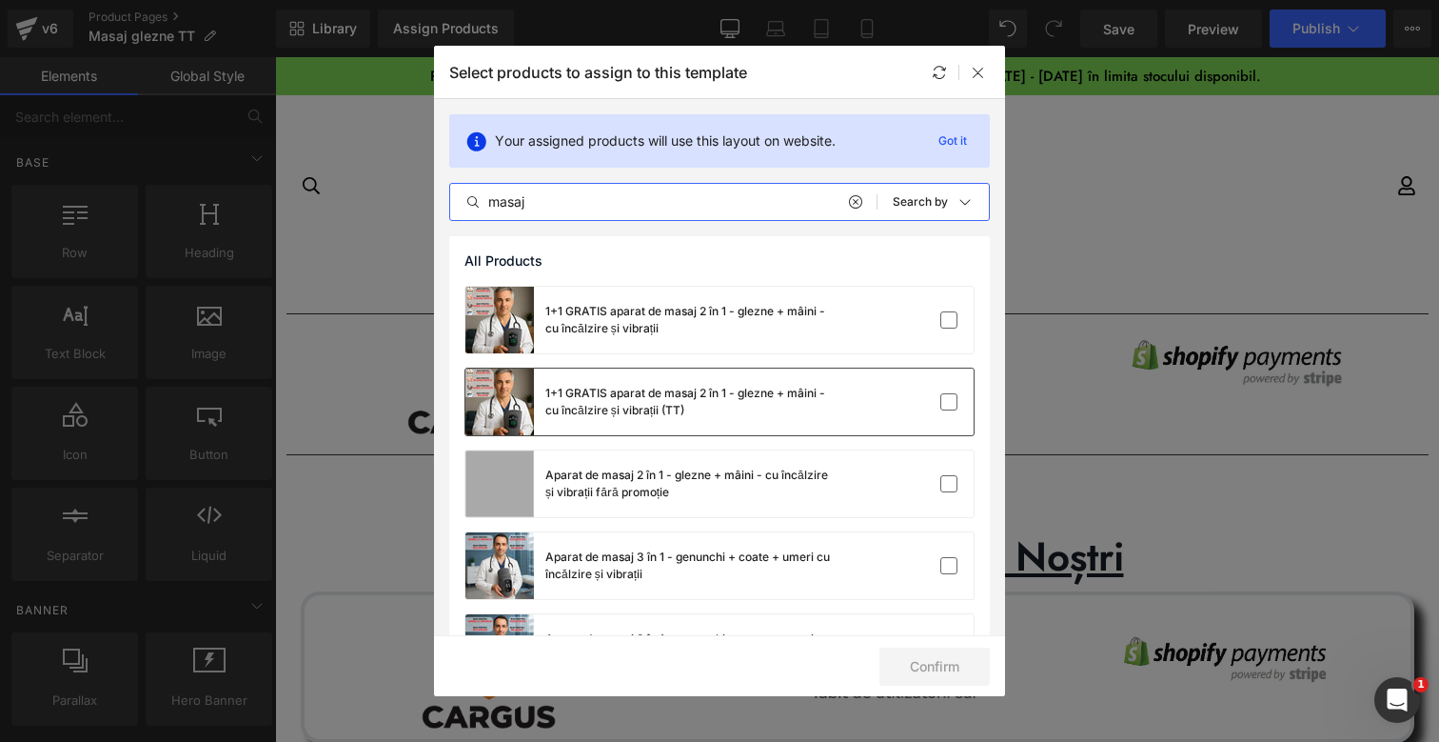
type input "masaj"
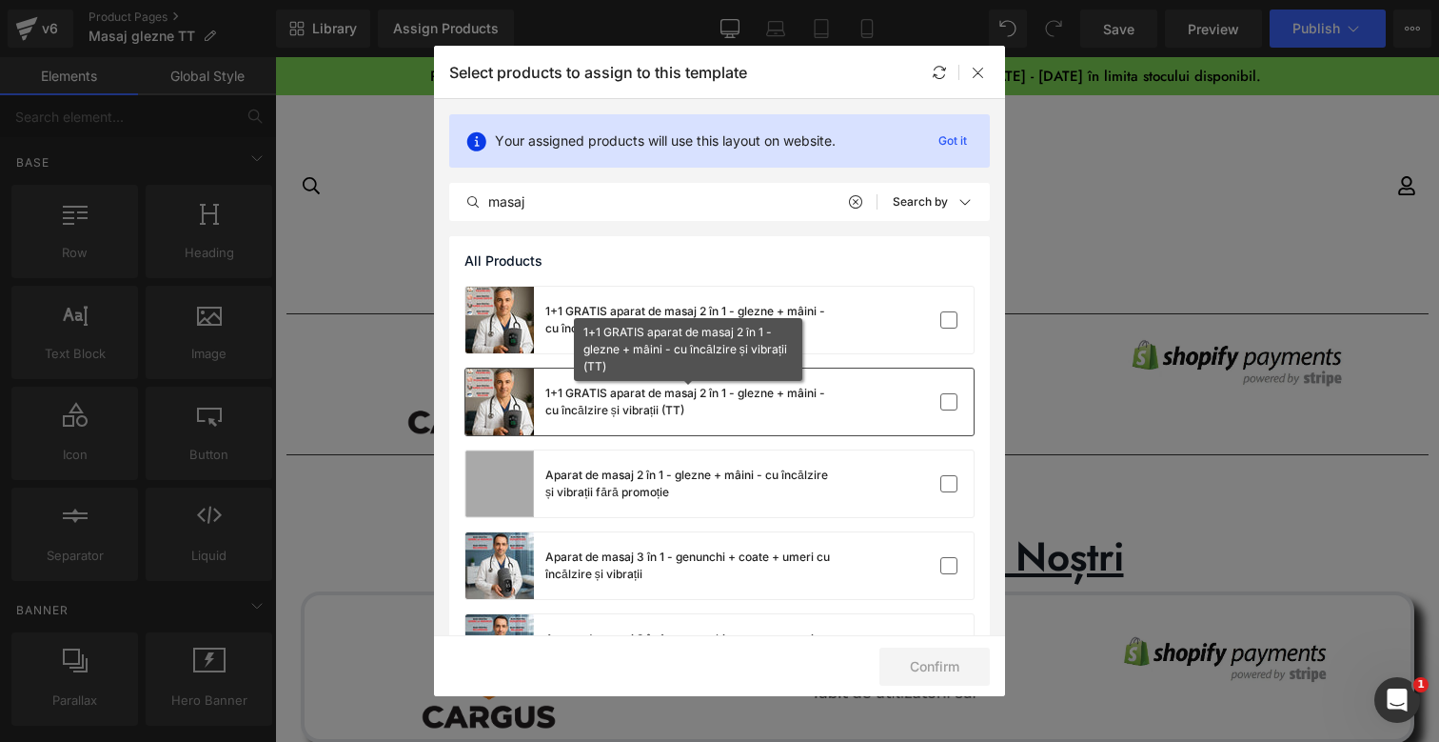
click at [708, 399] on div "1+1 GRATIS aparat de masaj 2 în 1 - glezne + mâini - cu încălzire și vibrații (…" at bounding box center [688, 402] width 286 height 34
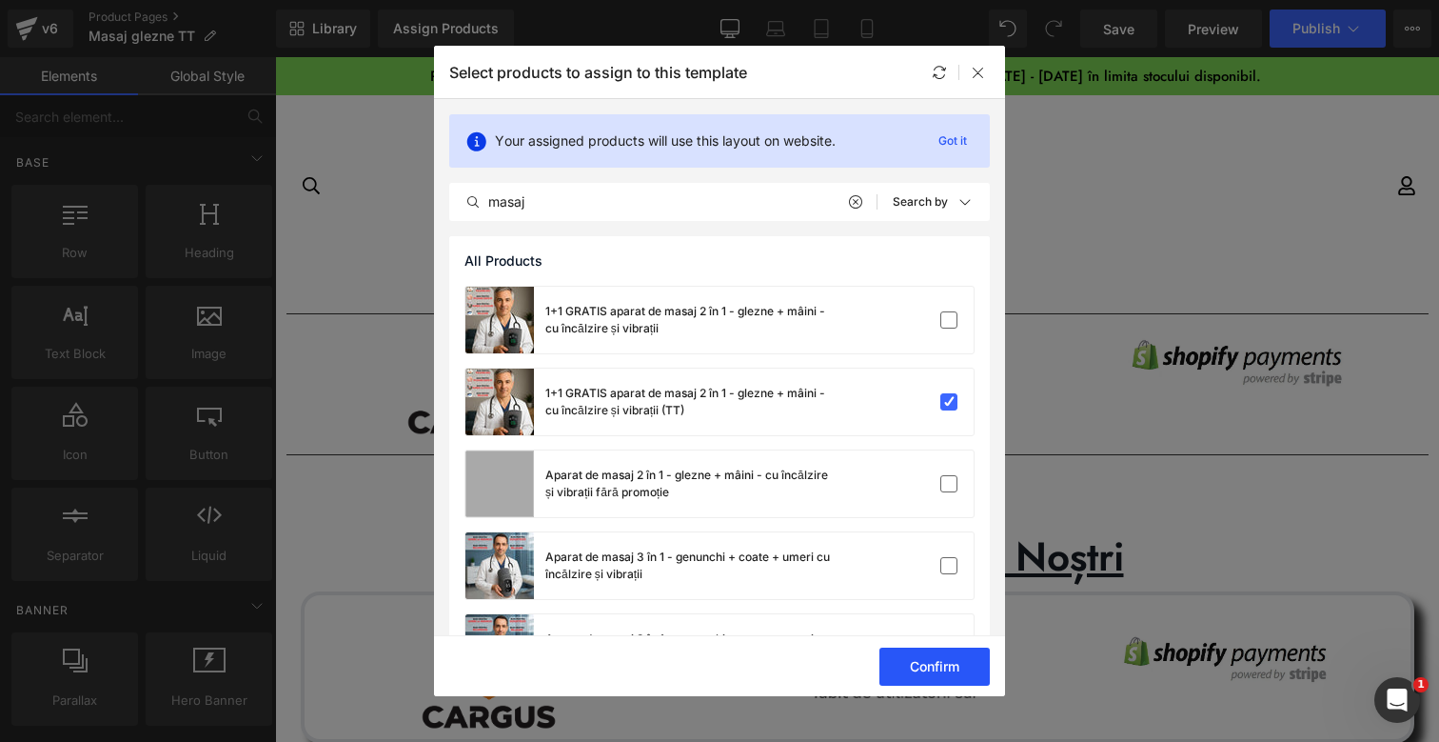
click at [969, 659] on button "Confirm" at bounding box center [935, 666] width 110 height 38
click at [945, 663] on button "Success" at bounding box center [923, 666] width 134 height 38
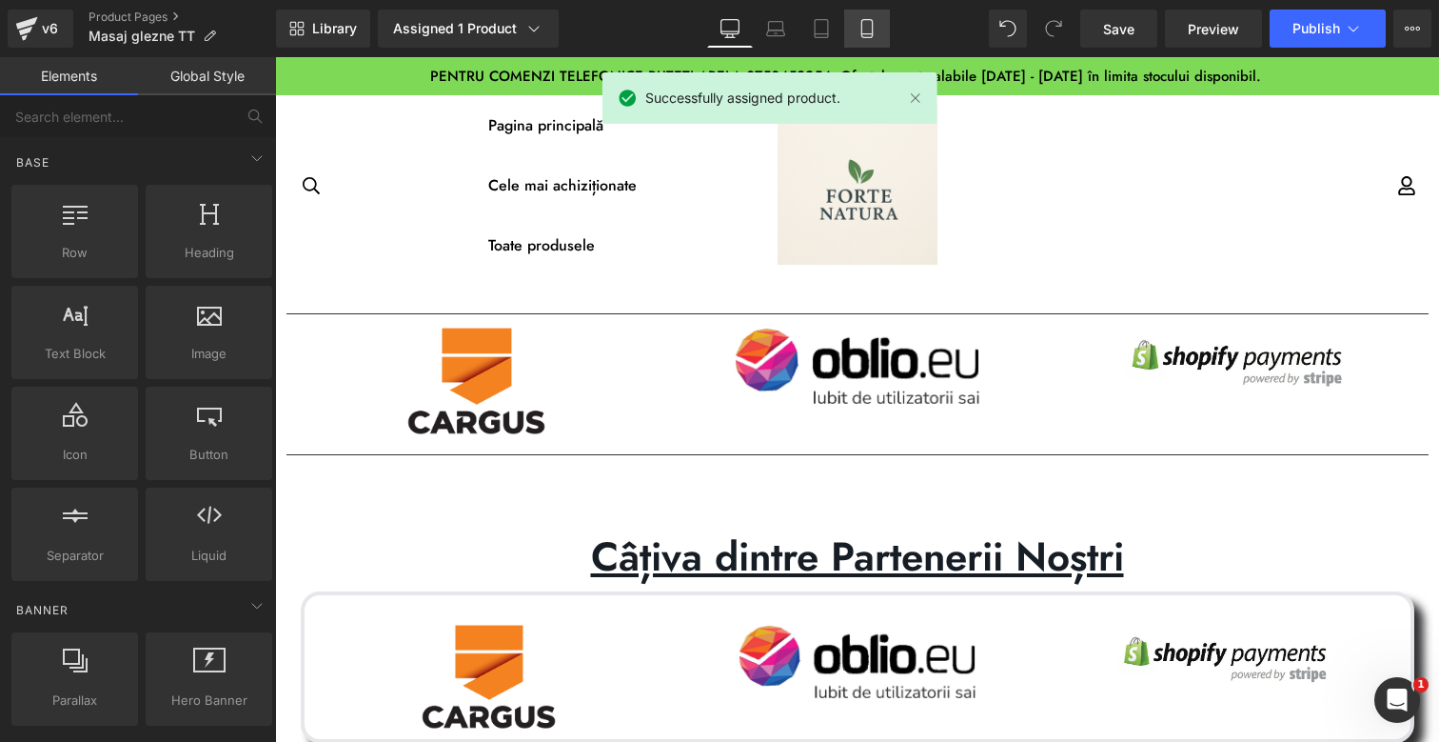
click at [870, 32] on icon at bounding box center [867, 28] width 19 height 19
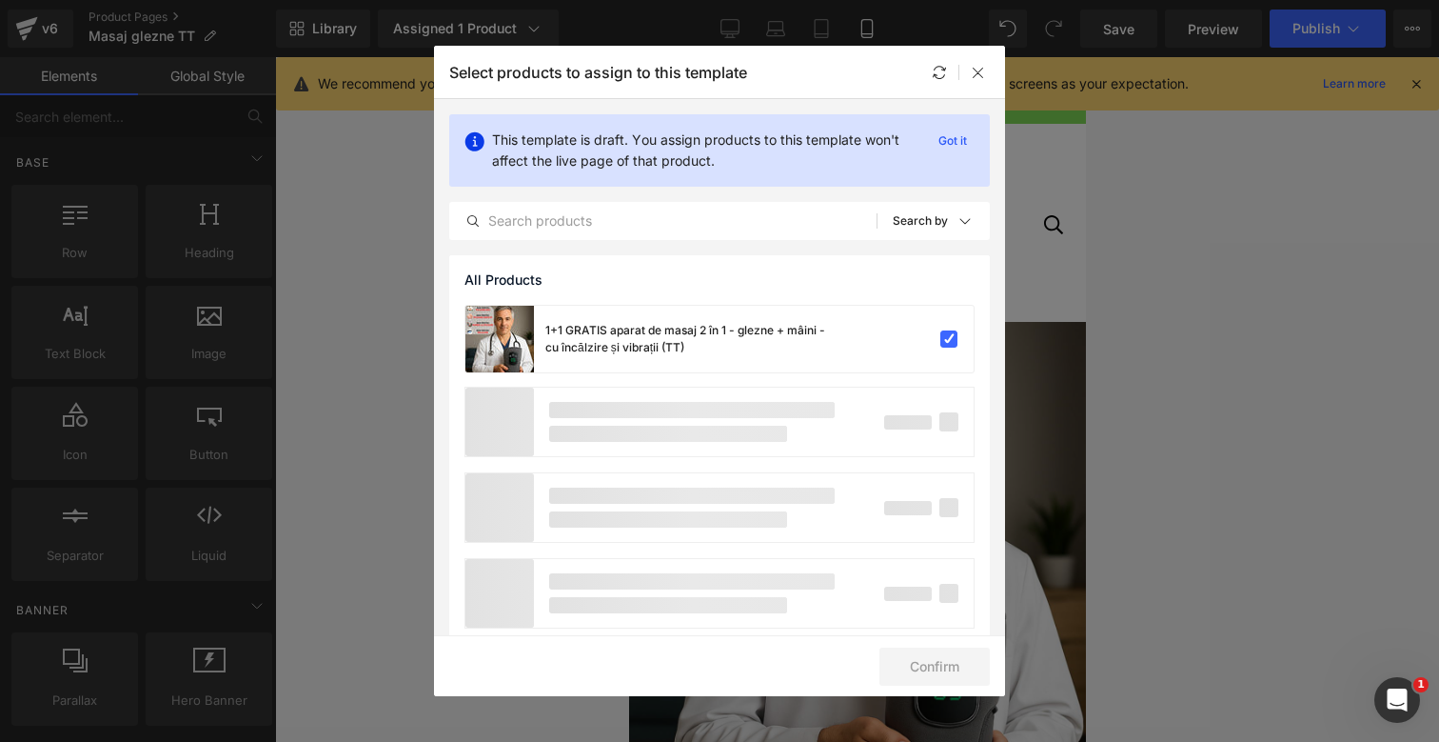
drag, startPoint x: 970, startPoint y: 70, endPoint x: 972, endPoint y: 88, distance: 17.2
click at [970, 70] on div at bounding box center [978, 72] width 23 height 23
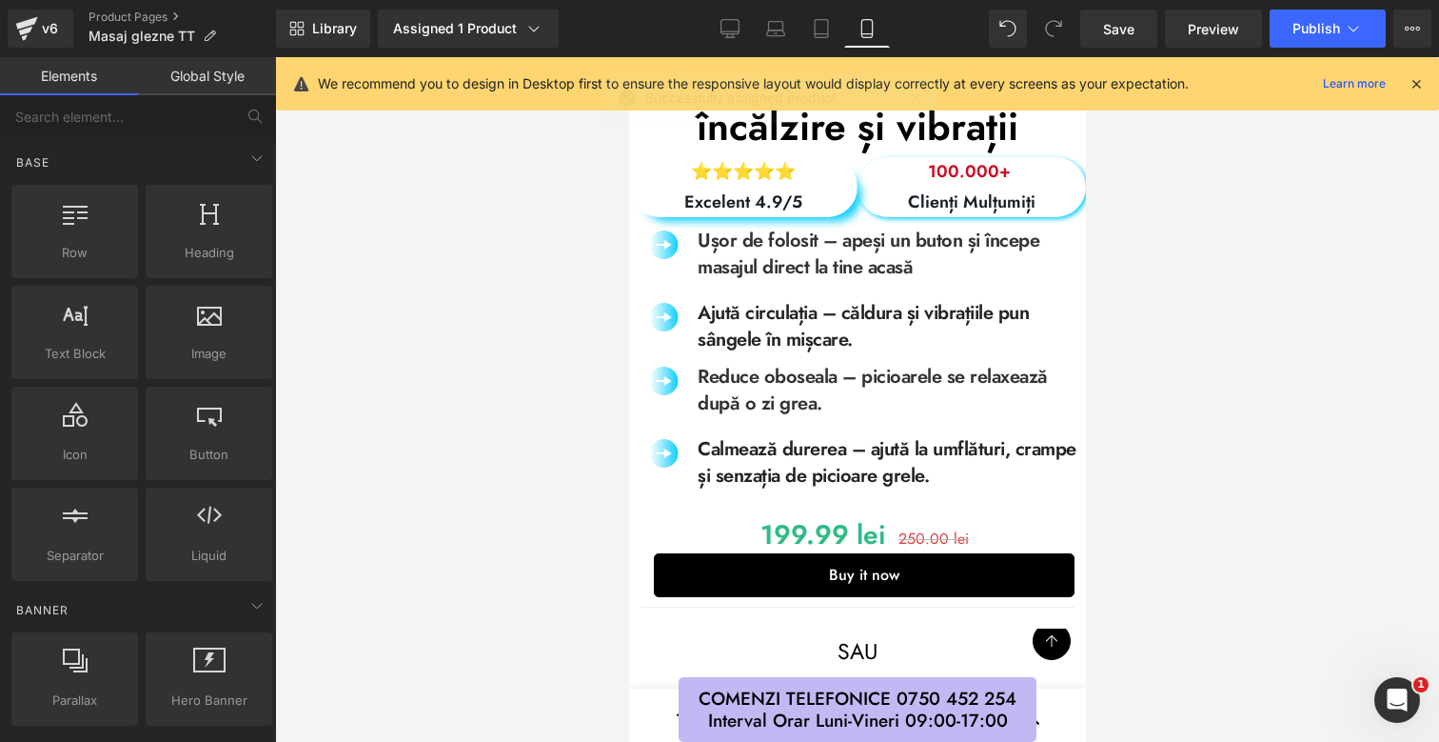
scroll to position [762, 0]
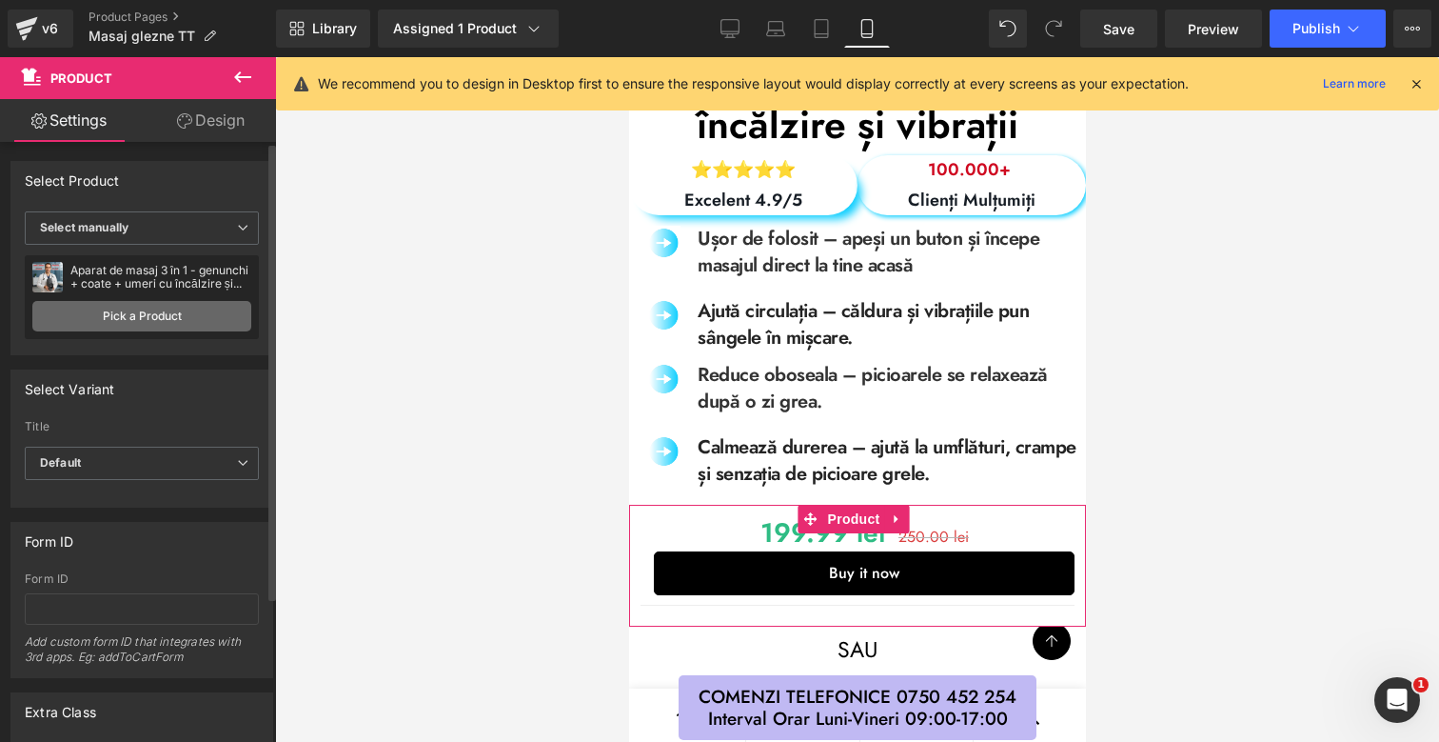
click at [208, 316] on link "Pick a Product" at bounding box center [141, 316] width 219 height 30
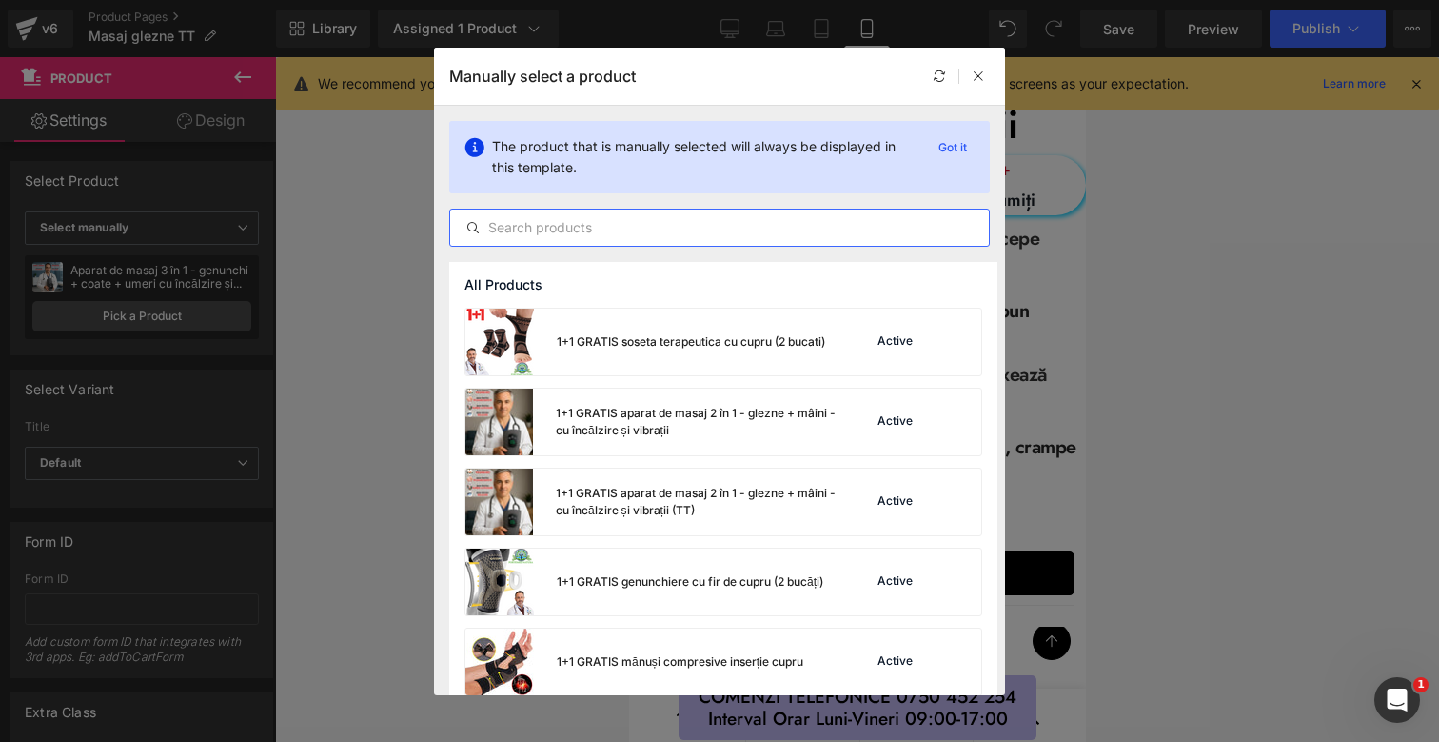
click at [643, 233] on input "text" at bounding box center [719, 227] width 539 height 23
click at [689, 486] on div "1+1 GRATIS aparat de masaj 2 în 1 - glezne + mâini - cu încălzire și vibrații (…" at bounding box center [697, 502] width 282 height 34
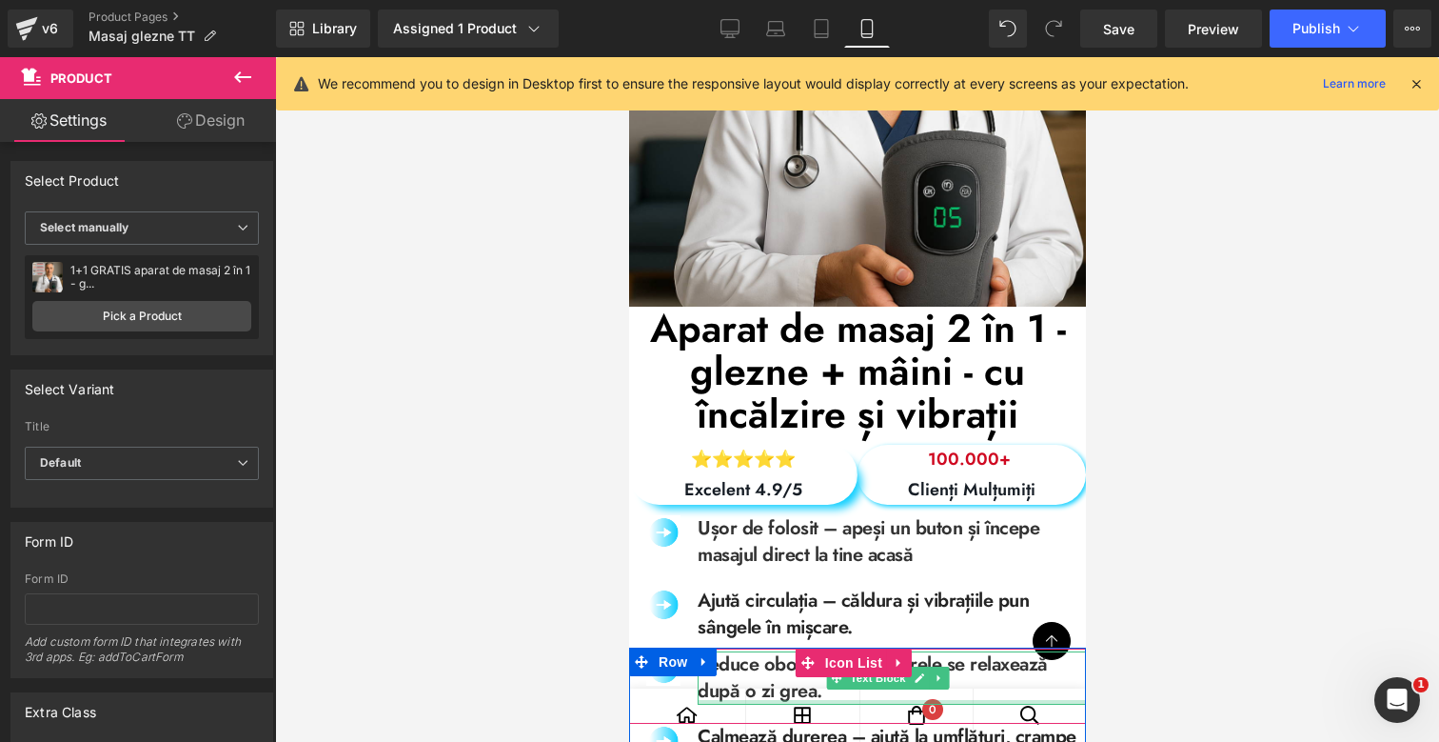
scroll to position [462, 0]
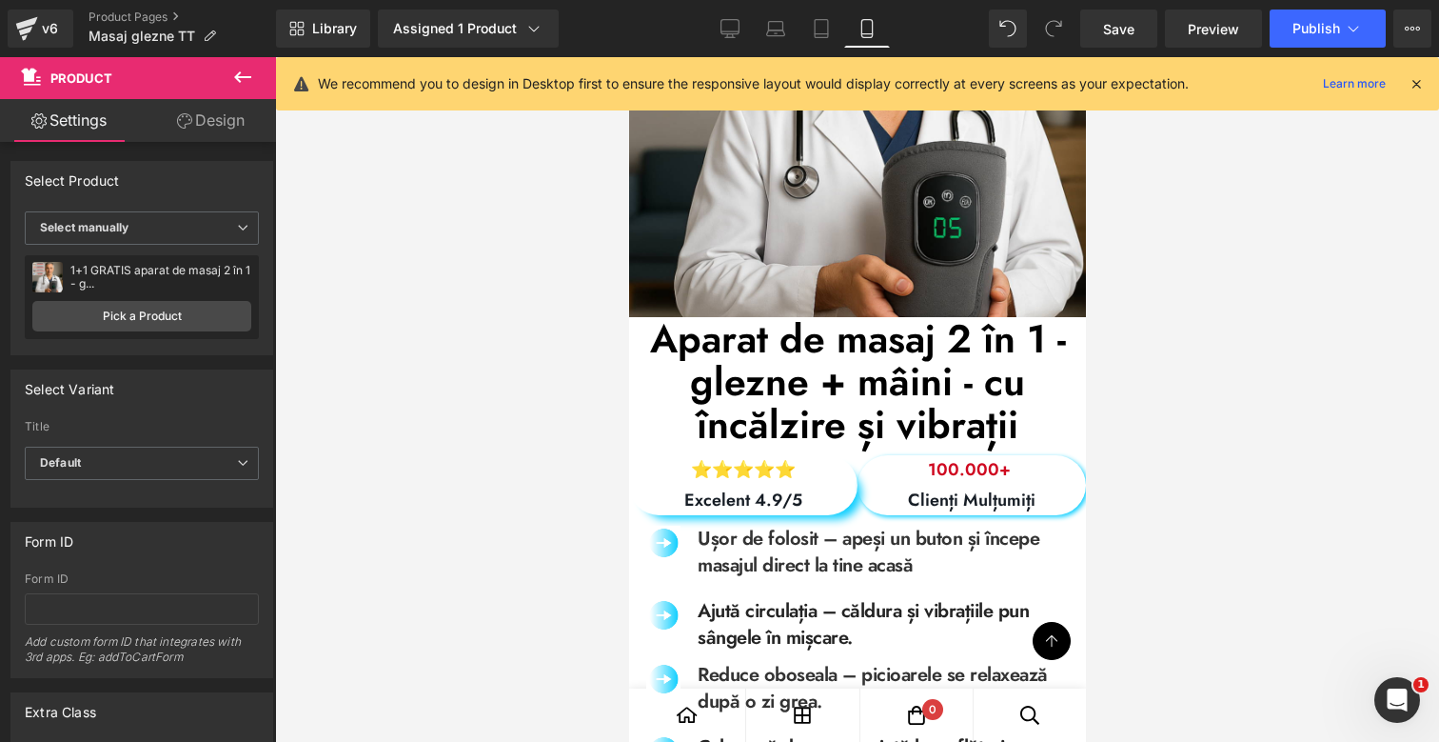
click at [639, 336] on h1 "Aparat de masaj 2 în 1 - glezne + mâini - cu încălzire și vibrații" at bounding box center [856, 381] width 457 height 129
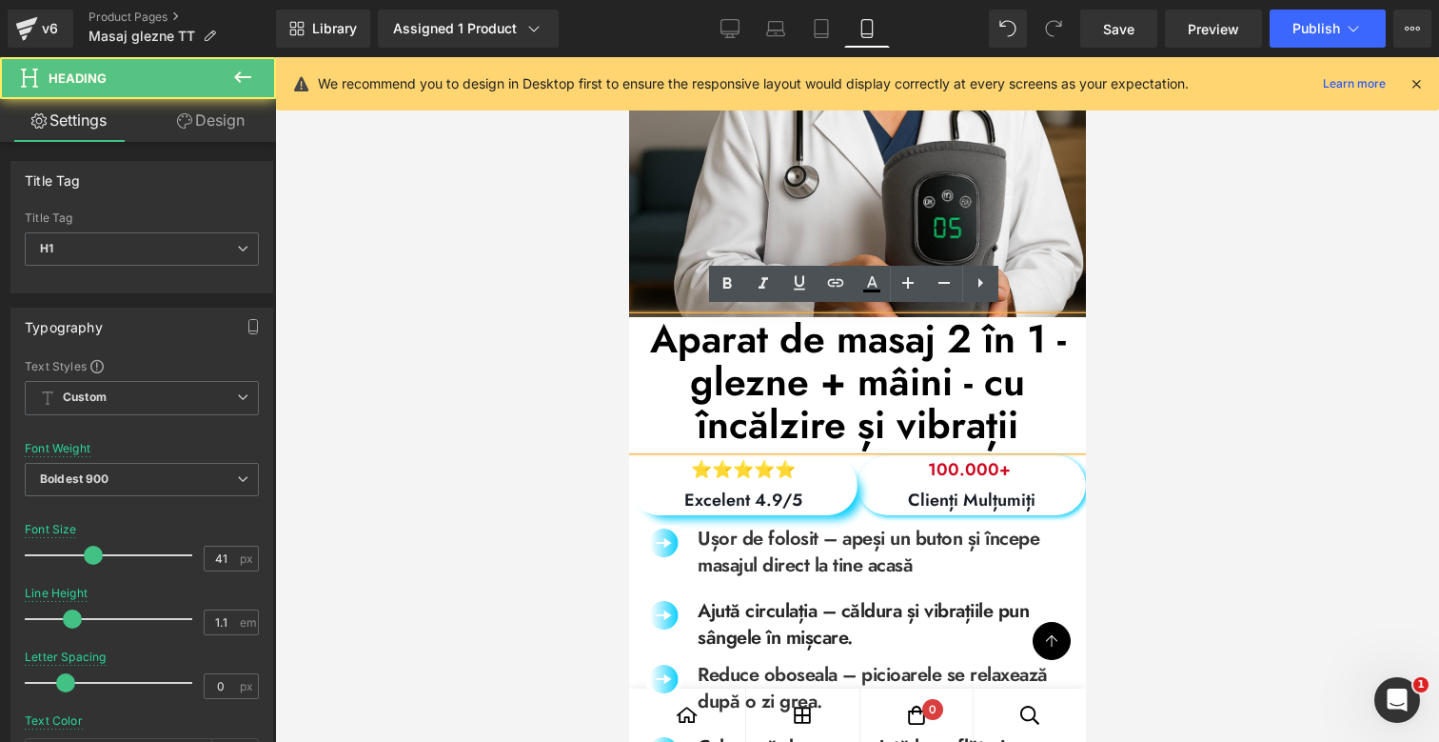
click at [646, 336] on h1 "Aparat de masaj 2 în 1 - glezne + mâini - cu încălzire și vibrații" at bounding box center [856, 381] width 457 height 129
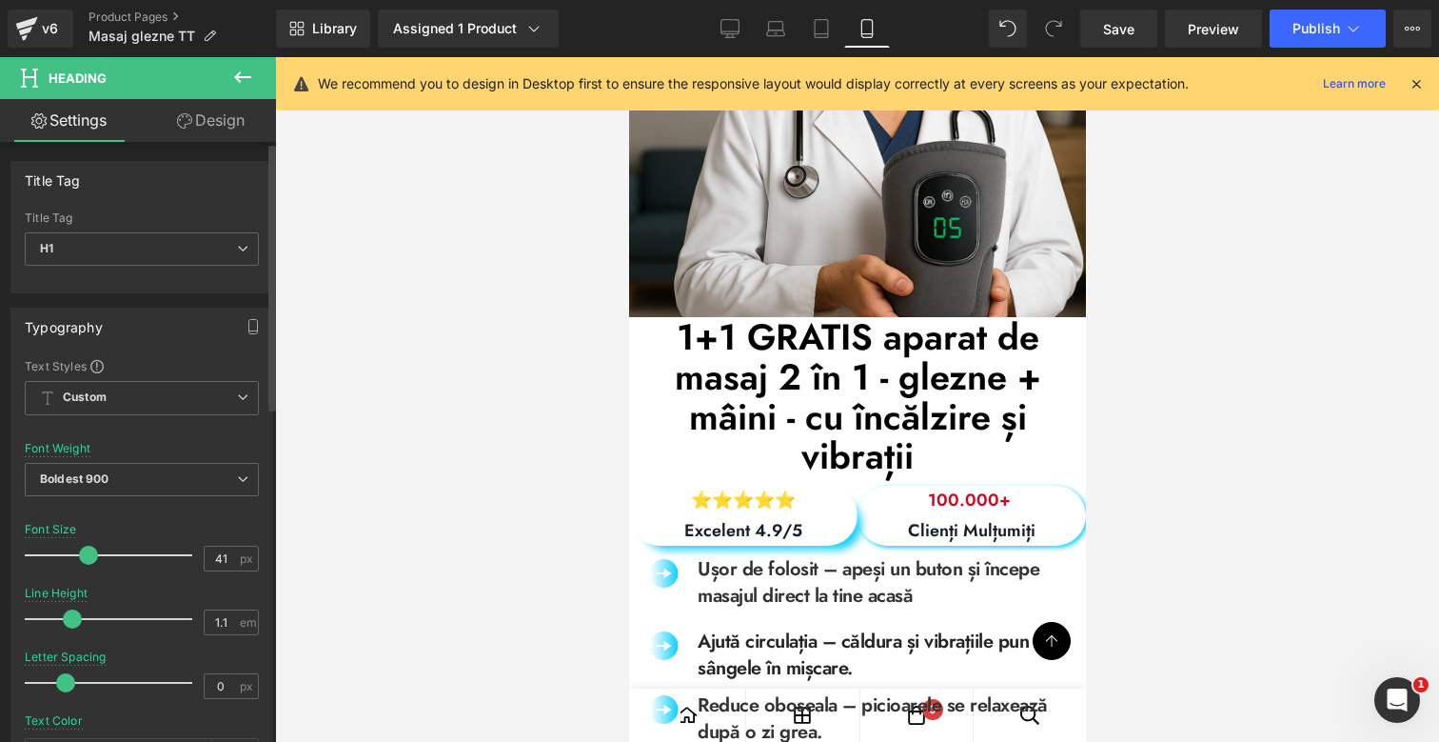
click at [87, 548] on span at bounding box center [88, 554] width 19 height 19
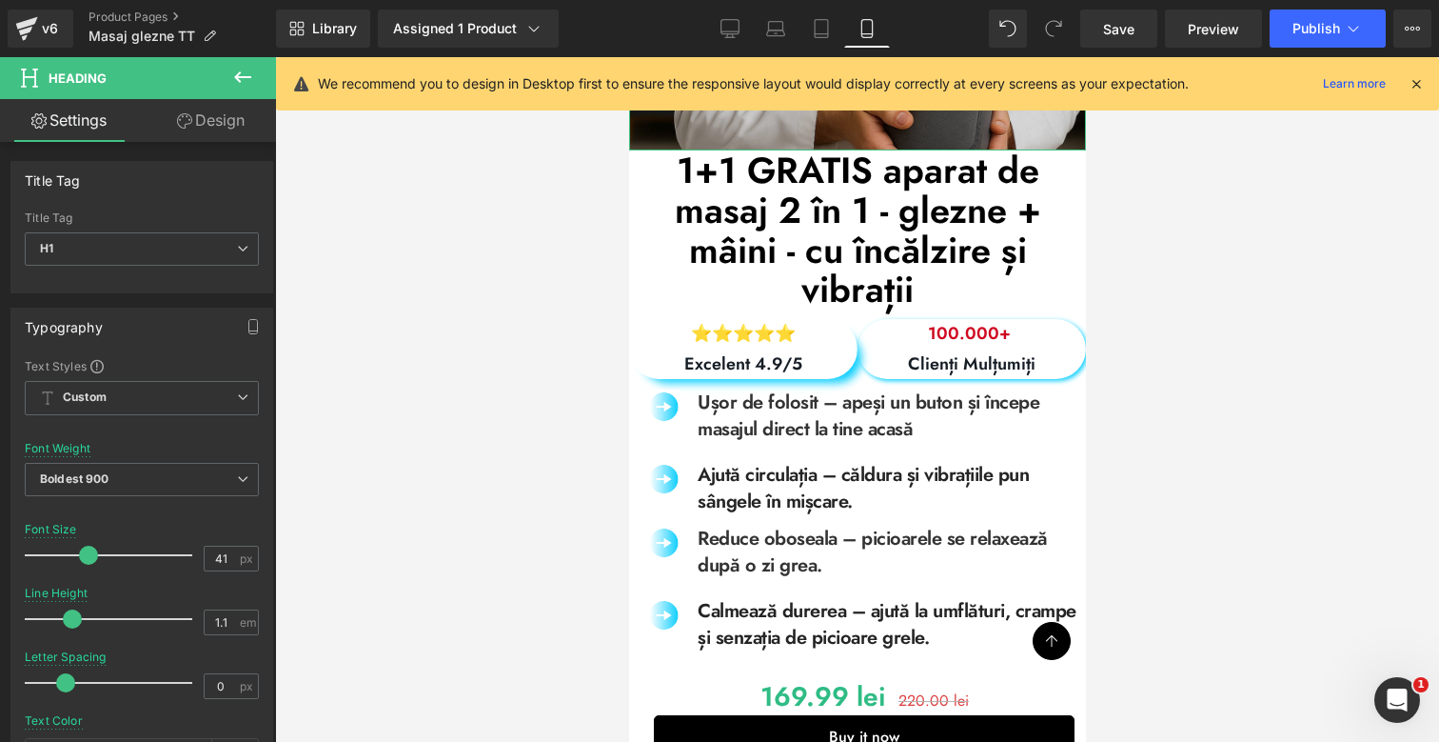
scroll to position [704, 0]
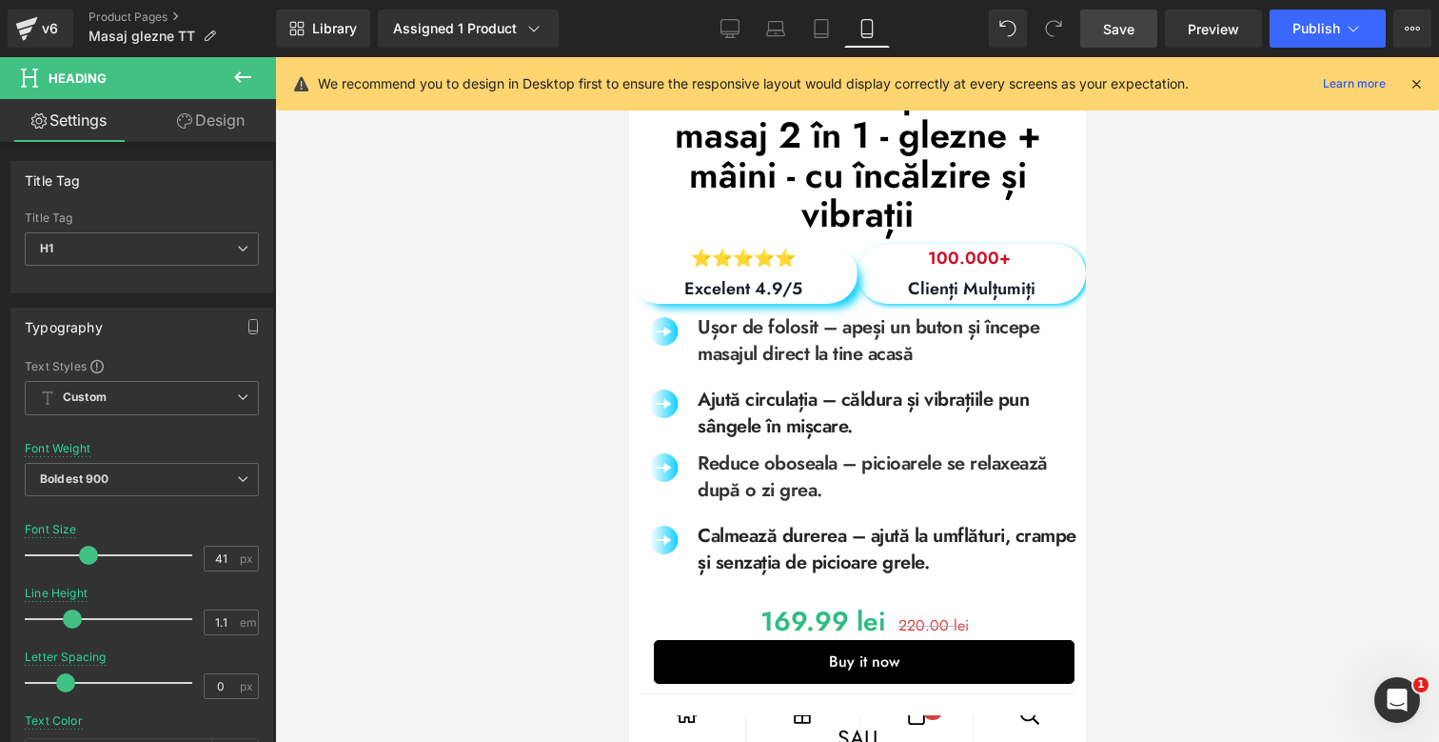
click at [1144, 37] on link "Save" at bounding box center [1118, 29] width 77 height 38
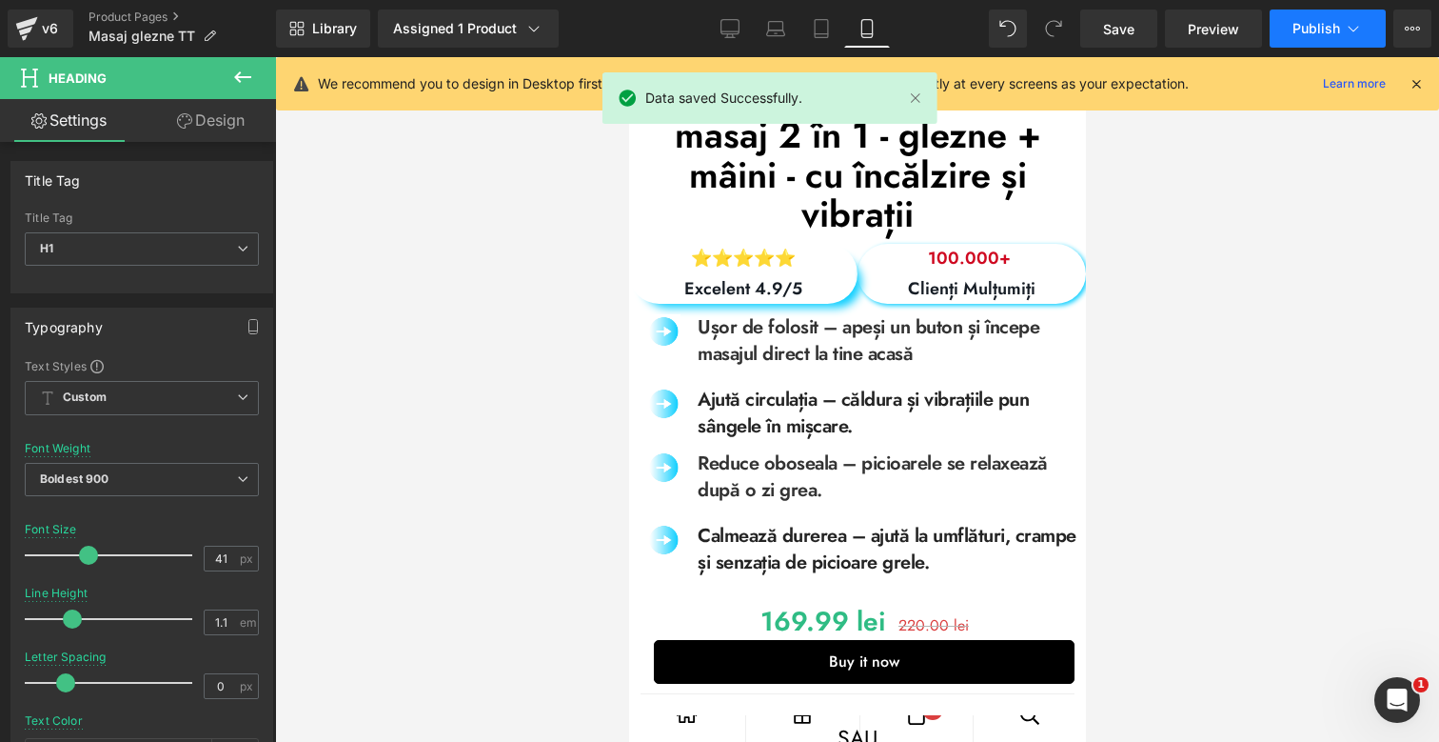
click at [1291, 33] on button "Publish" at bounding box center [1328, 29] width 116 height 38
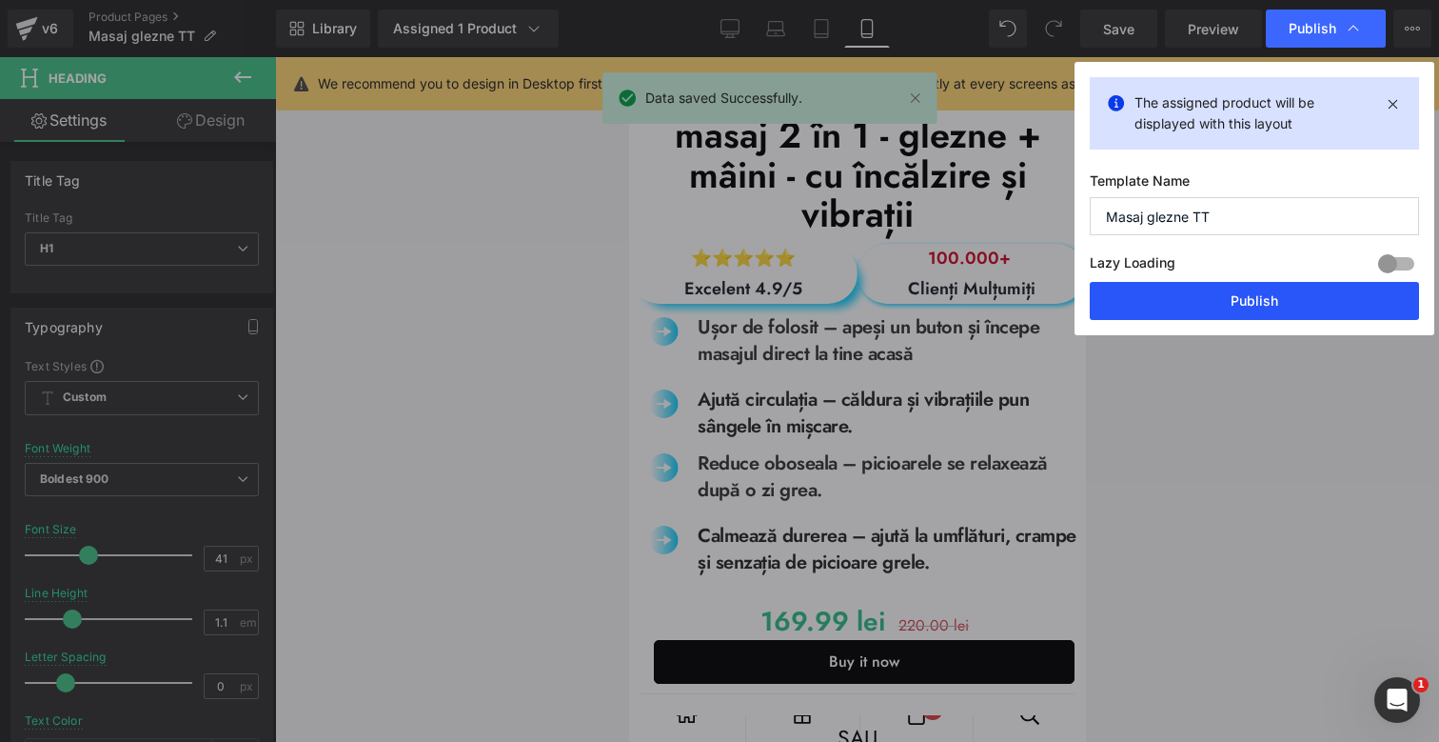
click at [1256, 296] on button "Publish" at bounding box center [1254, 301] width 329 height 38
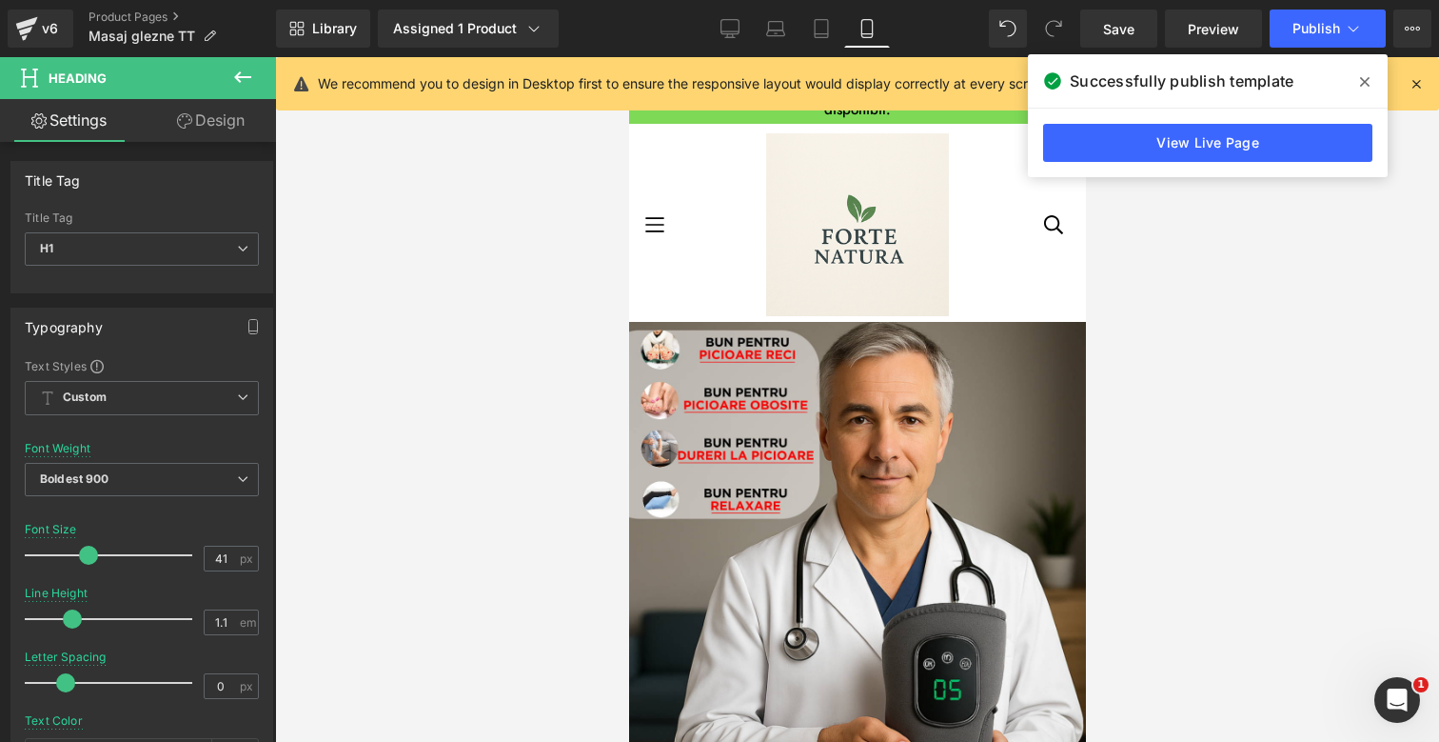
scroll to position [0, 0]
click at [52, 43] on link "v6" at bounding box center [41, 29] width 66 height 38
